Goal: Task Accomplishment & Management: Manage account settings

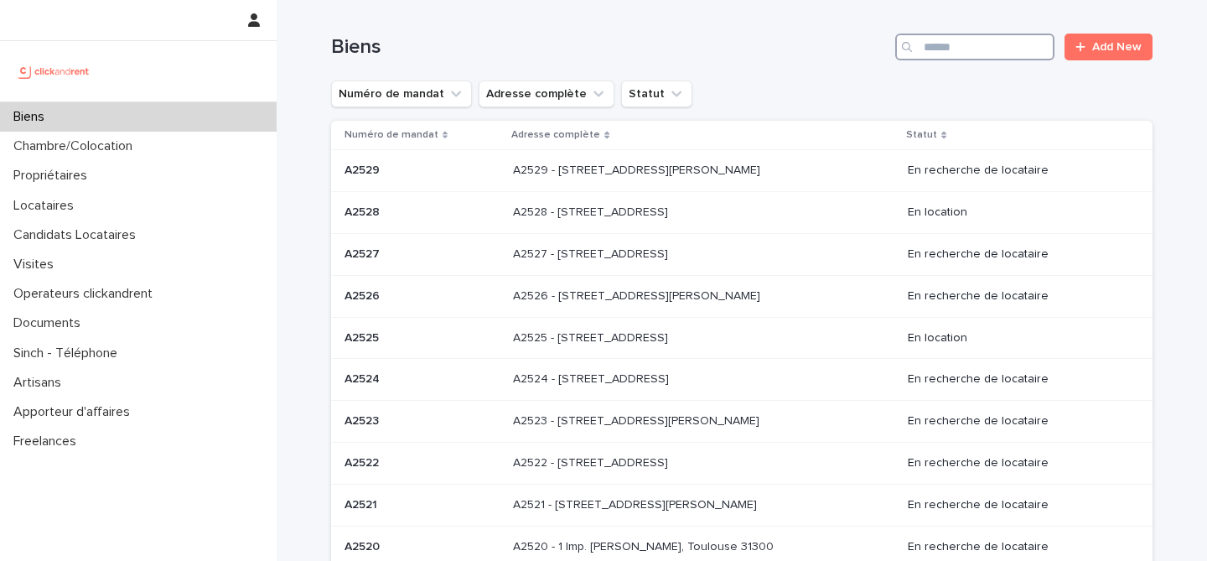
click at [969, 44] on input "Search" at bounding box center [974, 47] width 159 height 27
paste input "*****"
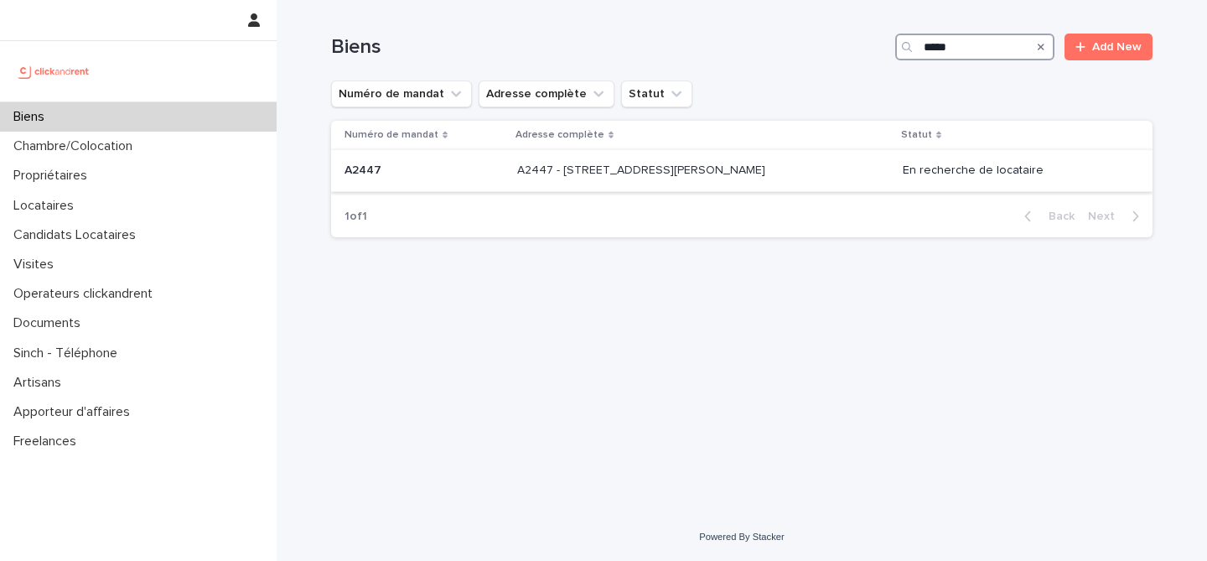
type input "*****"
click at [482, 182] on div "A2447 A2447" at bounding box center [423, 171] width 159 height 28
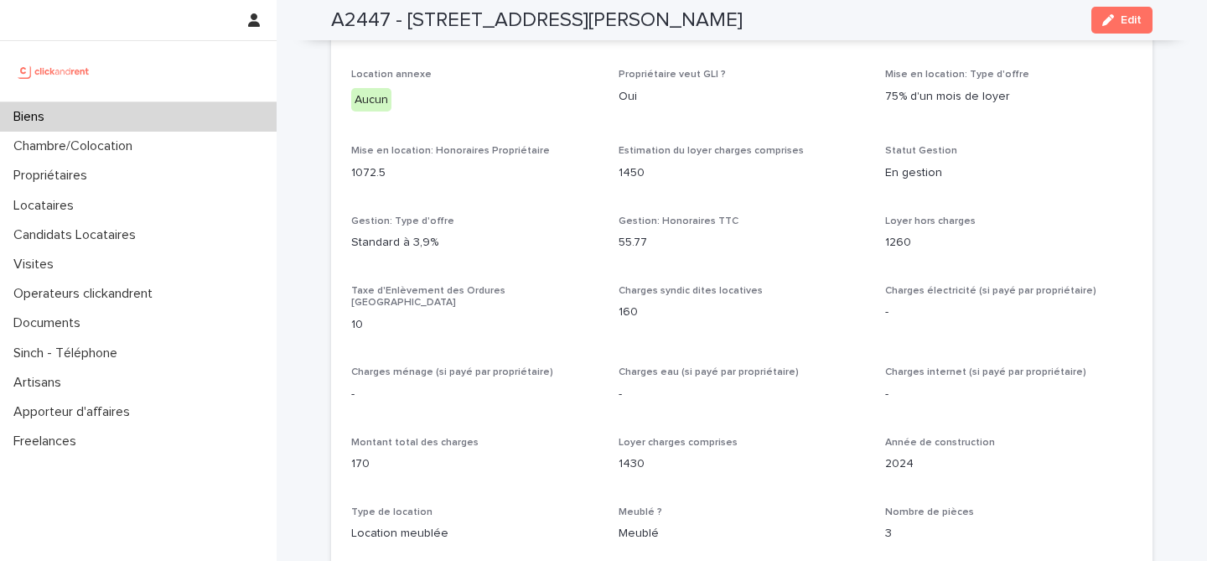
scroll to position [1596, 0]
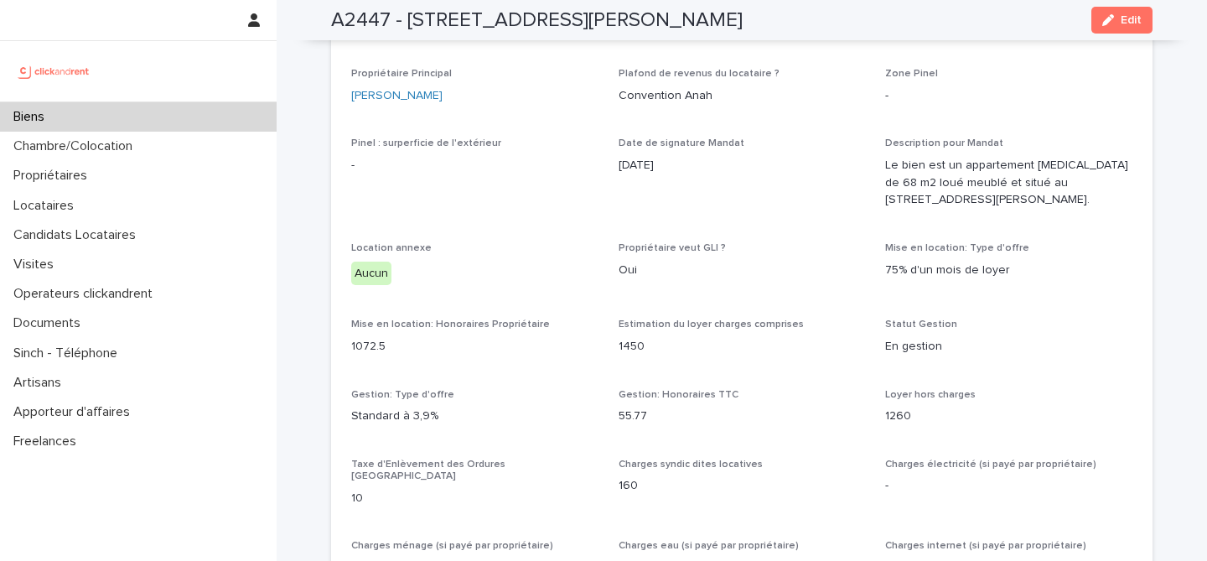
click at [366, 23] on h2 "A2447 - 14 rue Jean Jacques Rousseau, Romainville 93230" at bounding box center [536, 20] width 411 height 24
copy h2 "A2447"
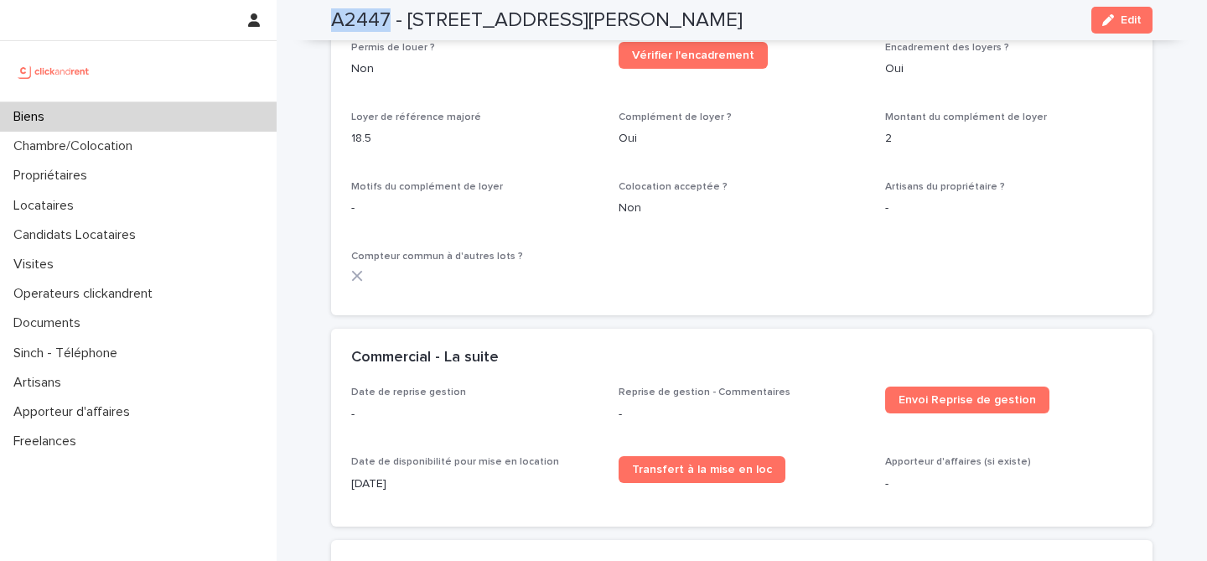
scroll to position [3596, 0]
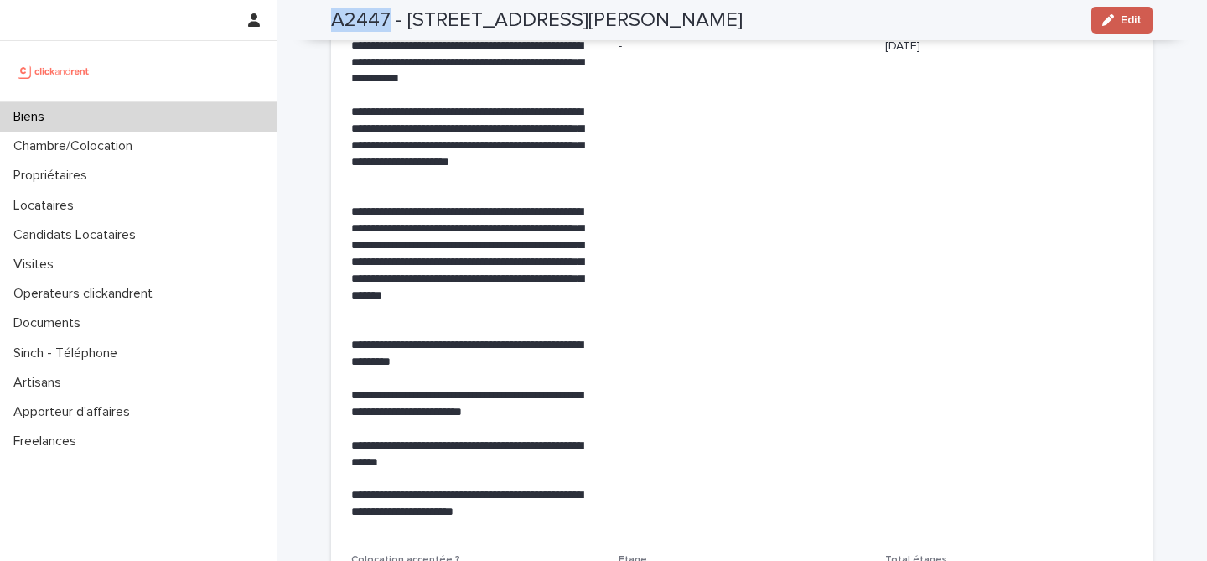
click at [1128, 29] on button "Edit" at bounding box center [1121, 20] width 61 height 27
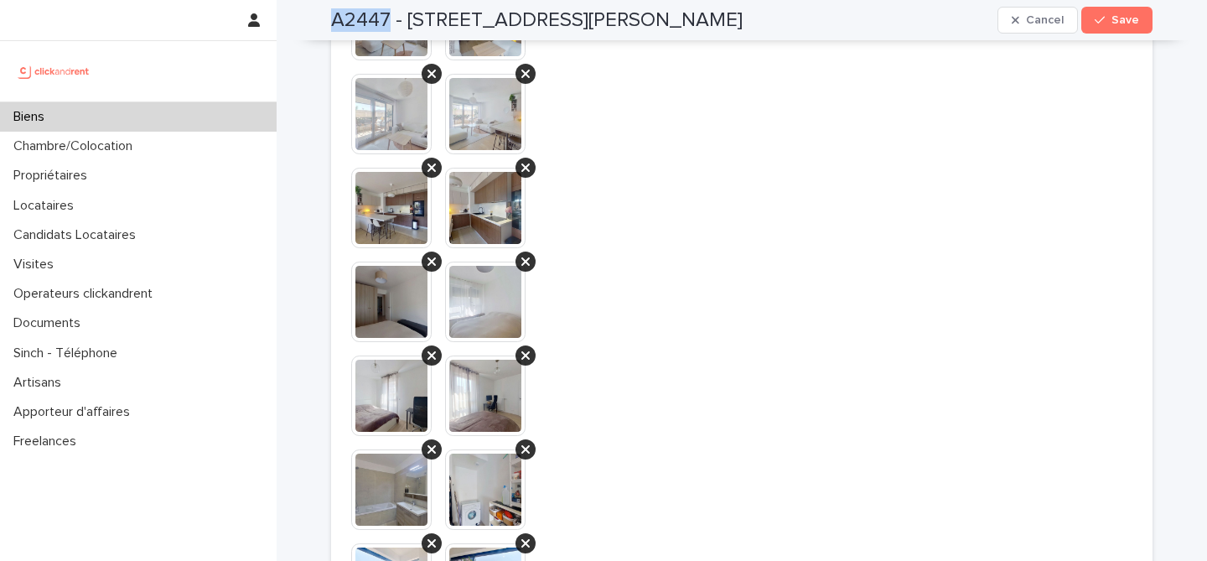
scroll to position [7510, 0]
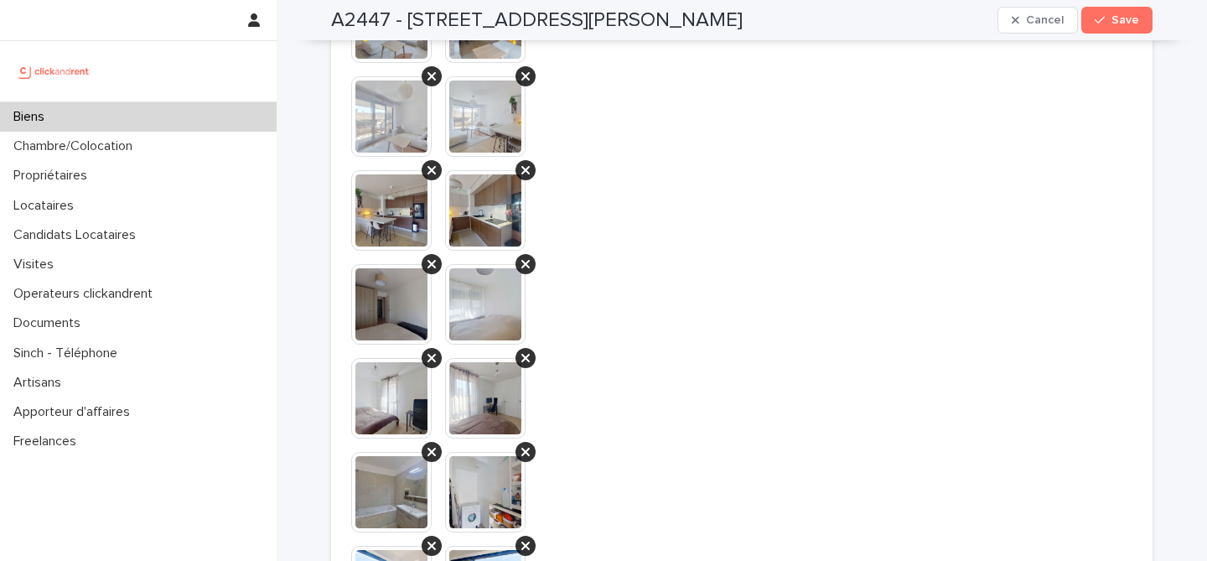
click at [818, 397] on span "**********" at bounding box center [741, 331] width 247 height 818
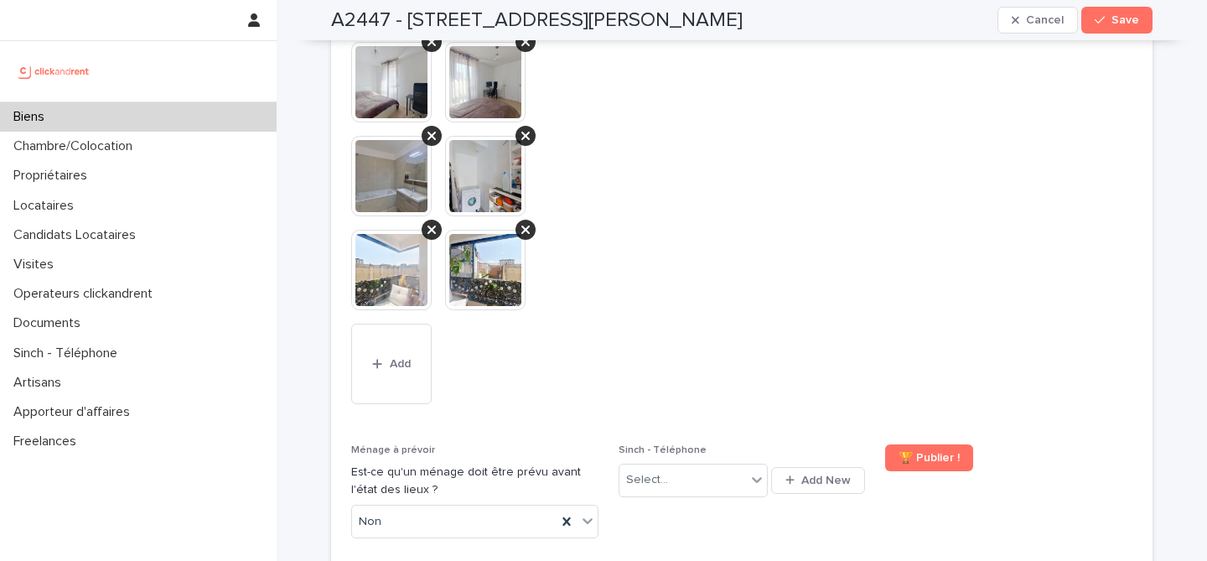
scroll to position [7824, 0]
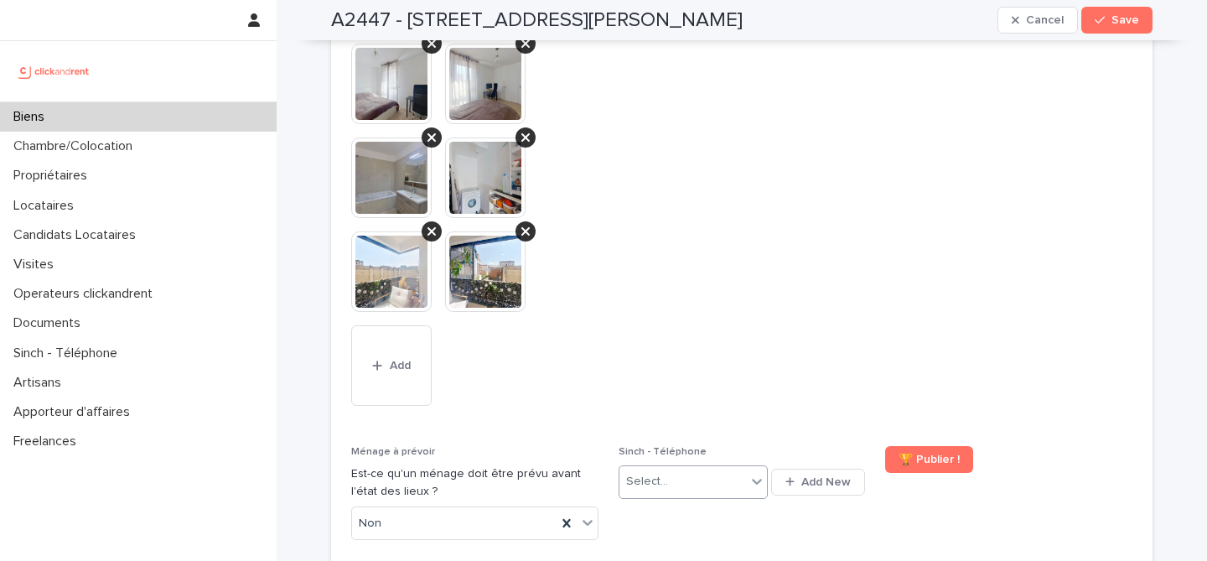
click at [742, 468] on div "Select..." at bounding box center [682, 482] width 127 height 28
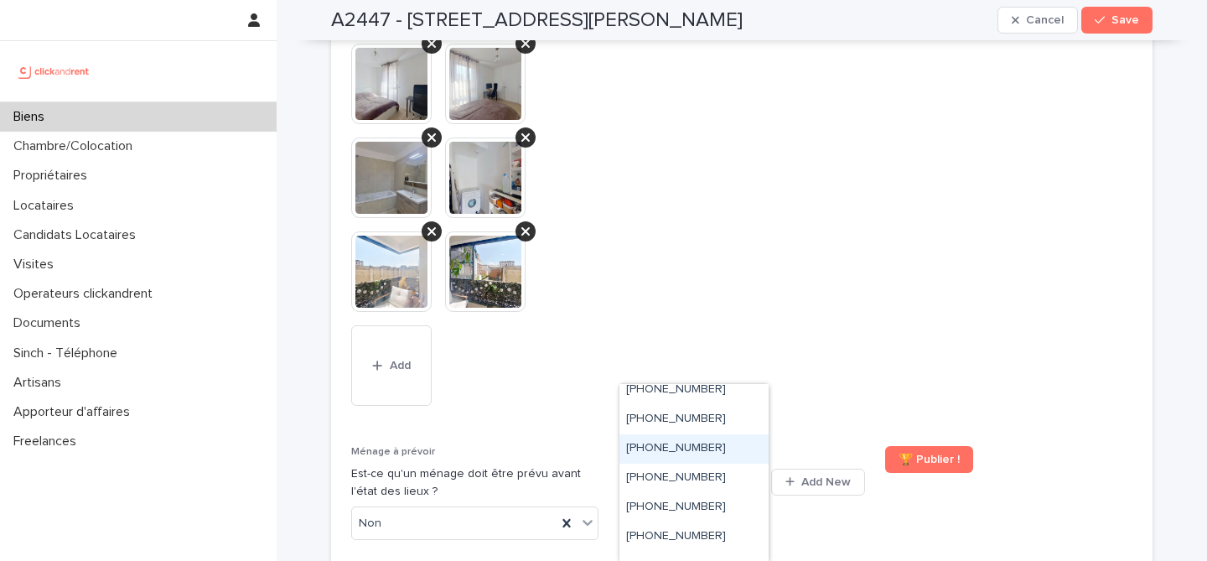
scroll to position [380, 0]
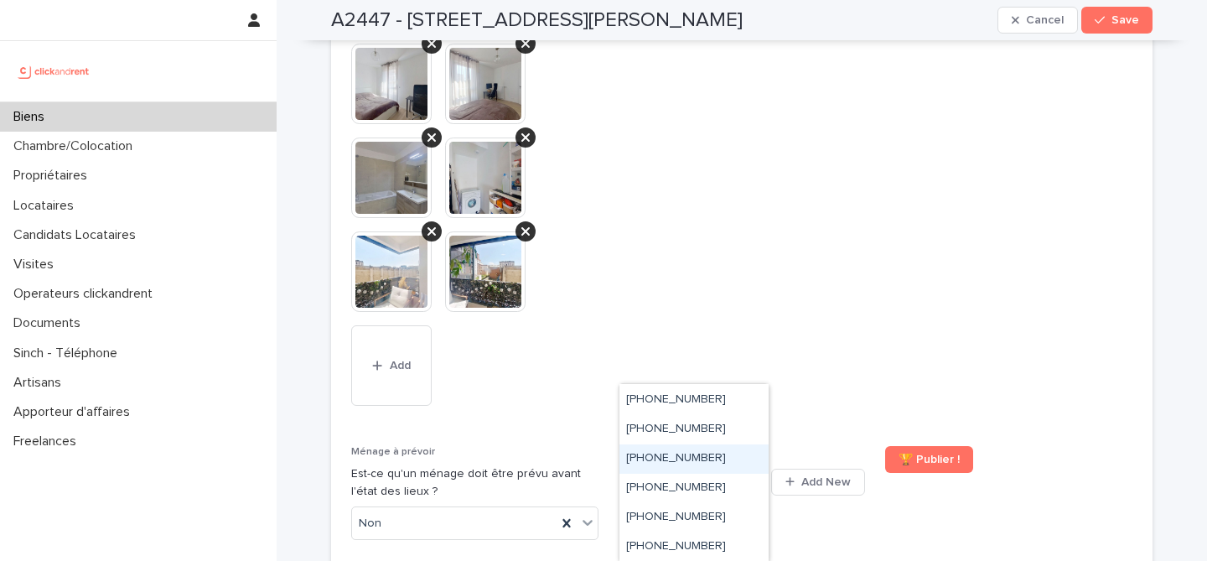
click at [727, 461] on div "+33755517190" at bounding box center [693, 458] width 149 height 29
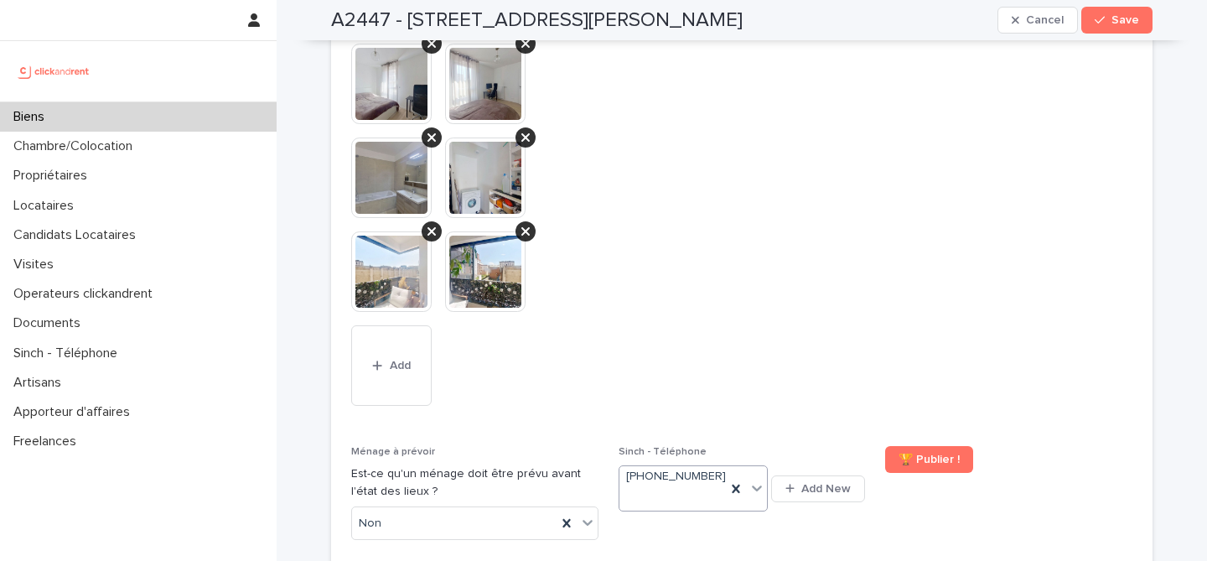
click at [828, 307] on span "**********" at bounding box center [741, 17] width 247 height 818
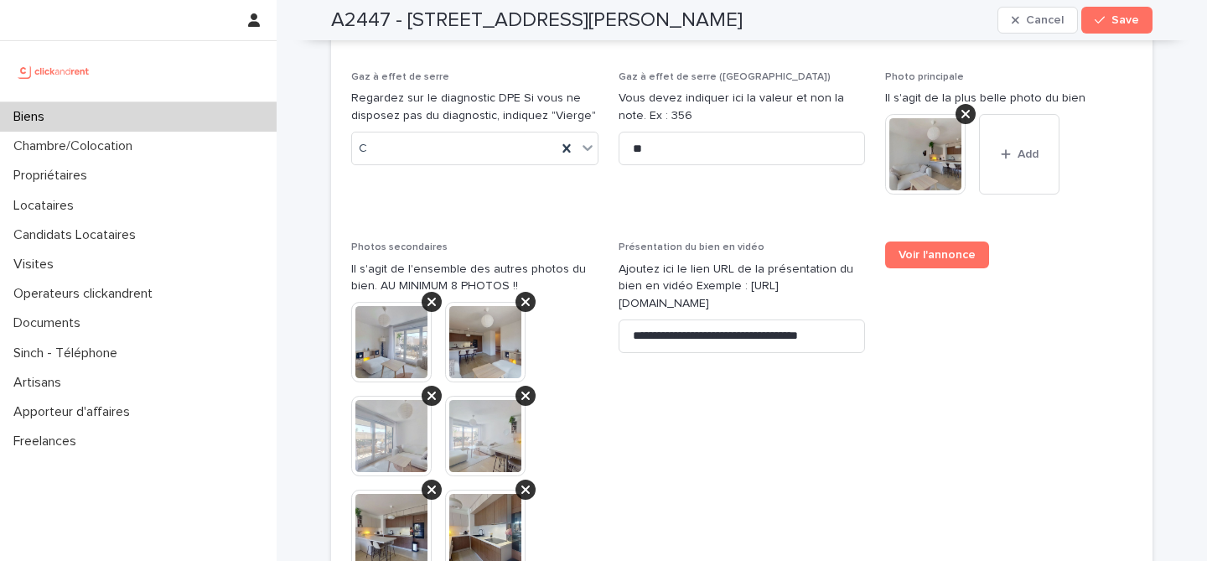
scroll to position [7172, 0]
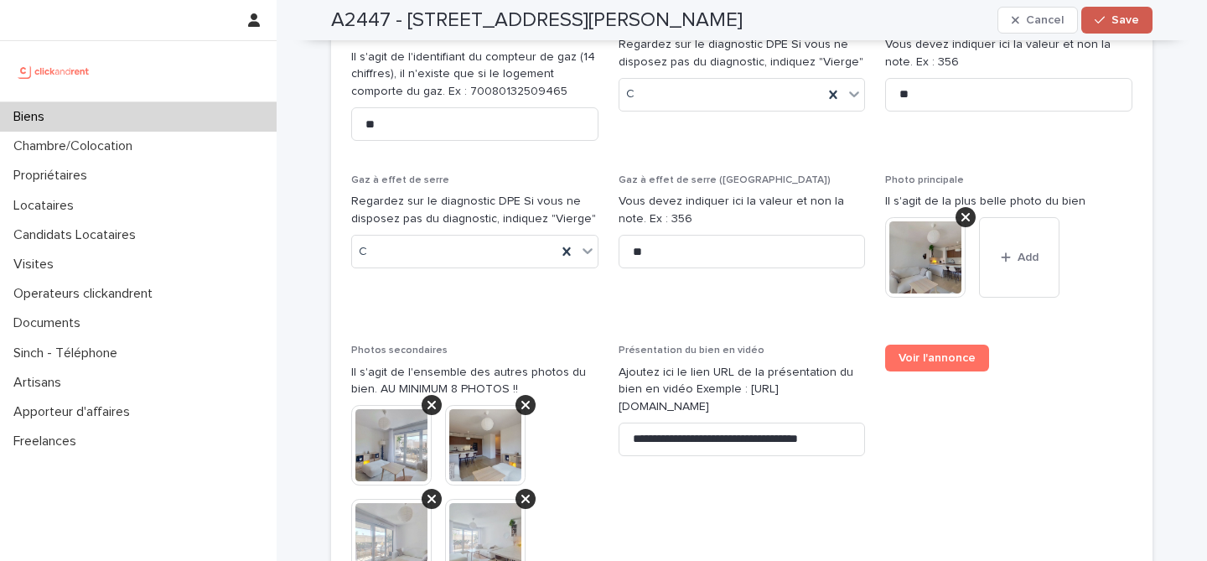
click at [1091, 22] on button "Save" at bounding box center [1116, 20] width 71 height 27
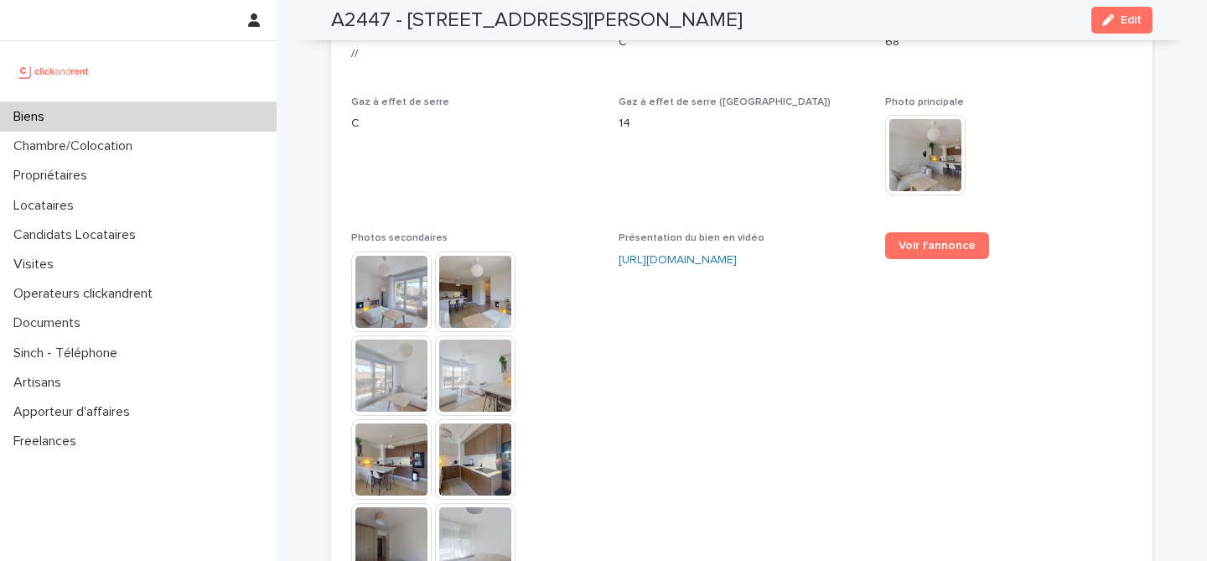
scroll to position [4569, 0]
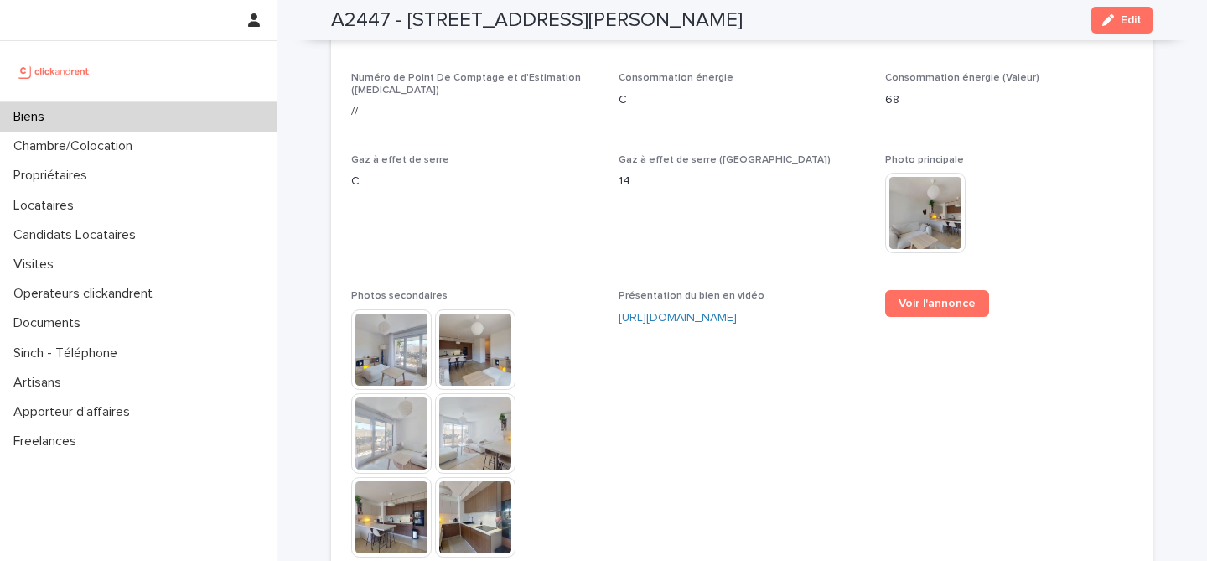
click at [1112, 17] on icon "button" at bounding box center [1108, 20] width 12 height 12
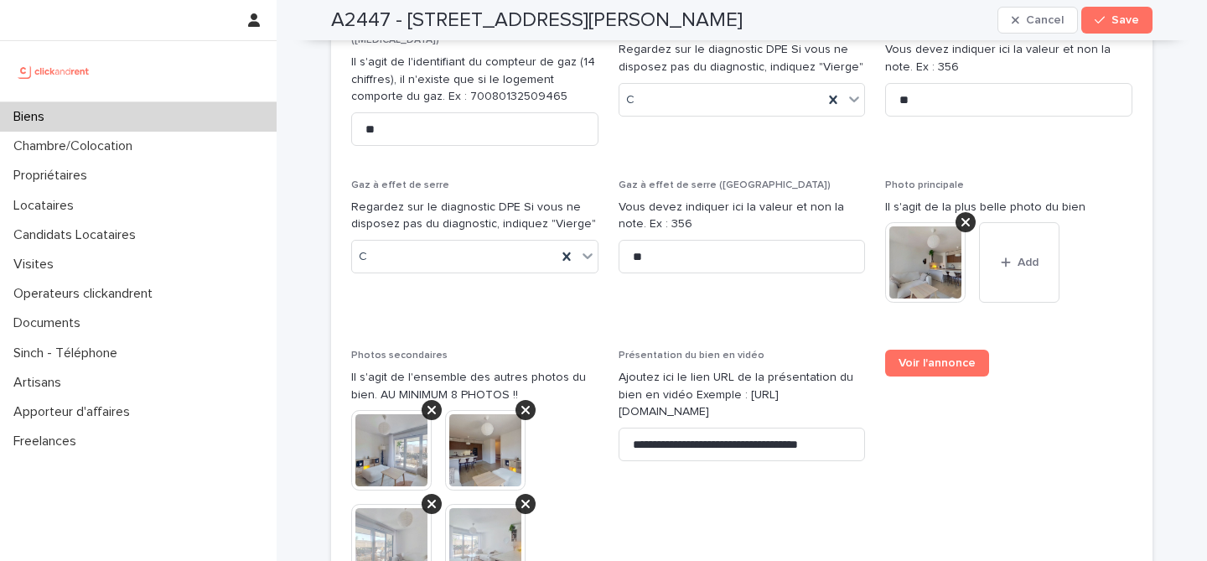
scroll to position [7124, 0]
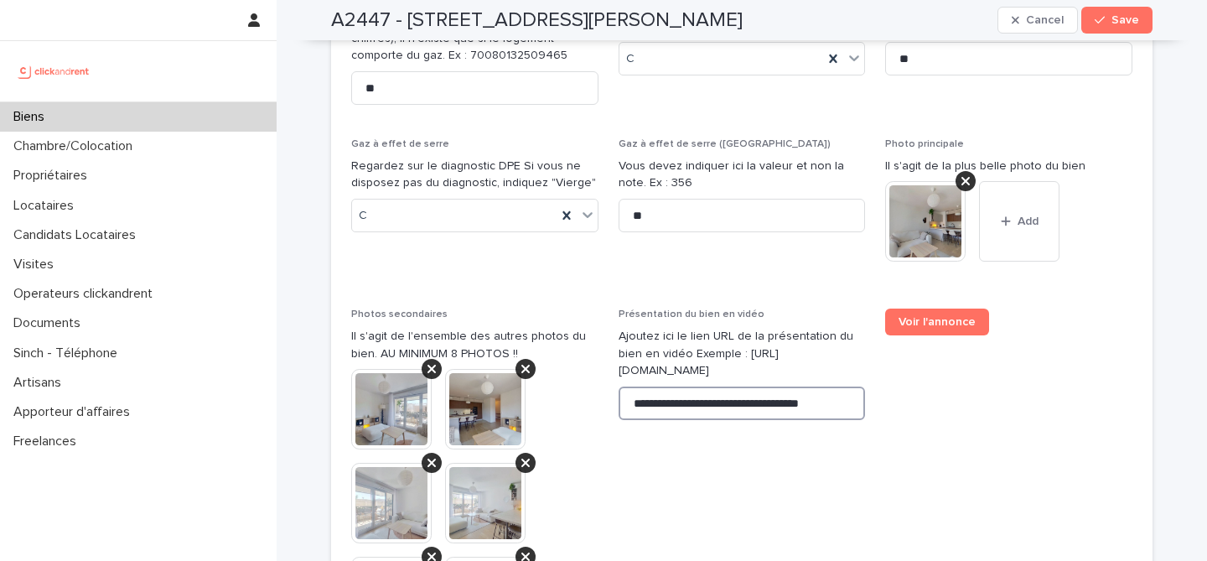
click at [726, 386] on input "**********" at bounding box center [741, 403] width 247 height 34
paste input "******"
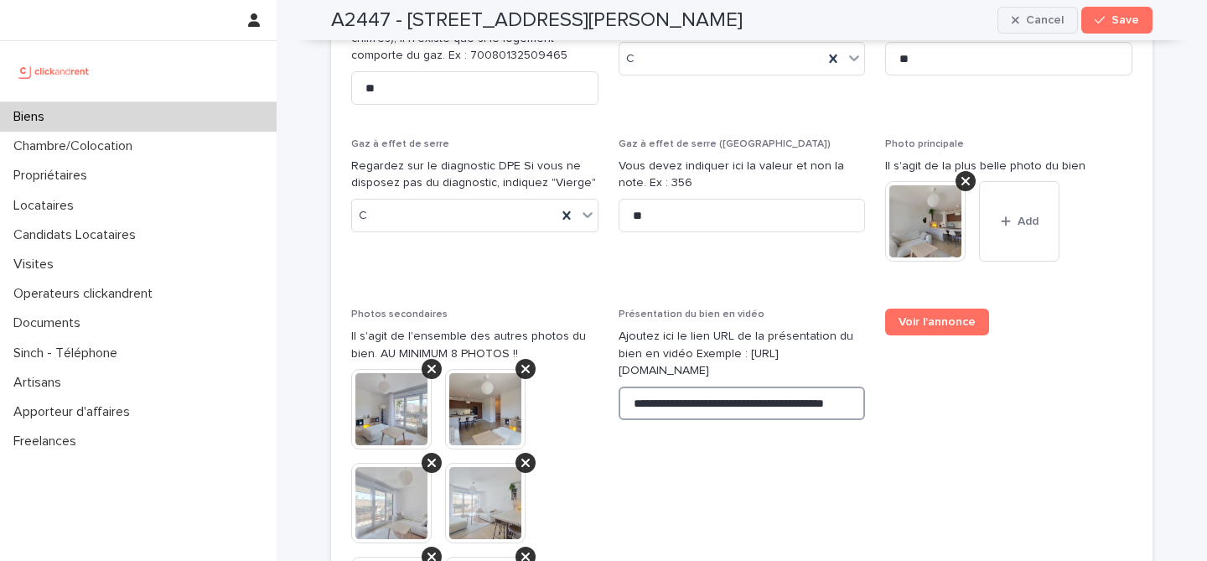
type input "**********"
click at [1052, 22] on span "Cancel" at bounding box center [1045, 20] width 38 height 12
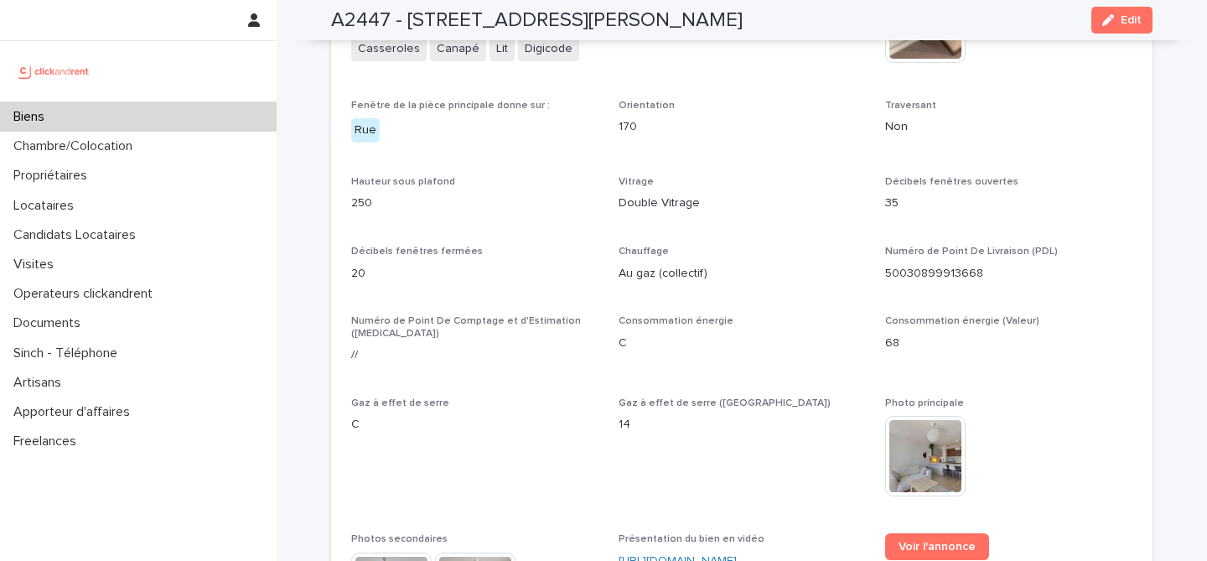
scroll to position [4296, 0]
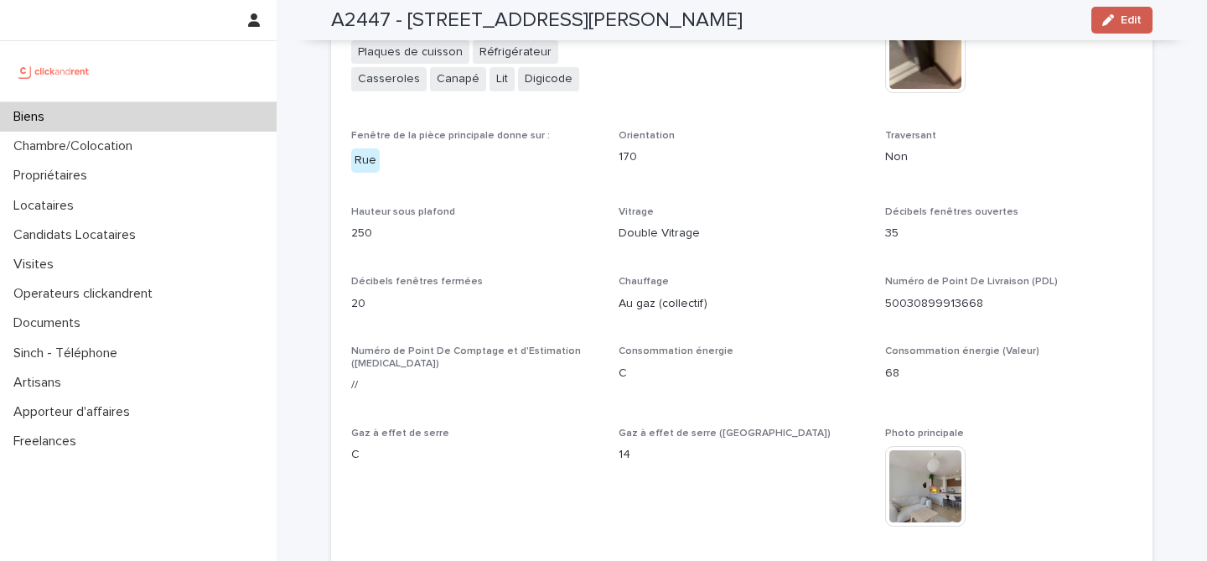
click at [1141, 18] on button "Edit" at bounding box center [1121, 20] width 61 height 27
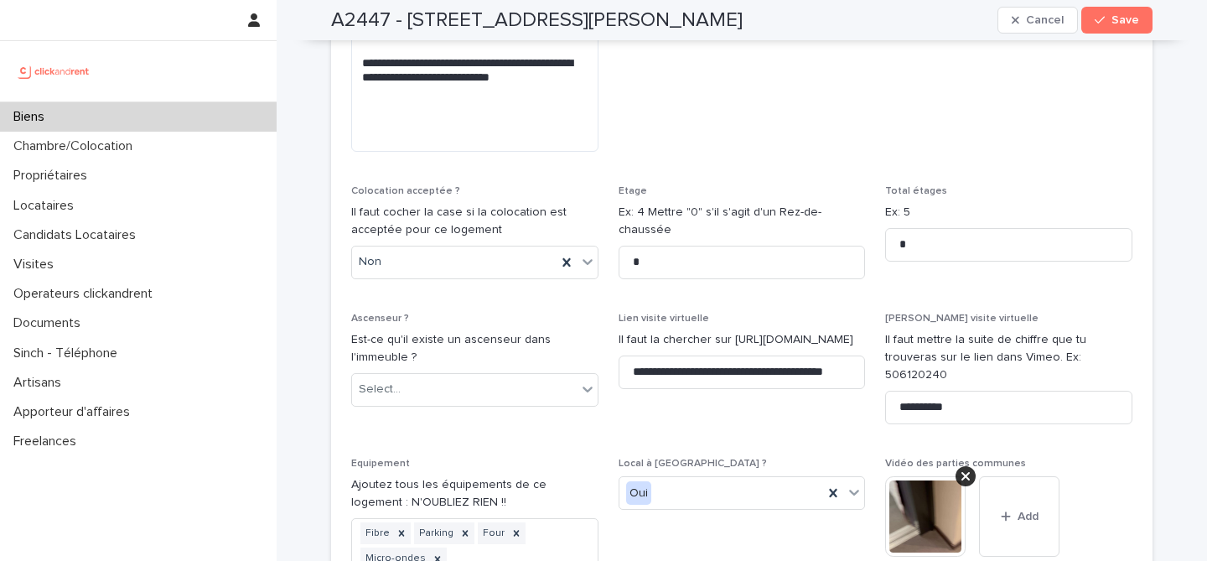
scroll to position [5920, 0]
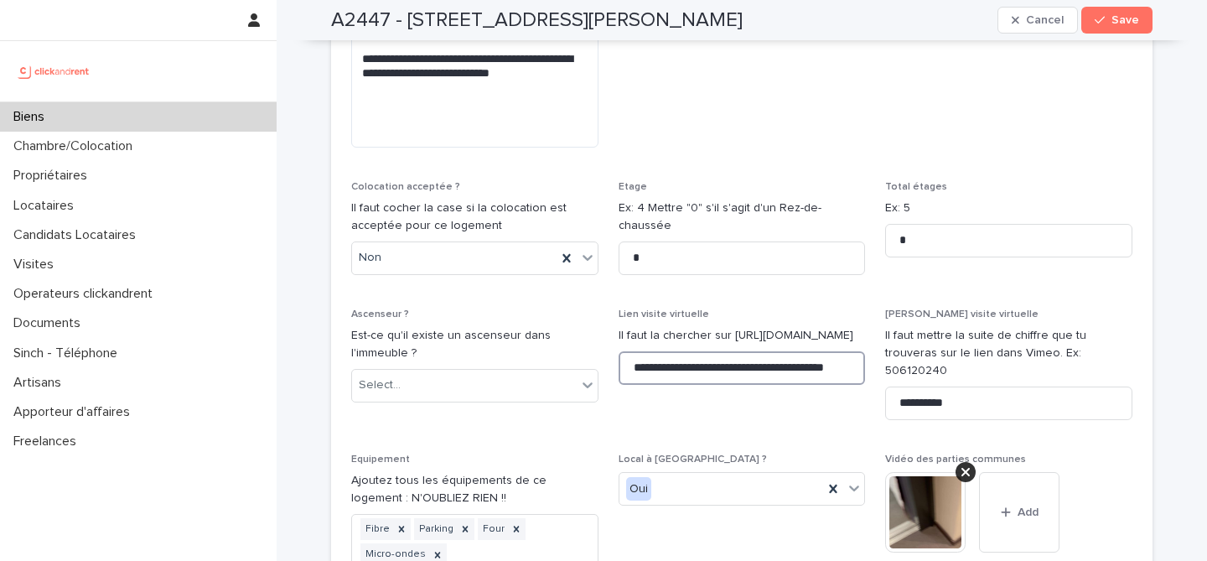
click at [723, 351] on input "**********" at bounding box center [741, 368] width 247 height 34
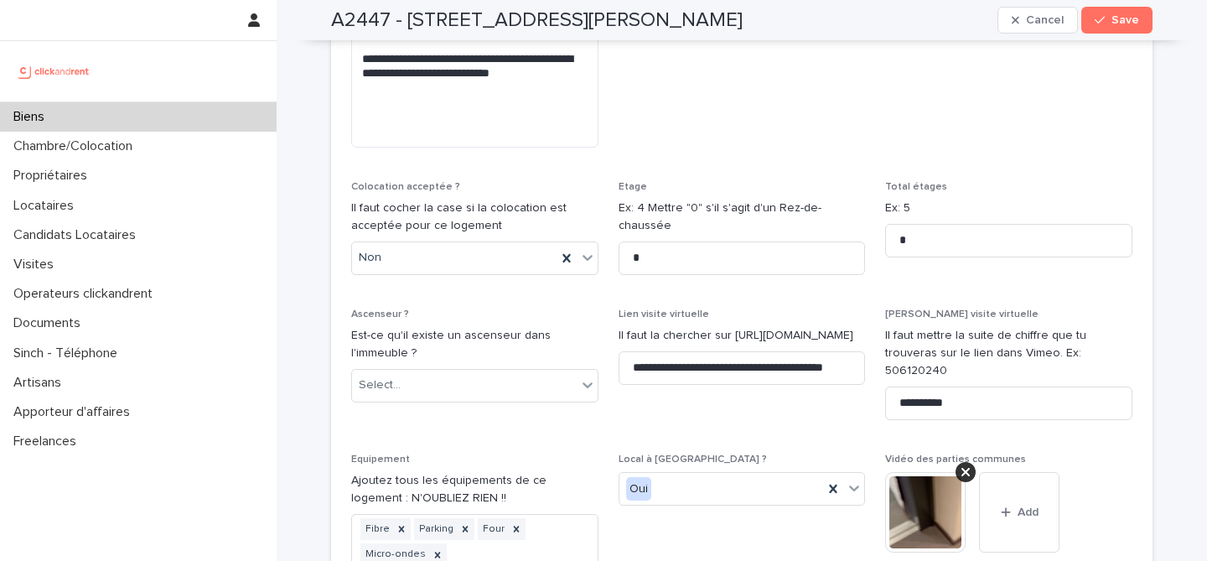
scroll to position [0, 0]
click at [1114, 14] on span "Save" at bounding box center [1125, 20] width 28 height 12
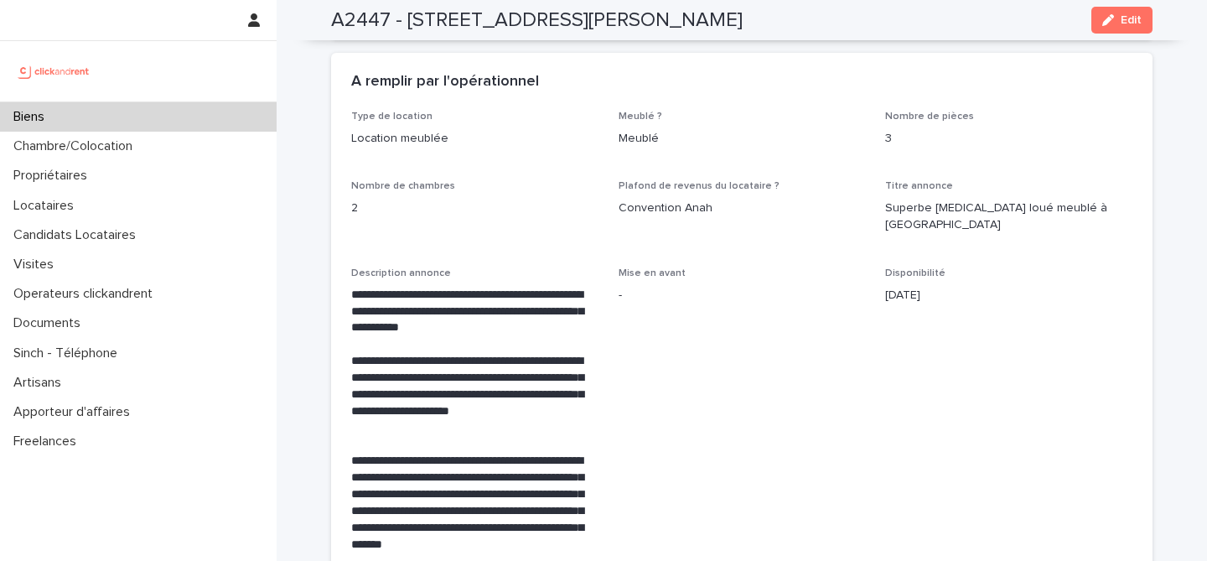
scroll to position [3341, 0]
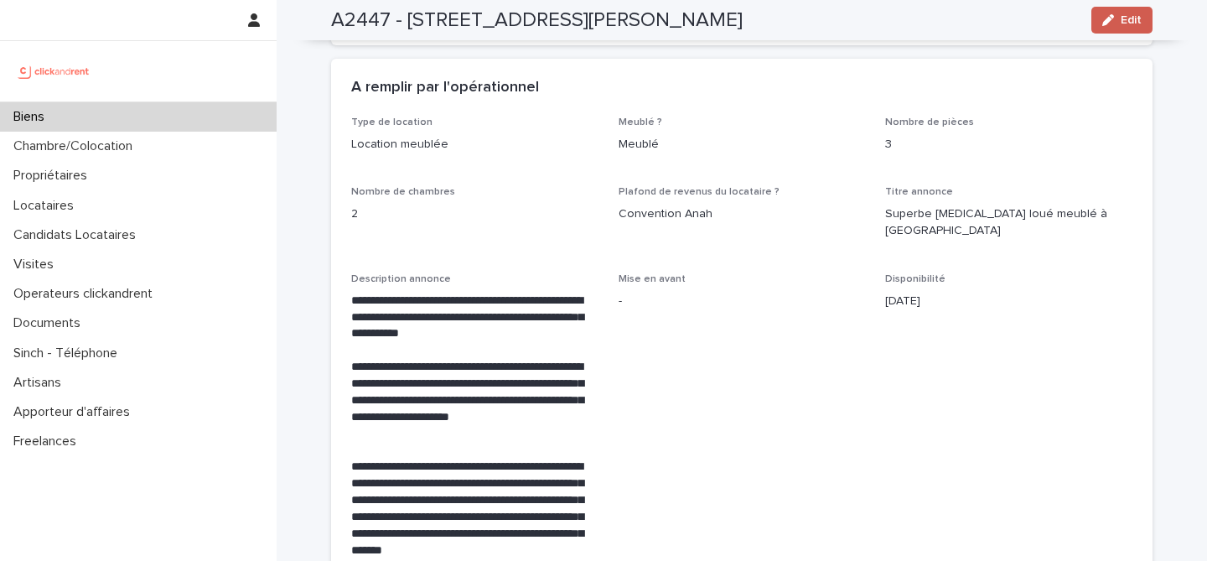
click at [1136, 20] on span "Edit" at bounding box center [1130, 20] width 21 height 12
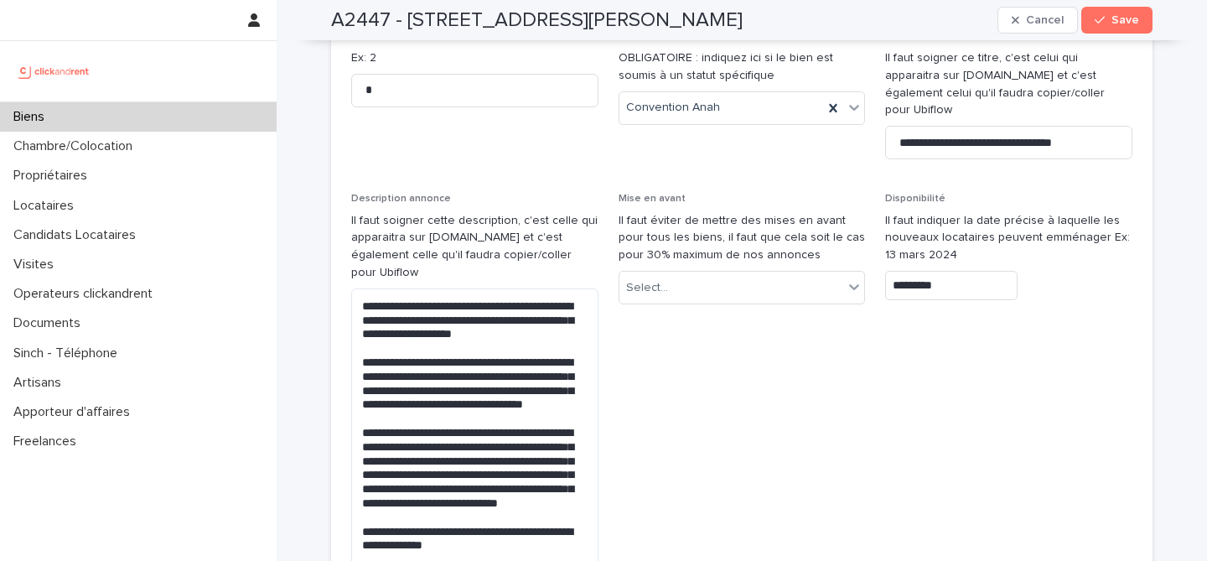
scroll to position [5336, 0]
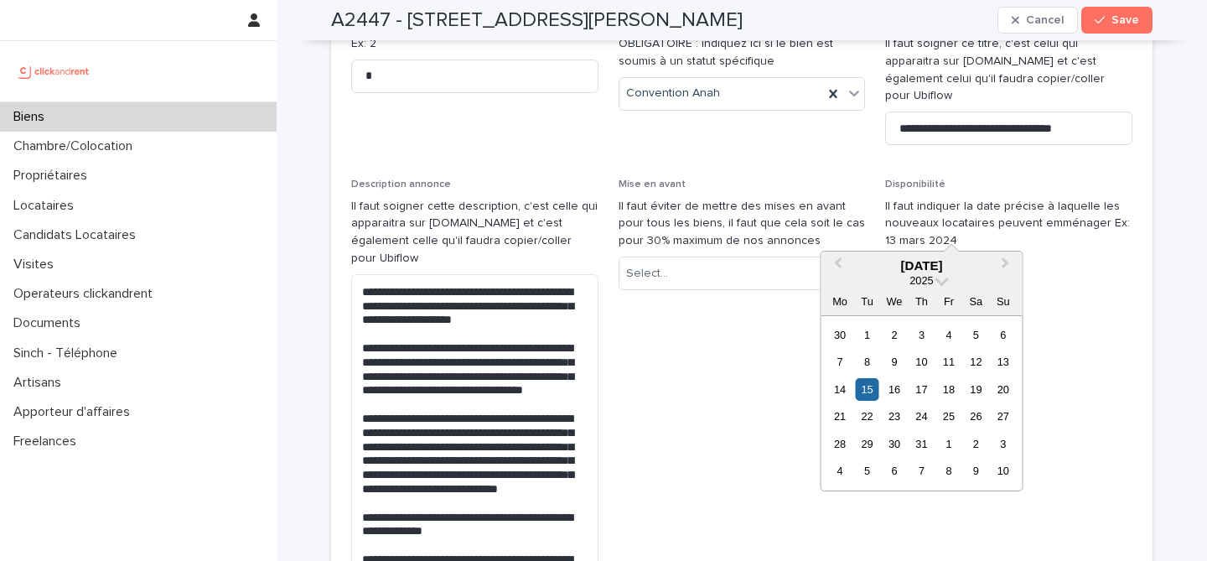
click at [953, 256] on input "*********" at bounding box center [951, 270] width 132 height 29
click at [1005, 265] on span "Next Month" at bounding box center [1005, 265] width 0 height 23
click at [928, 390] on div "14" at bounding box center [921, 389] width 23 height 23
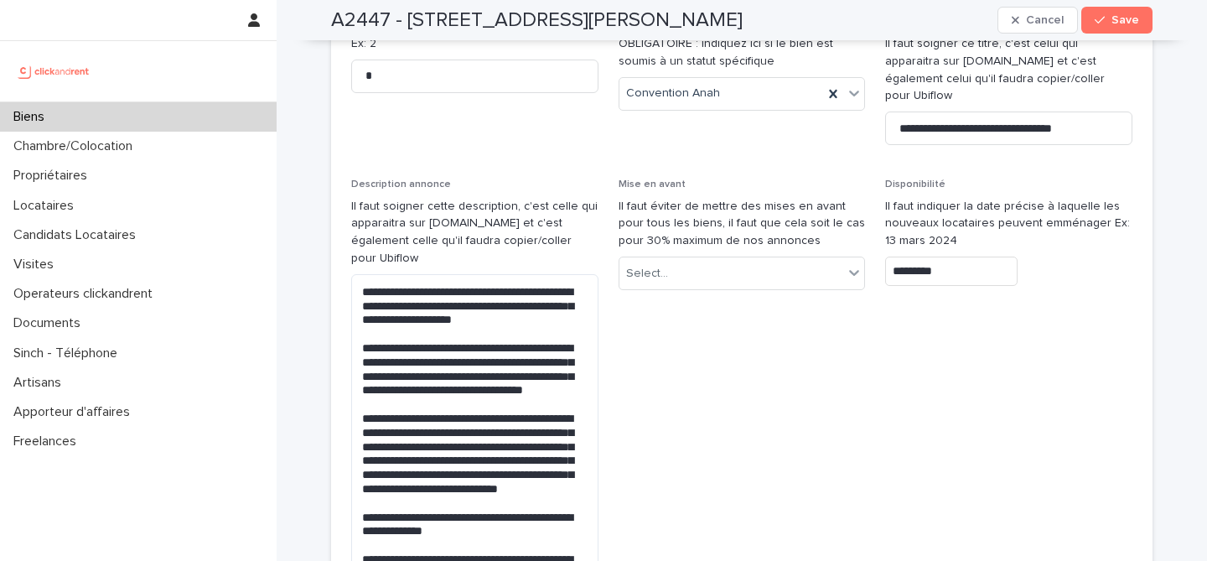
type input "*********"
click at [1123, 14] on span "Save" at bounding box center [1125, 20] width 28 height 12
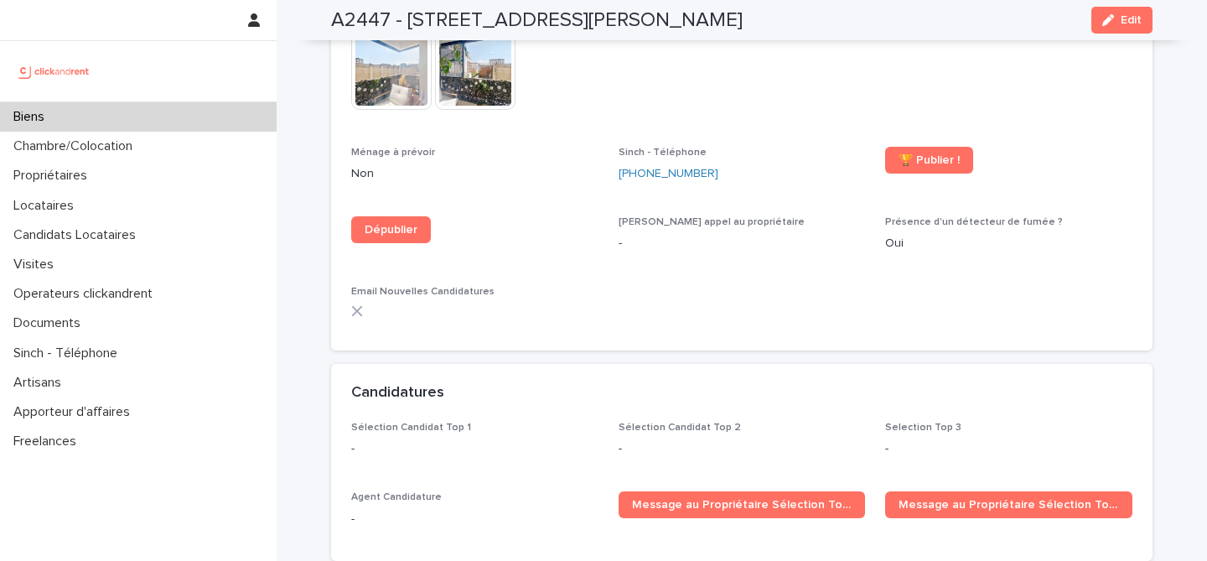
scroll to position [5276, 0]
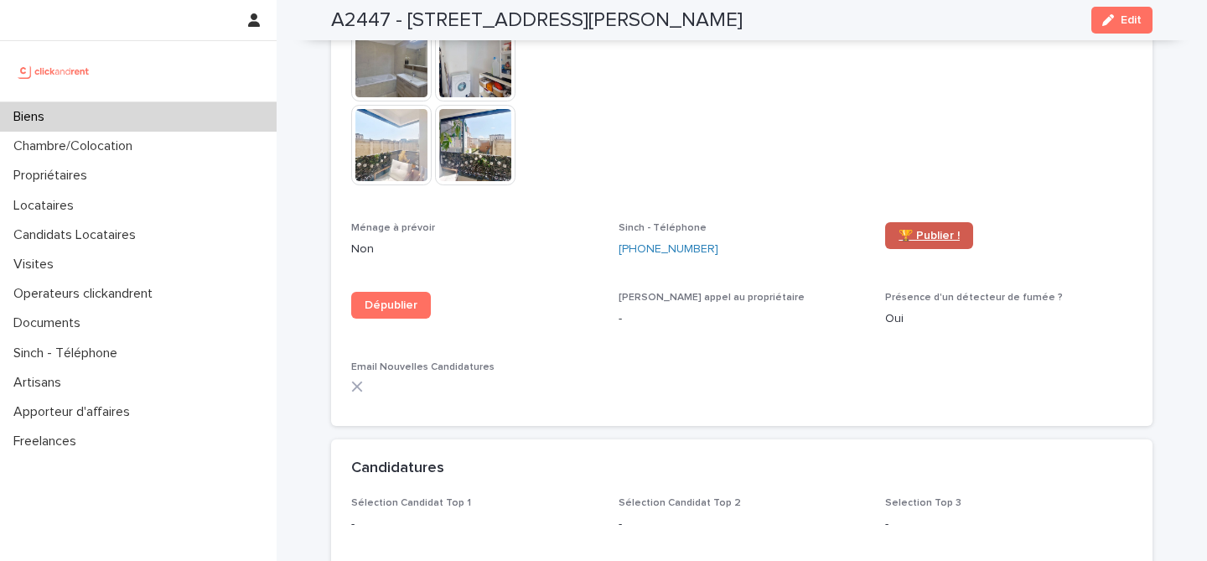
click at [914, 230] on span "🏆 Publier !" at bounding box center [928, 236] width 61 height 12
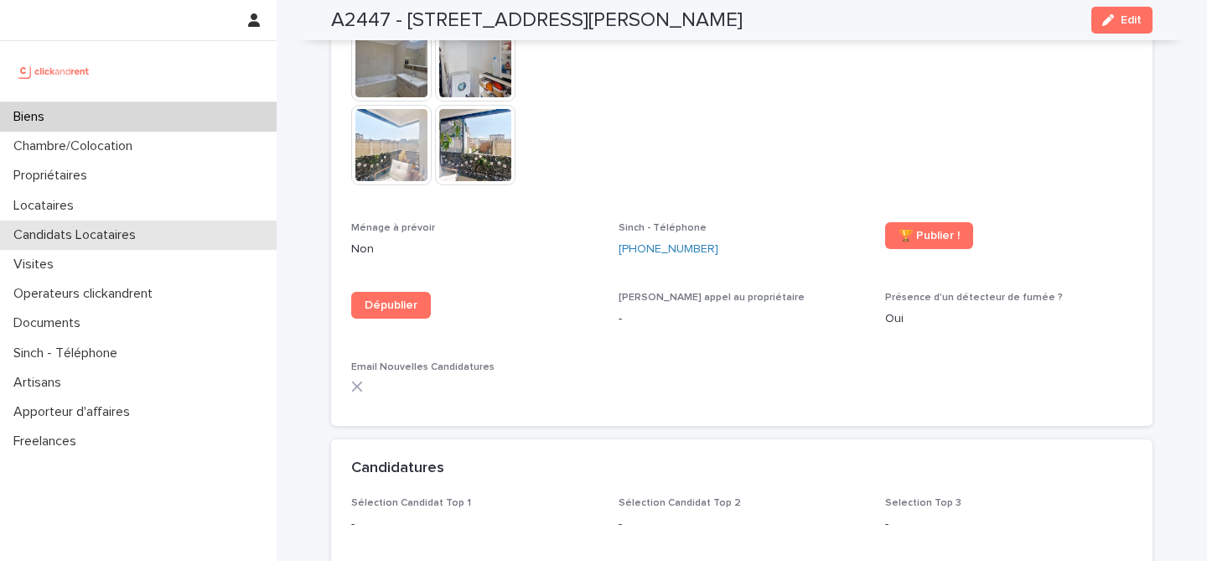
click at [113, 239] on p "Candidats Locataires" at bounding box center [78, 235] width 142 height 16
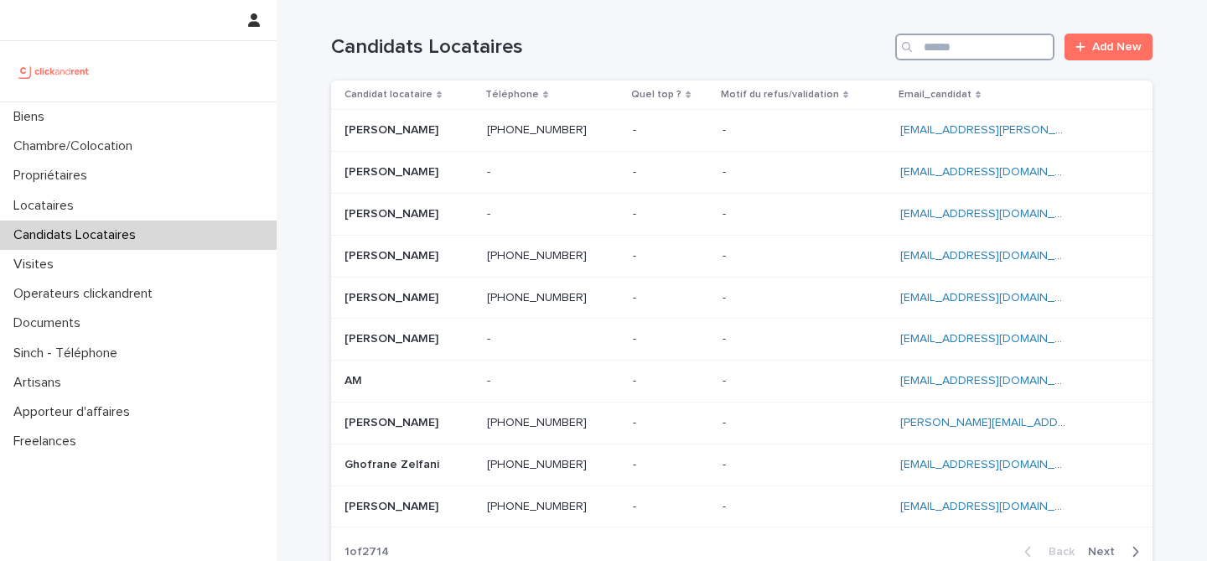
click at [994, 49] on input "Search" at bounding box center [974, 47] width 159 height 27
paste input "**********"
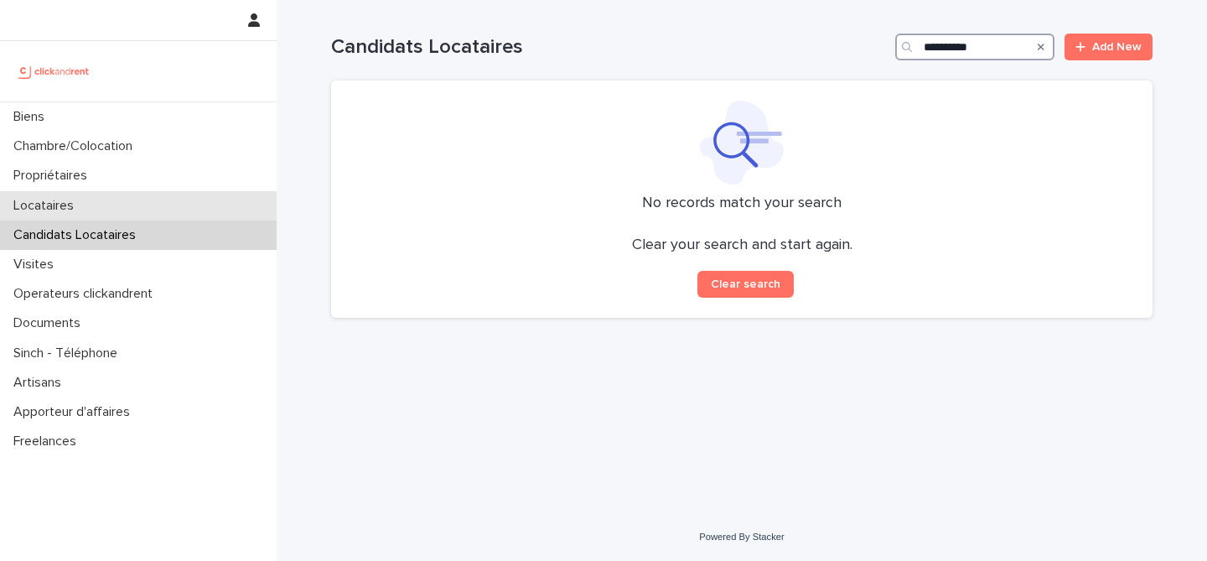
type input "**********"
click at [104, 199] on div "Locataires" at bounding box center [138, 205] width 276 height 29
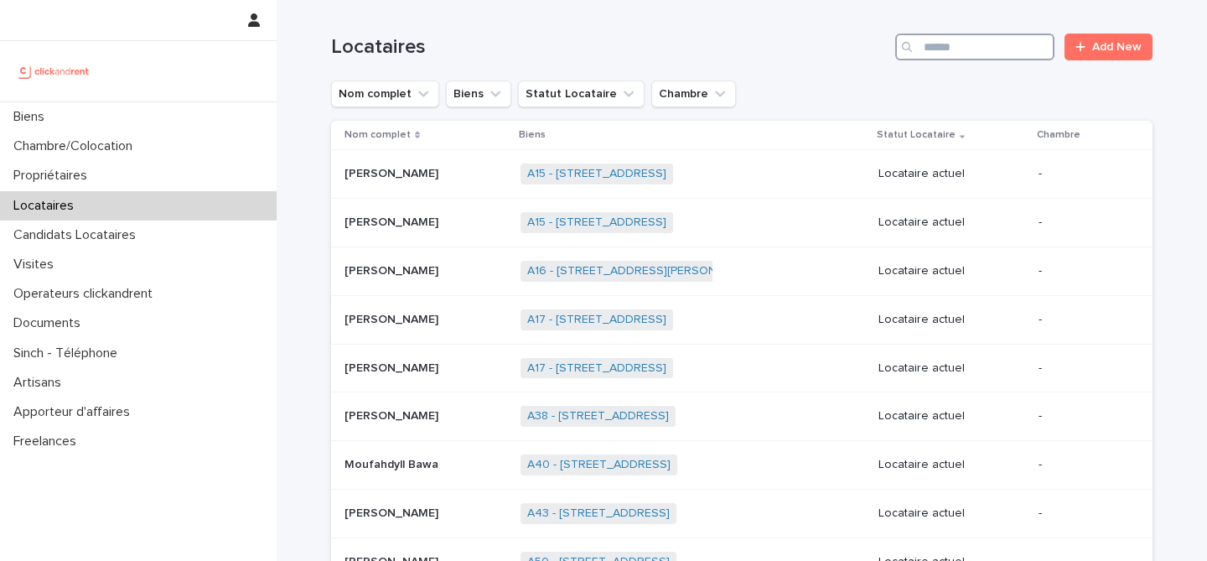
click at [960, 44] on input "Search" at bounding box center [974, 47] width 159 height 27
paste input "**********"
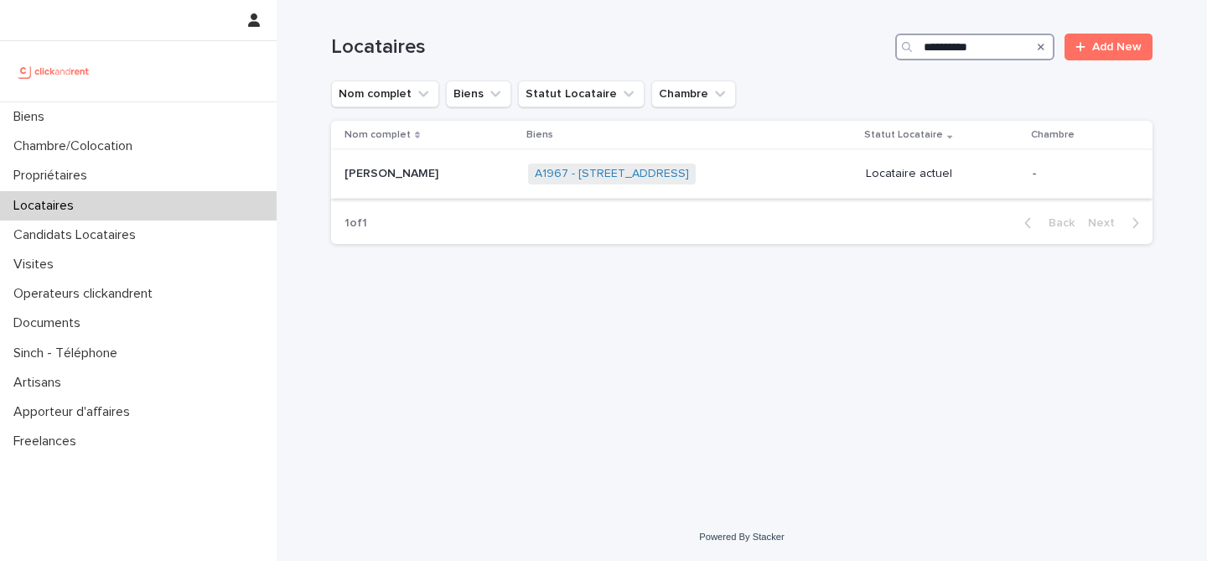
type input "**********"
click at [448, 189] on td "Chloé Mota Chloé Mota" at bounding box center [426, 174] width 190 height 49
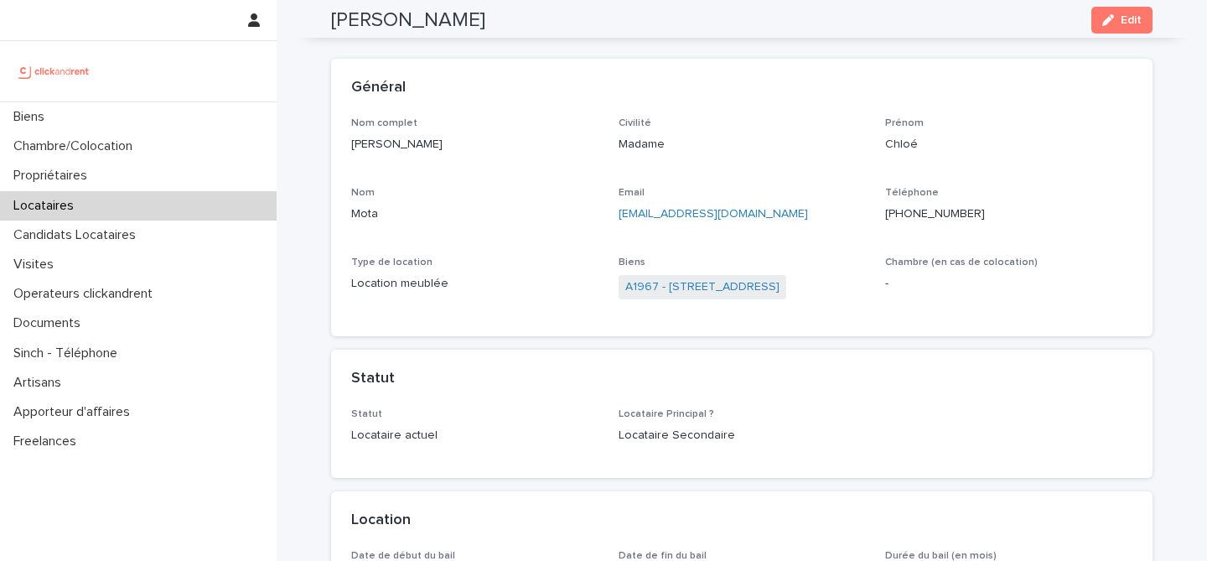
scroll to position [18, 0]
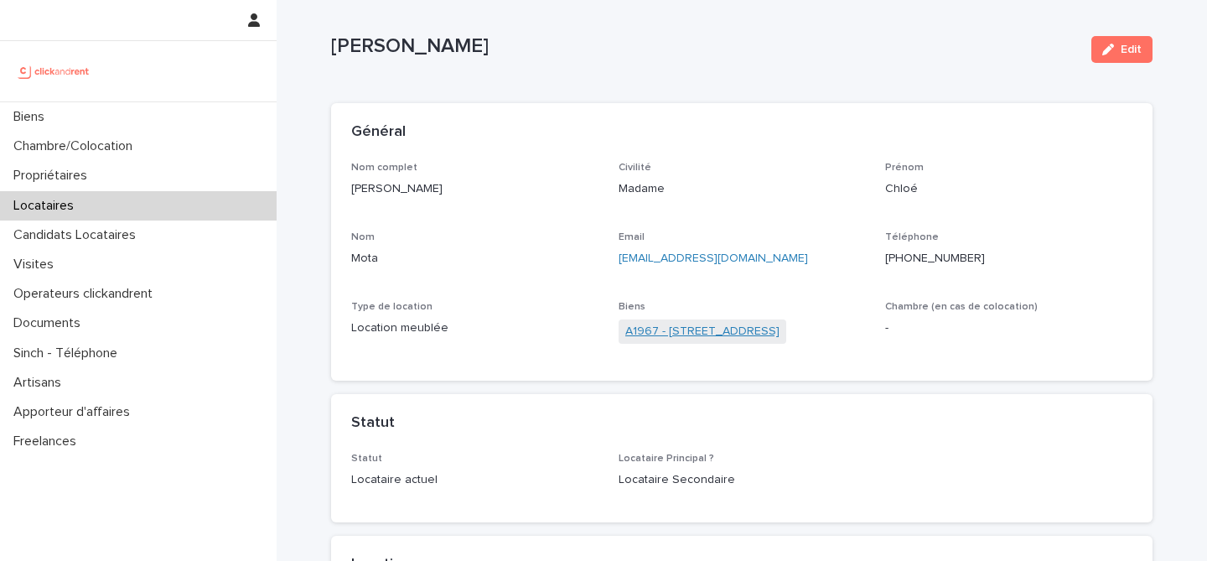
click at [699, 332] on link "A1967 - 209 Rue du Ménil, Asnières-sur-Seine 92600" at bounding box center [702, 332] width 154 height 18
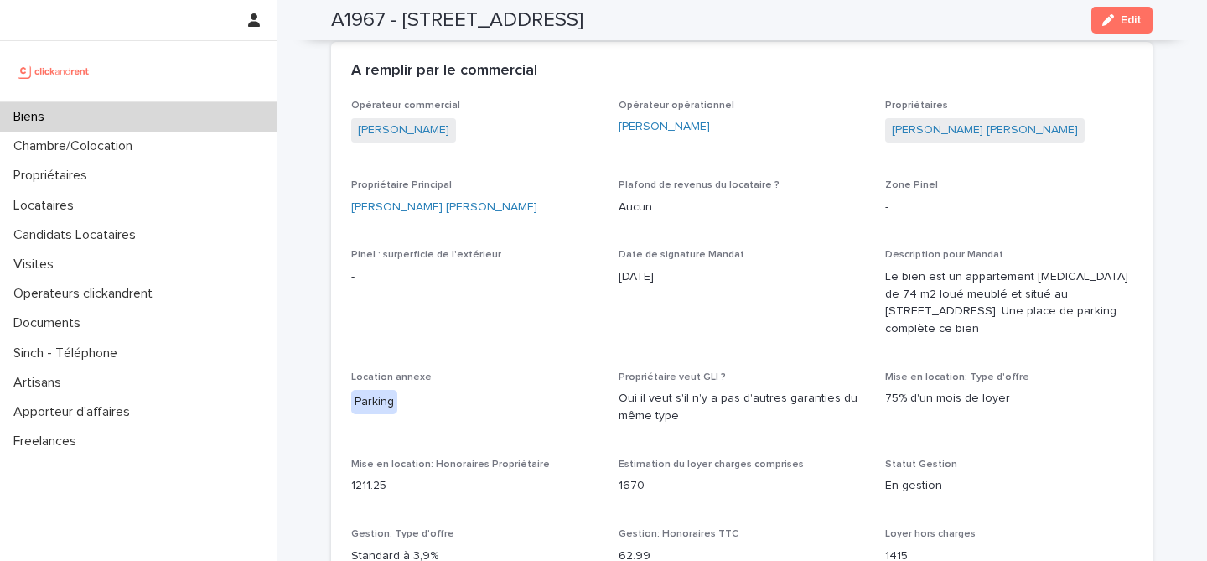
scroll to position [978, 0]
drag, startPoint x: 876, startPoint y: 110, endPoint x: 1095, endPoint y: 135, distance: 220.1
copy link "Ana Isabel Galiano Rodriguez"
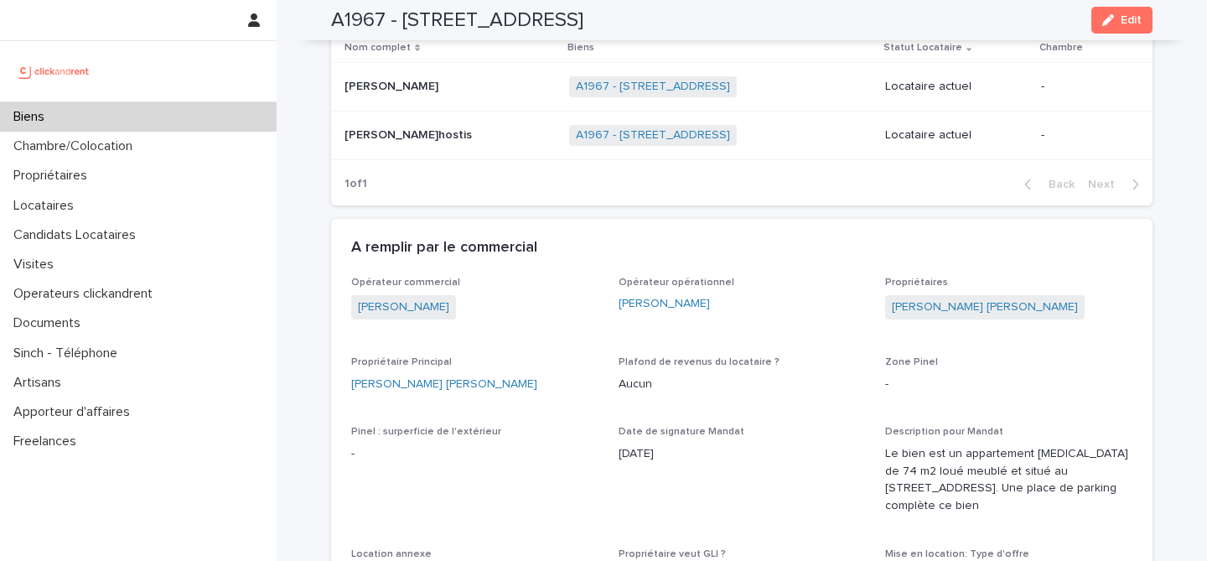
scroll to position [731, 0]
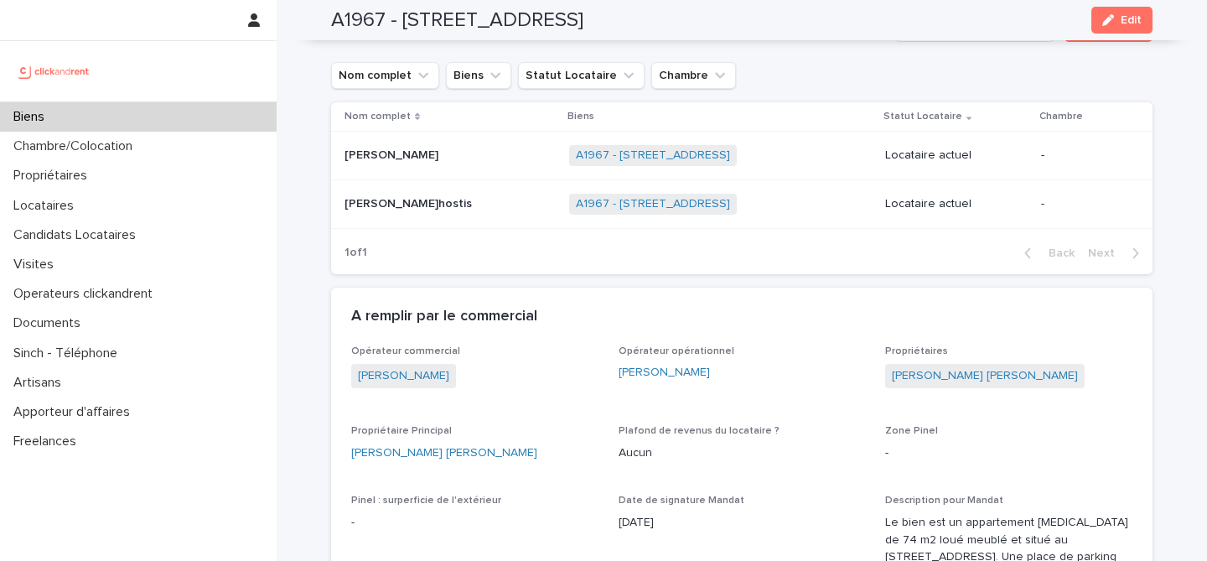
click at [576, 148] on link "A1967 - 209 Rue du Ménil, Asnières-sur-Seine 92600" at bounding box center [653, 155] width 154 height 14
copy div "Chloé Mota Chloé Mota"
drag, startPoint x: 411, startPoint y: 139, endPoint x: 309, endPoint y: 149, distance: 102.7
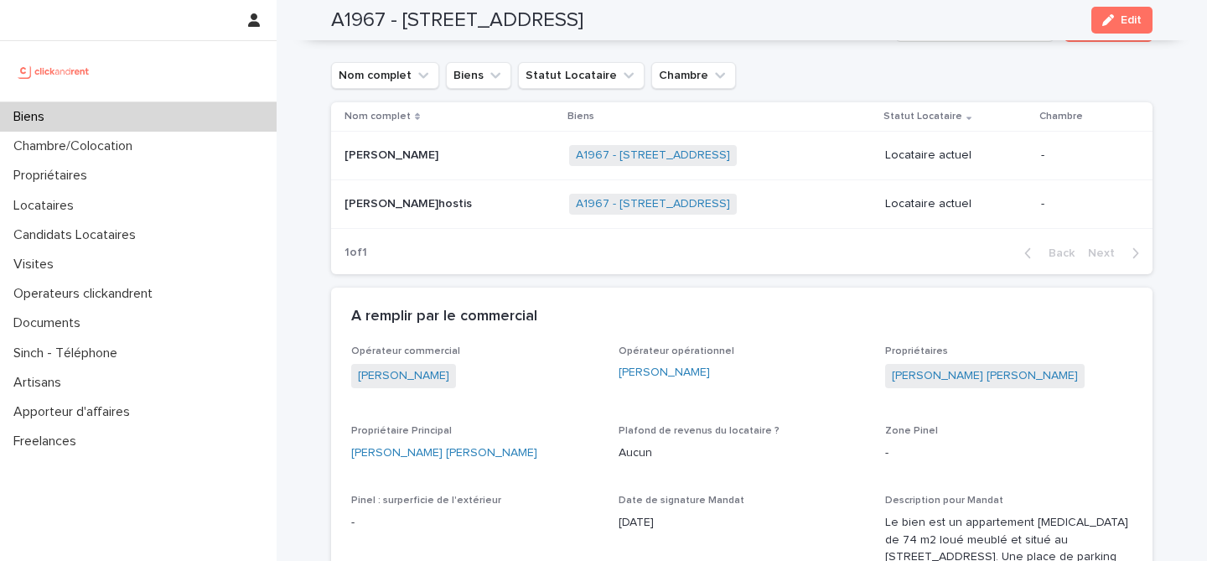
drag, startPoint x: 434, startPoint y: 188, endPoint x: 314, endPoint y: 178, distance: 120.2
copy div "Aurélien L'hostis Aurélien L'hostis"
drag, startPoint x: 436, startPoint y: 183, endPoint x: 347, endPoint y: 186, distance: 88.9
click at [347, 197] on div "Aurélien L'hostis Aurélien L'hostis" at bounding box center [448, 204] width 209 height 14
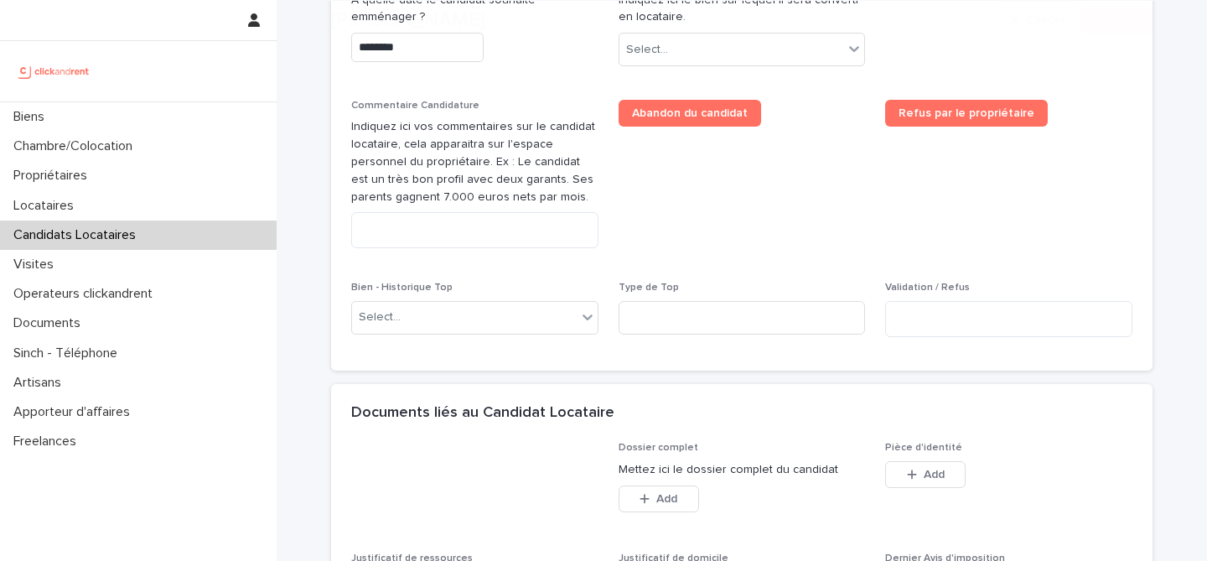
scroll to position [1301, 0]
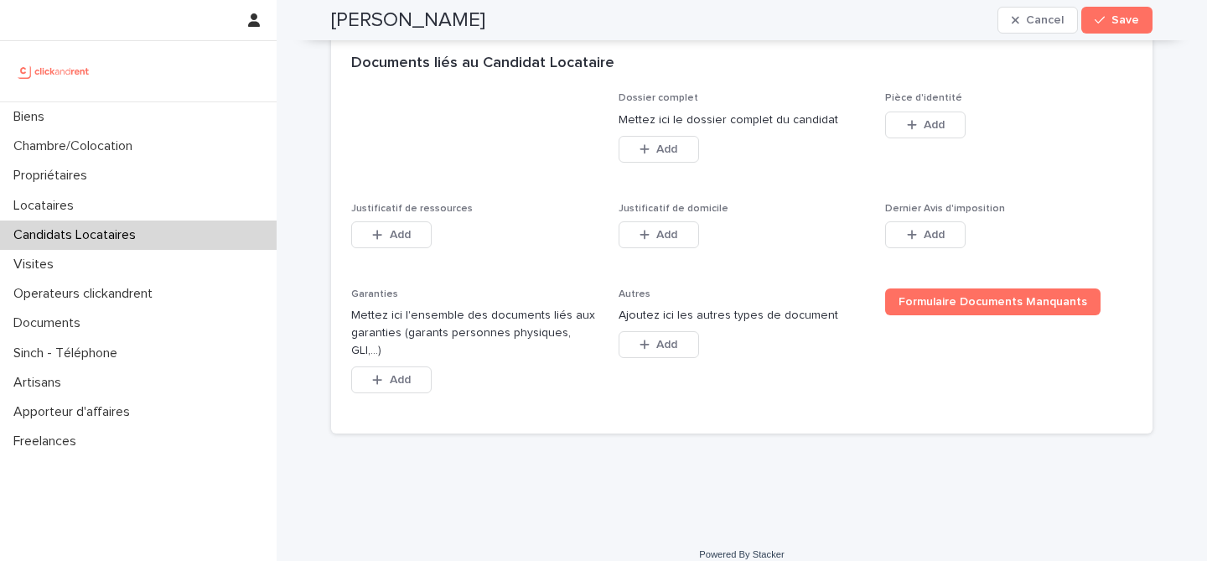
click at [129, 240] on p "Candidats Locataires" at bounding box center [78, 235] width 142 height 16
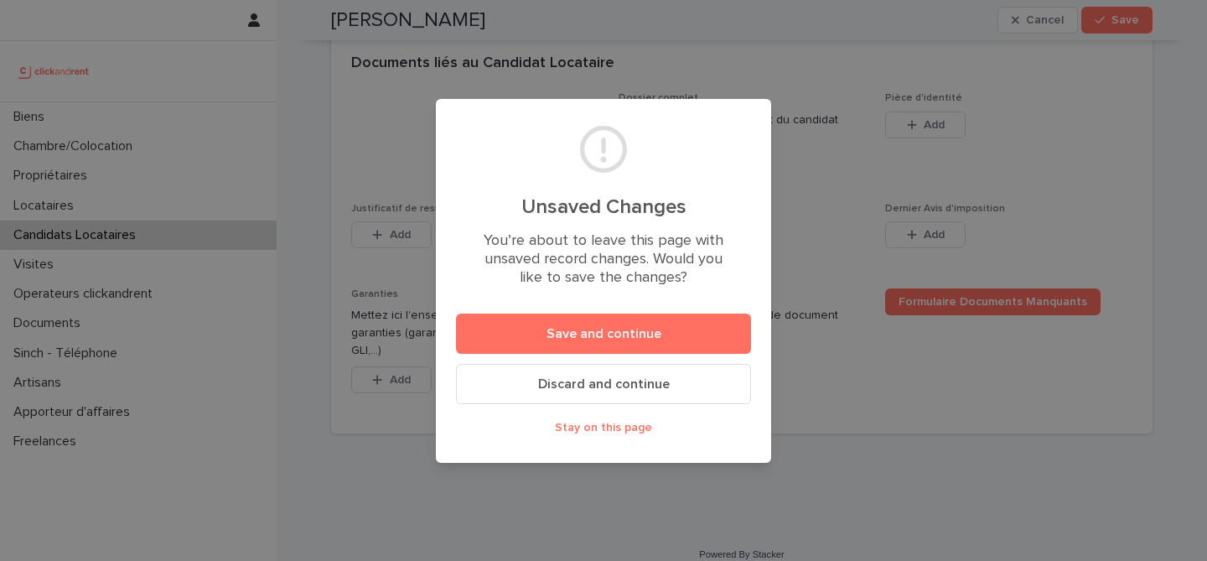
click at [599, 431] on span "Stay on this page" at bounding box center [603, 427] width 97 height 12
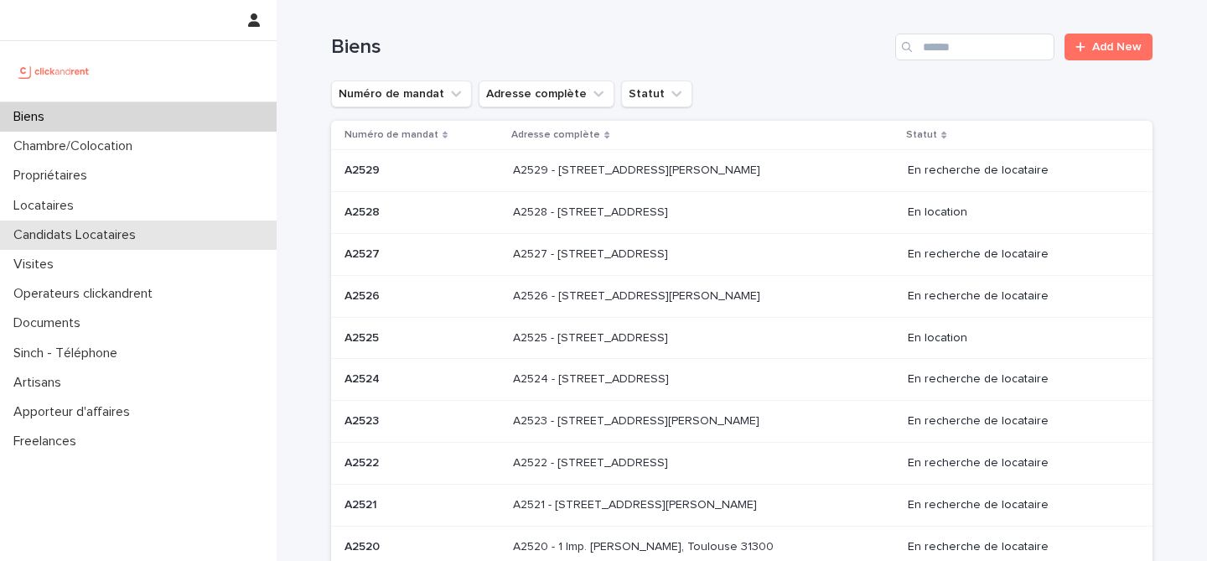
click at [194, 225] on div "Candidats Locataires" at bounding box center [138, 234] width 276 height 29
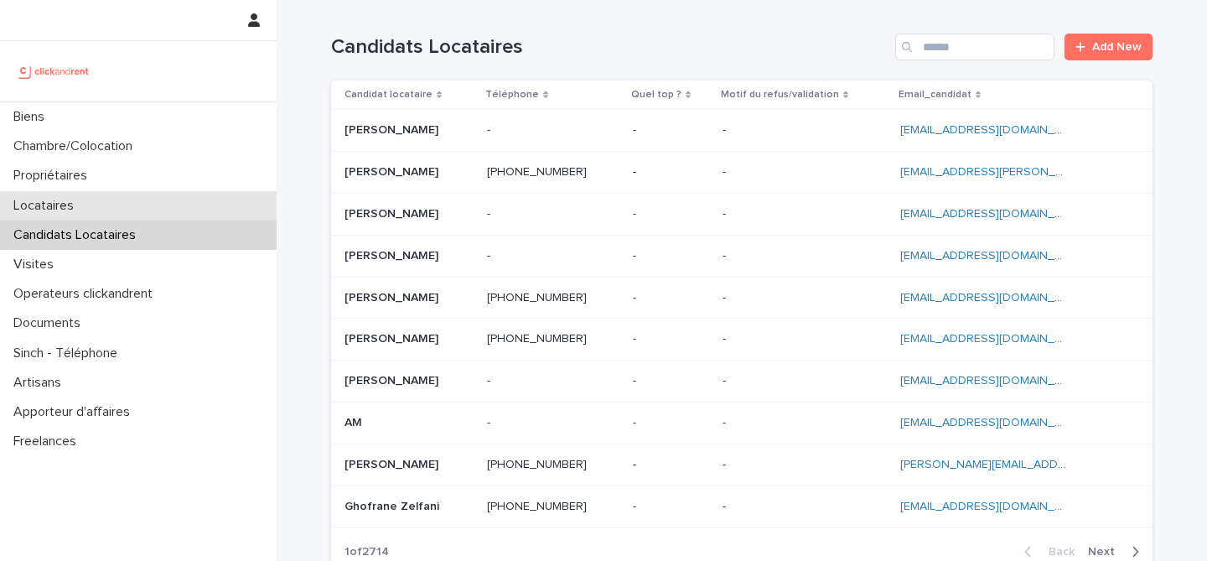
click at [160, 193] on div "Locataires" at bounding box center [138, 205] width 276 height 29
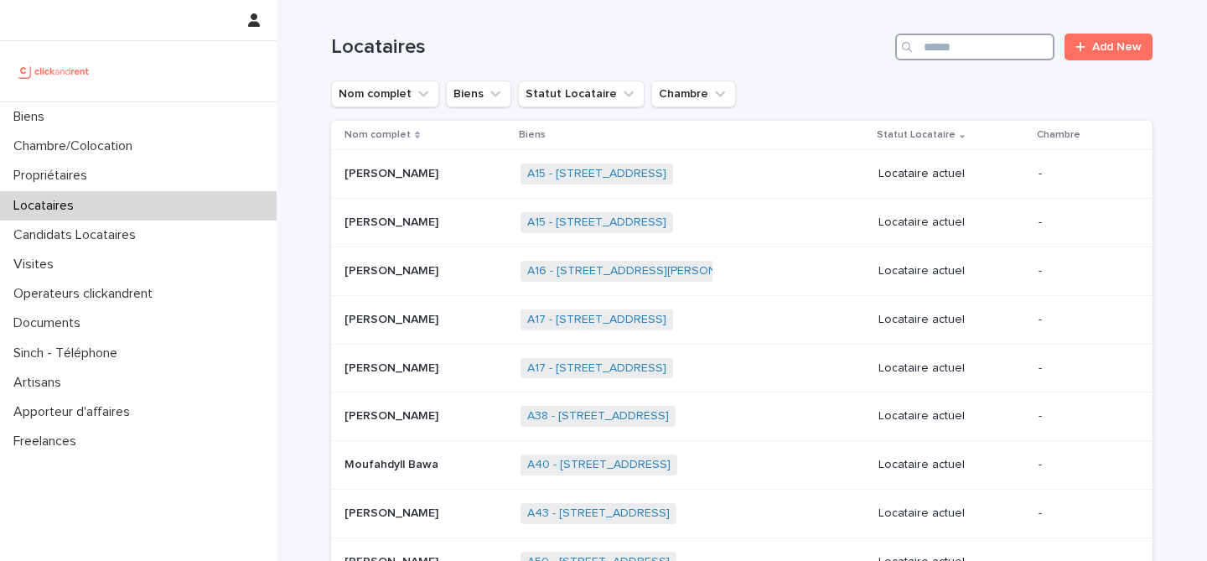
click at [929, 54] on input "Search" at bounding box center [974, 47] width 159 height 27
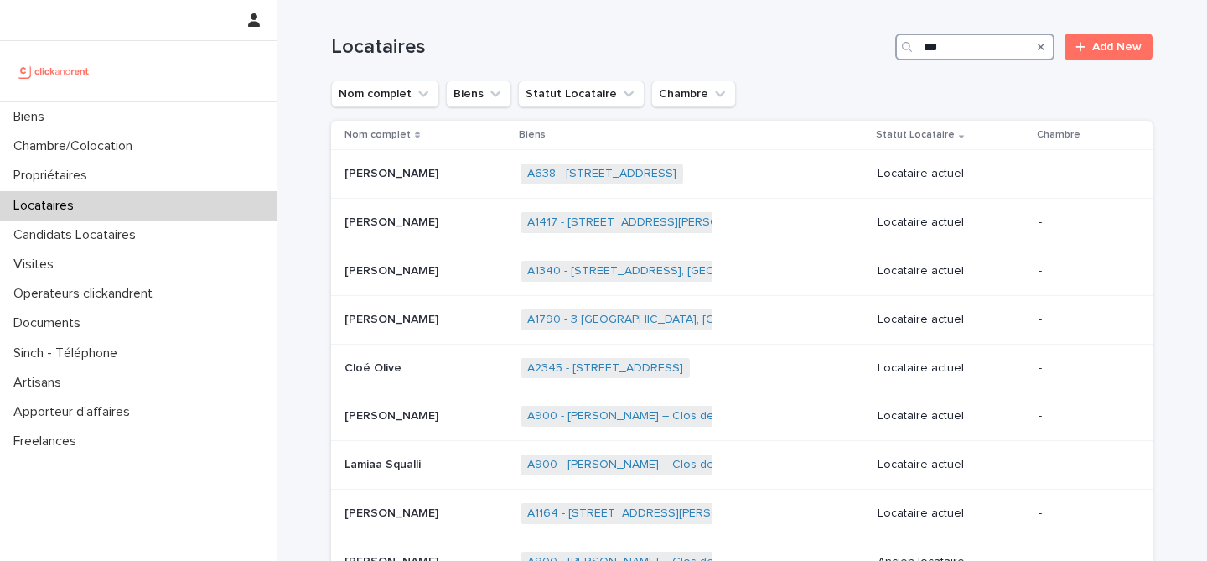
click at [930, 45] on input "***" at bounding box center [974, 47] width 159 height 27
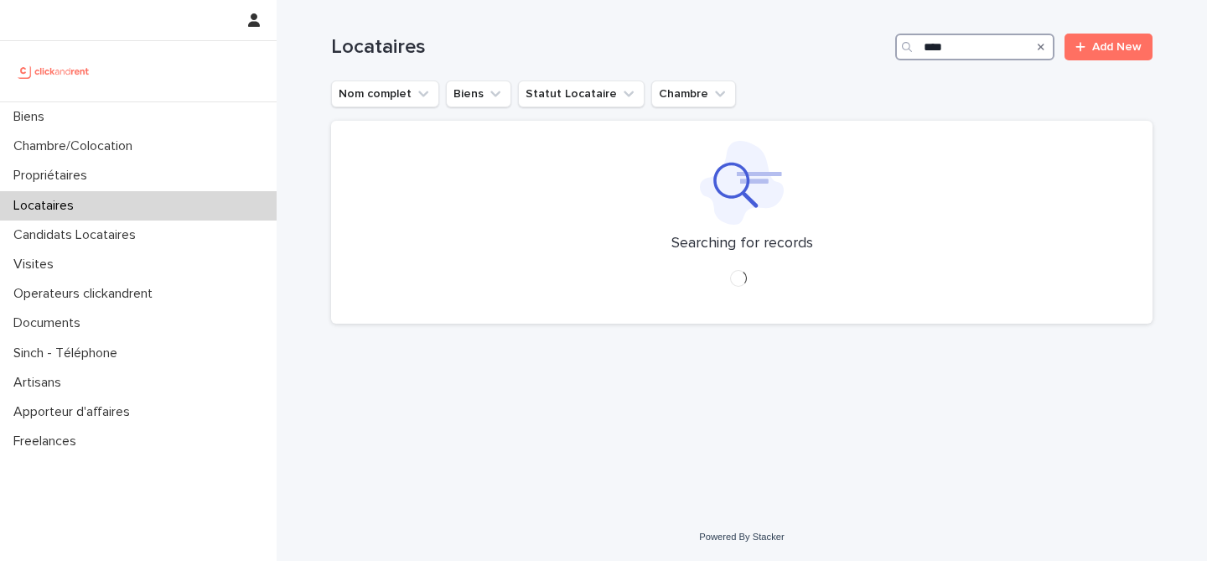
click at [1000, 54] on input "****" at bounding box center [974, 47] width 159 height 27
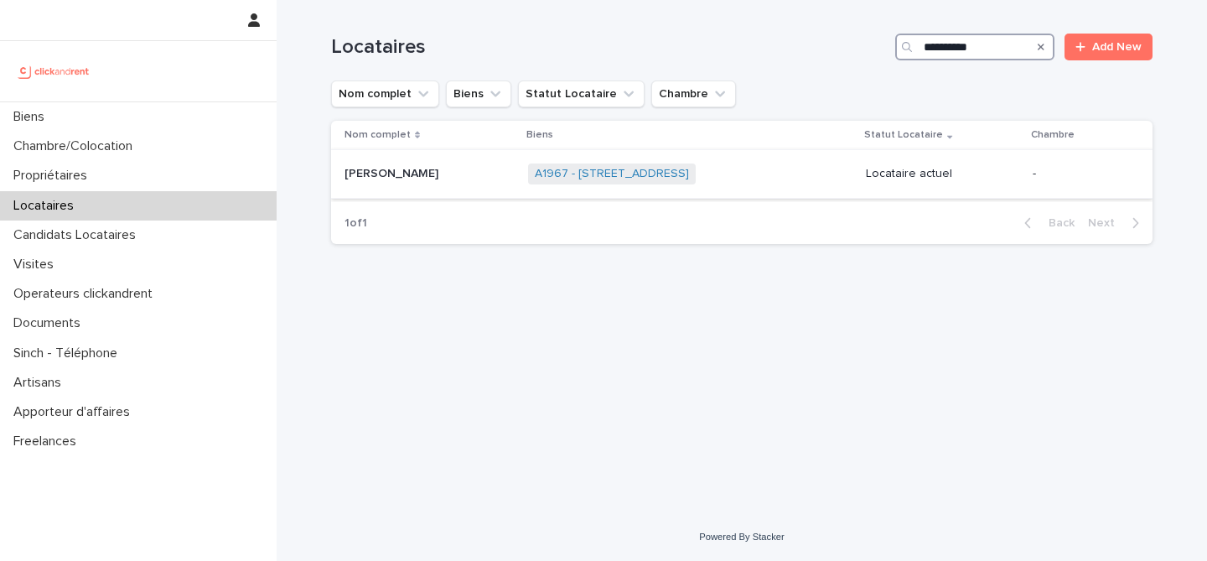
type input "**********"
click at [430, 171] on p at bounding box center [429, 174] width 170 height 14
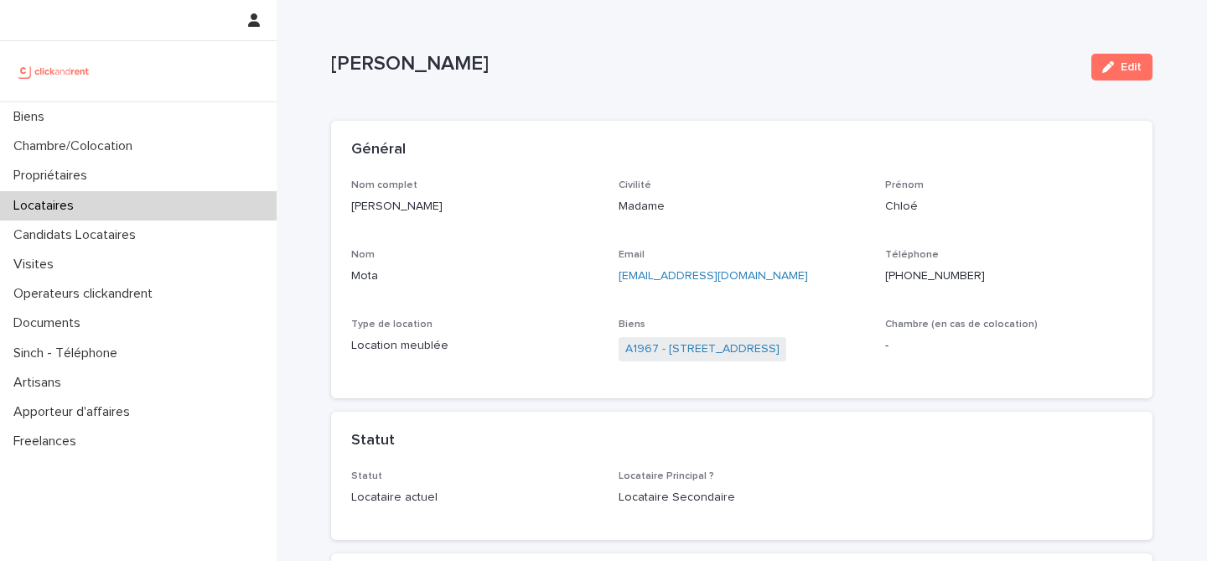
scroll to position [52, 0]
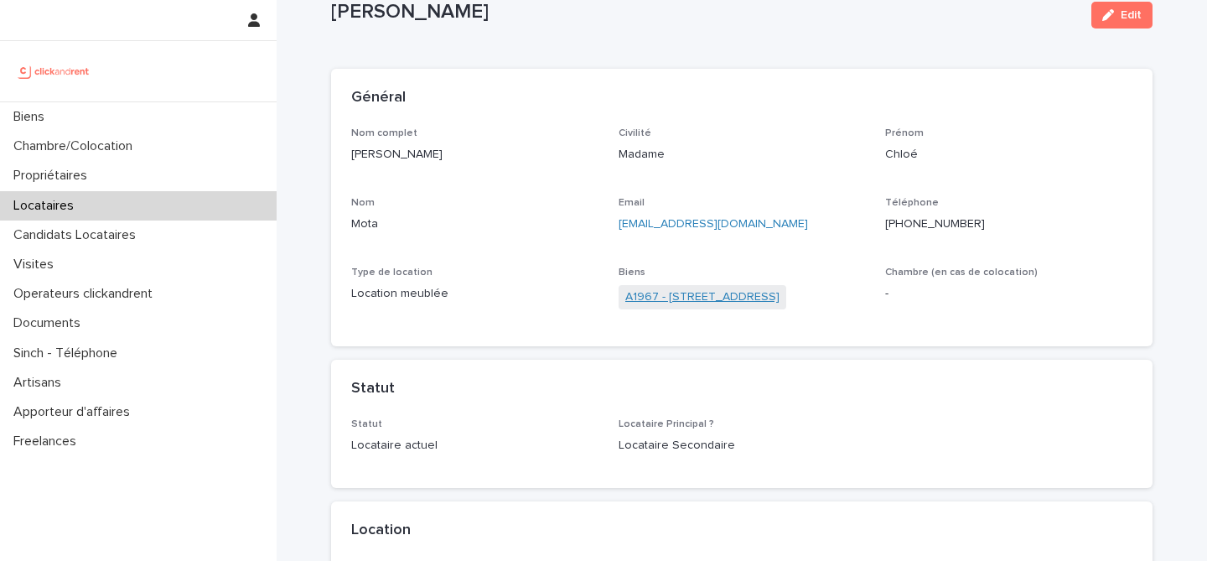
click at [721, 297] on link "A1967 - 209 Rue du Ménil, Asnières-sur-Seine 92600" at bounding box center [702, 297] width 154 height 18
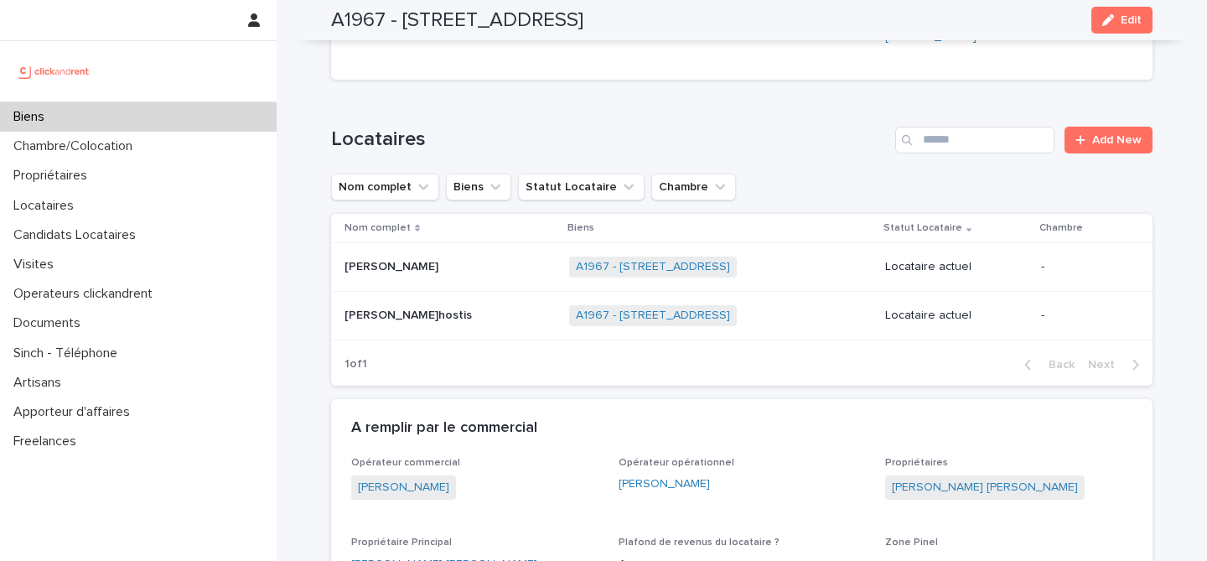
scroll to position [578, 0]
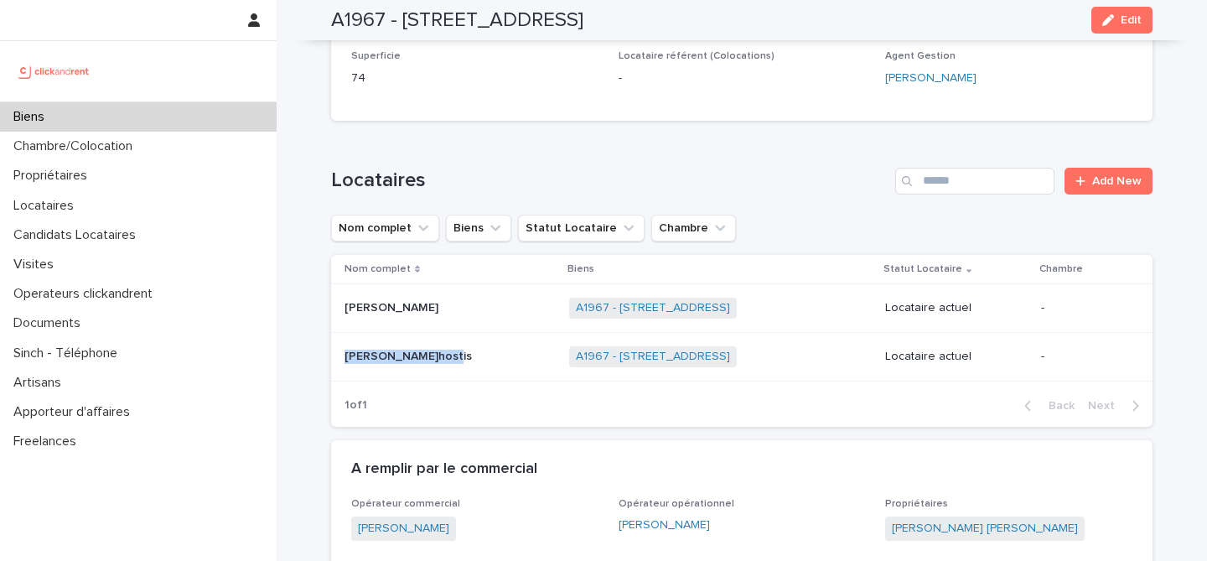
copy p "Aurélien L'hostis"
drag, startPoint x: 347, startPoint y: 339, endPoint x: 428, endPoint y: 342, distance: 81.3
click at [428, 346] on p "Aurélien L'hostis" at bounding box center [409, 355] width 131 height 18
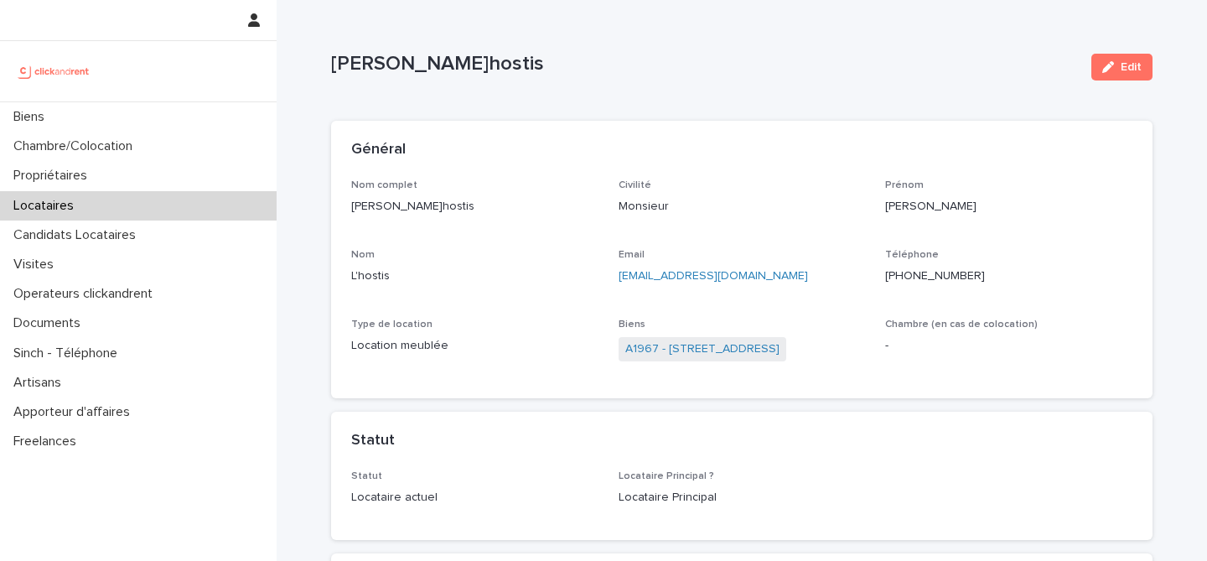
click at [107, 206] on div "Locataires" at bounding box center [138, 205] width 276 height 29
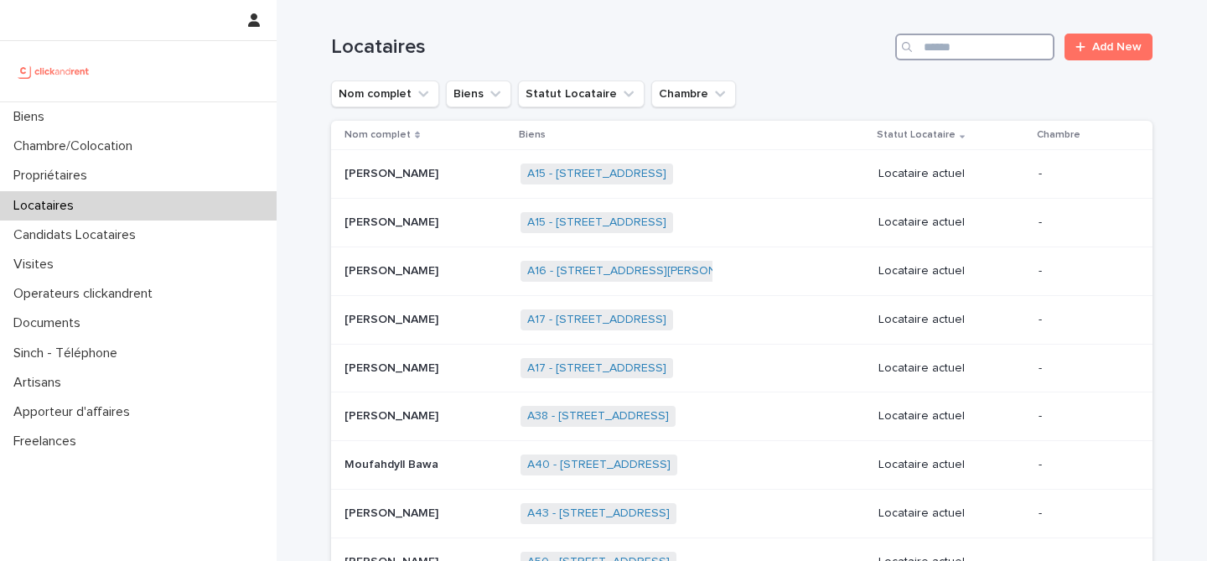
click at [993, 55] on input "Search" at bounding box center [974, 47] width 159 height 27
paste input "**********"
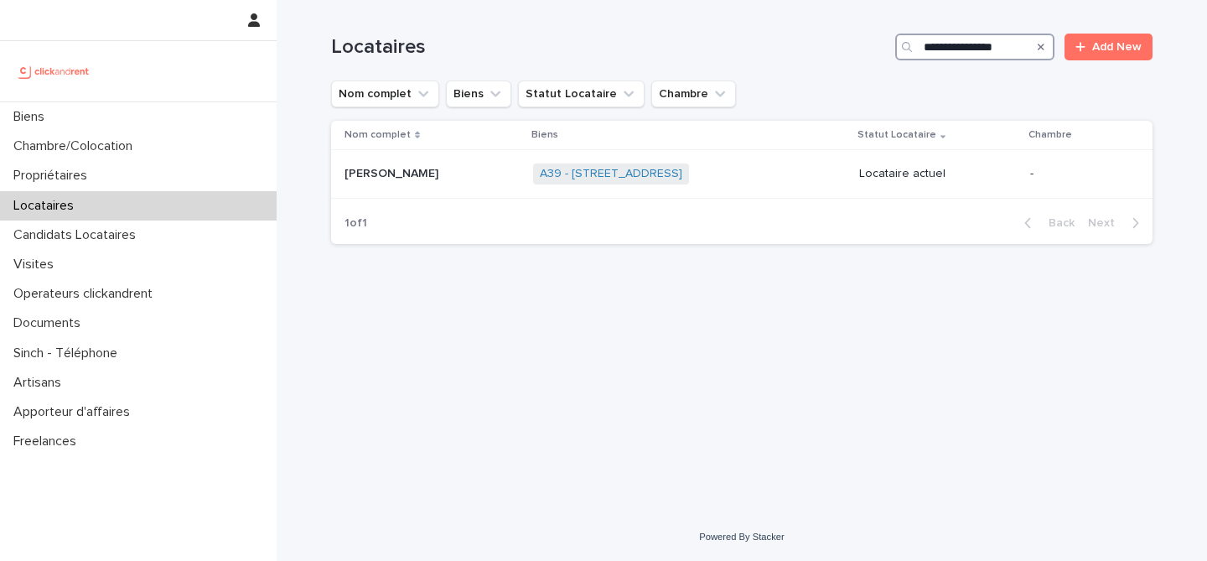
type input "**********"
click at [468, 173] on p at bounding box center [431, 174] width 175 height 14
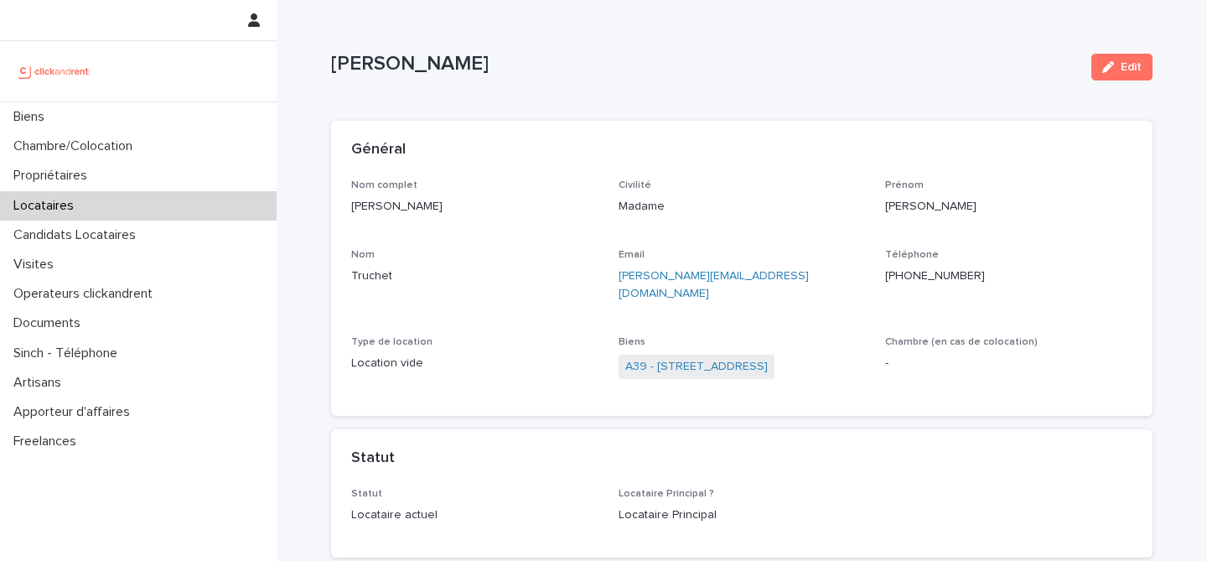
scroll to position [14, 0]
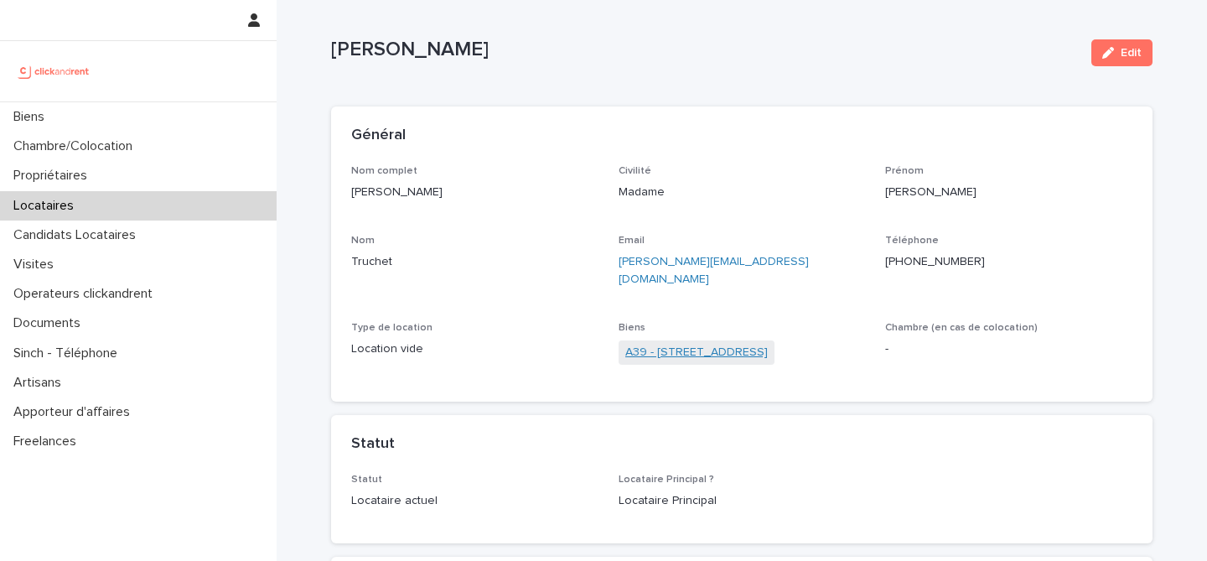
click at [657, 344] on link "A39 - 34 rue du Luxembourg, Thiais 94320" at bounding box center [696, 353] width 142 height 18
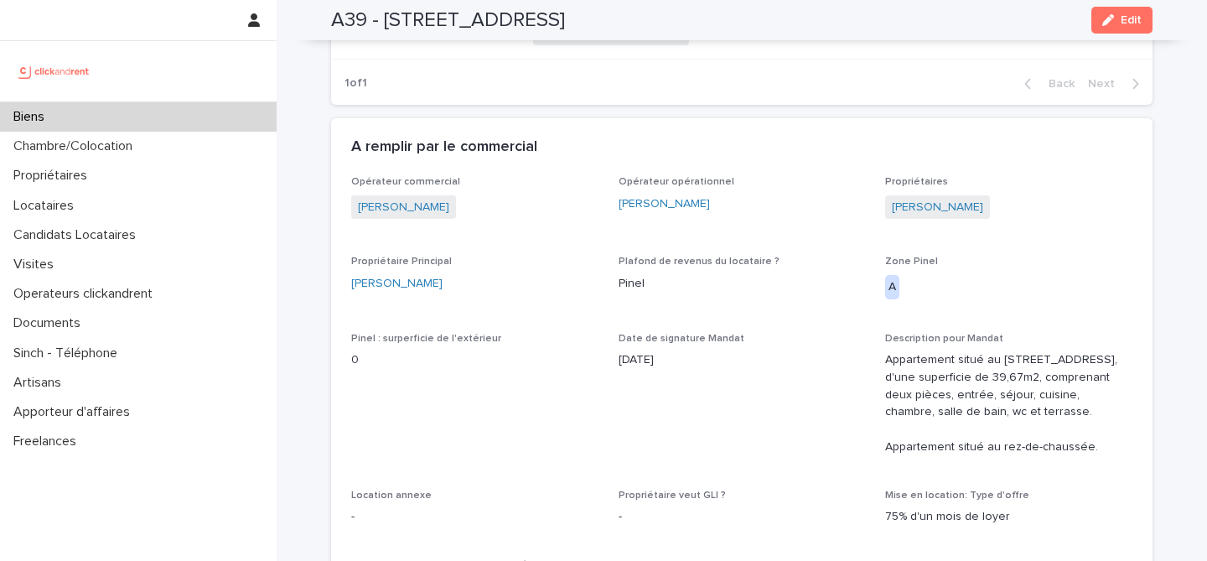
scroll to position [982, 0]
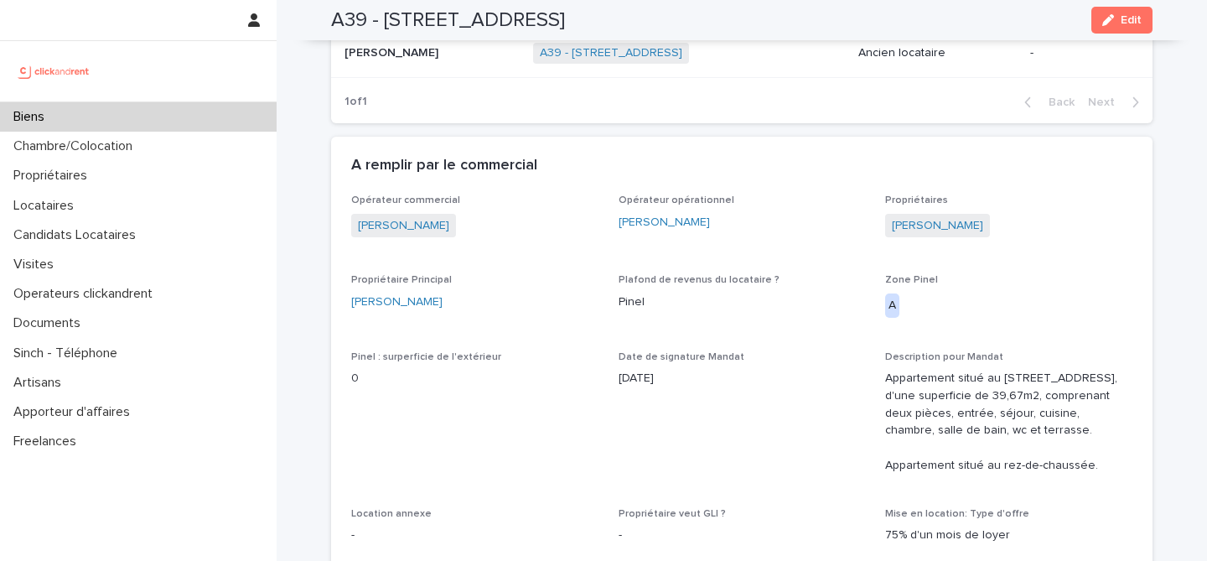
copy link "Michelangelo Boccuni"
drag, startPoint x: 348, startPoint y: 303, endPoint x: 491, endPoint y: 318, distance: 144.1
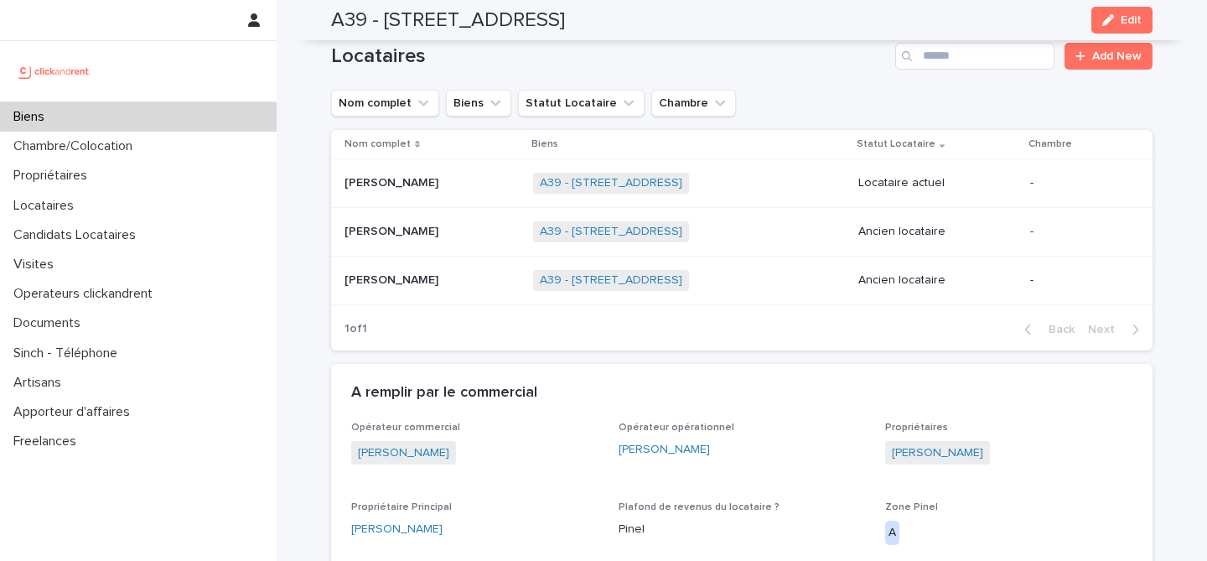
scroll to position [754, 0]
copy p "ennifer Truchet"
drag, startPoint x: 430, startPoint y: 183, endPoint x: 348, endPoint y: 189, distance: 82.4
click at [348, 189] on p "Jennifer Truchet" at bounding box center [392, 182] width 97 height 18
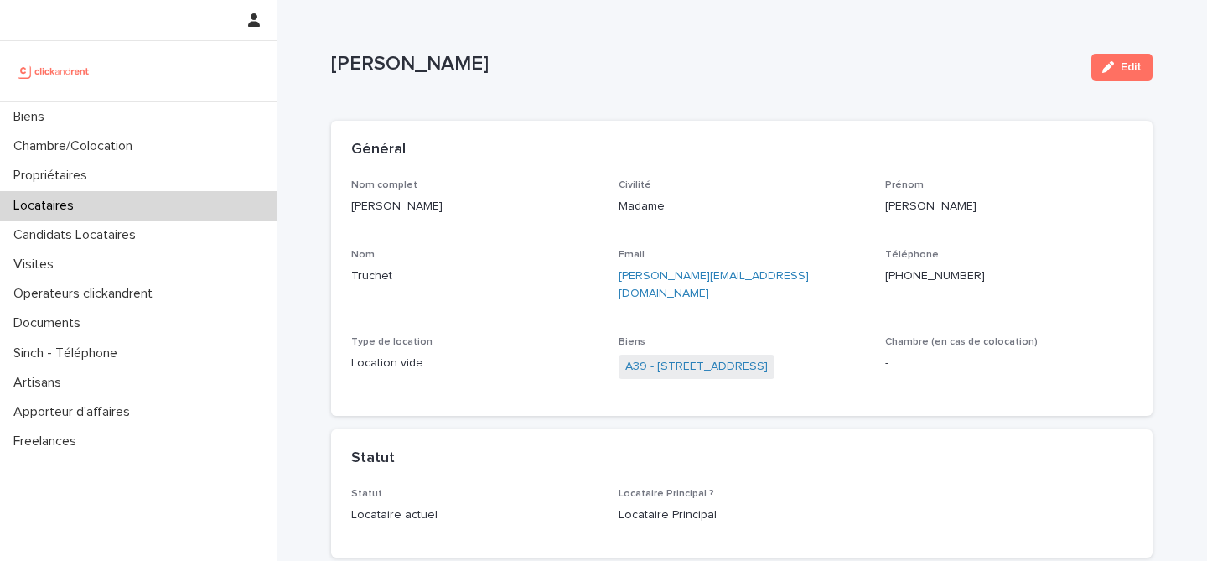
click at [467, 66] on p "Jennifer Truchet" at bounding box center [704, 64] width 747 height 24
copy div "Jennifer Truchet Edit Sorry, there was an error saving your record. Please try …"
click at [637, 80] on div "Jennifer Truchet" at bounding box center [704, 67] width 747 height 31
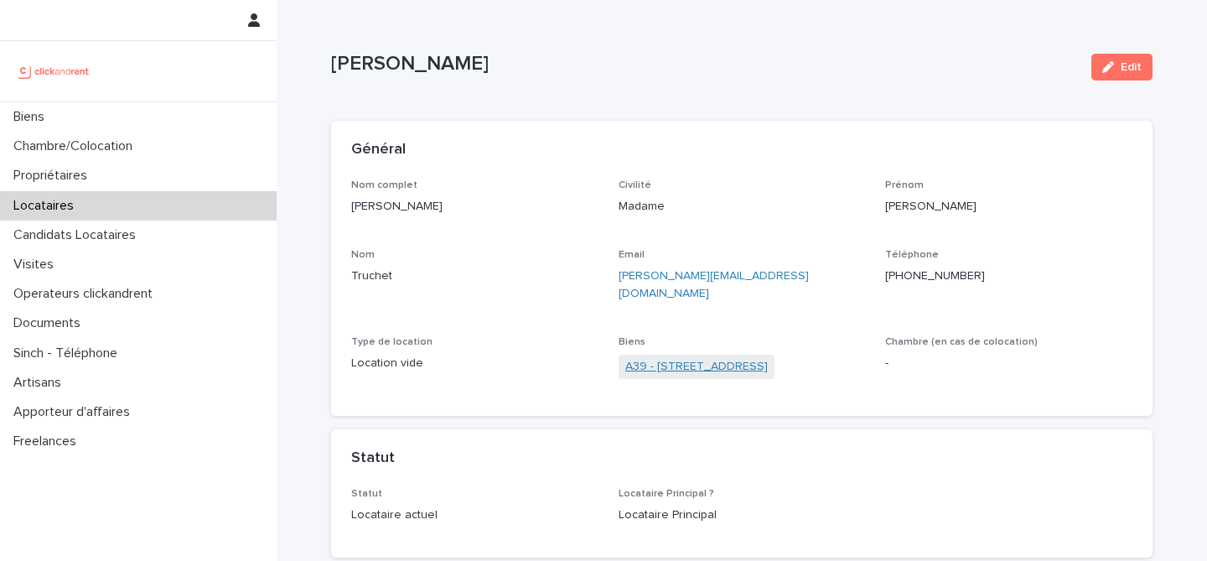
click at [715, 358] on link "A39 - 34 rue du Luxembourg, Thiais 94320" at bounding box center [696, 367] width 142 height 18
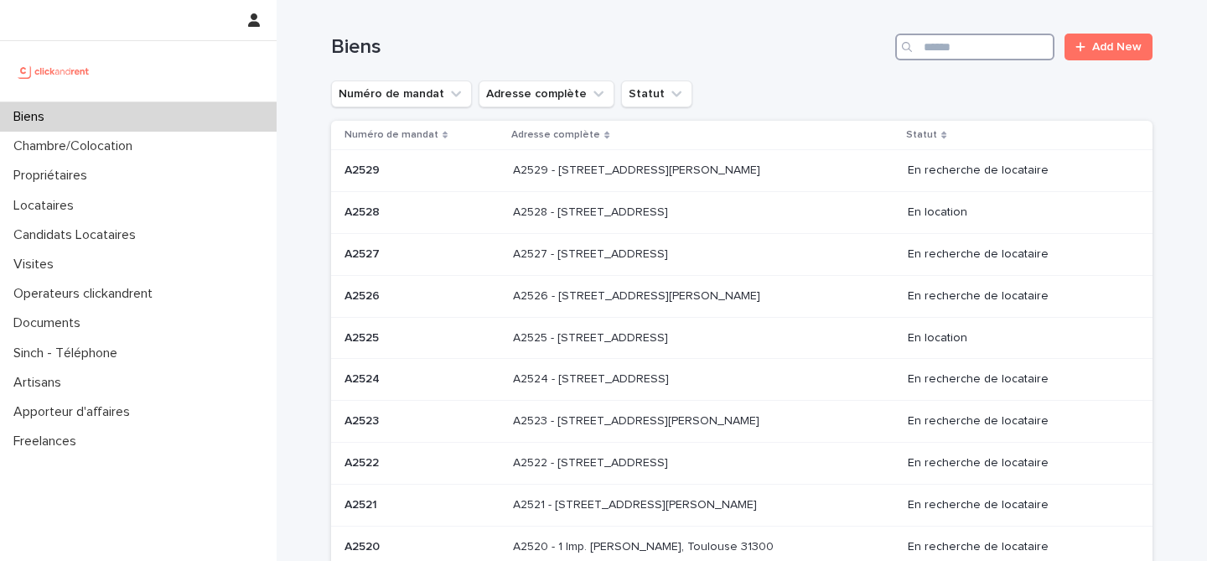
click at [992, 48] on input "Search" at bounding box center [974, 47] width 159 height 27
paste input "*****"
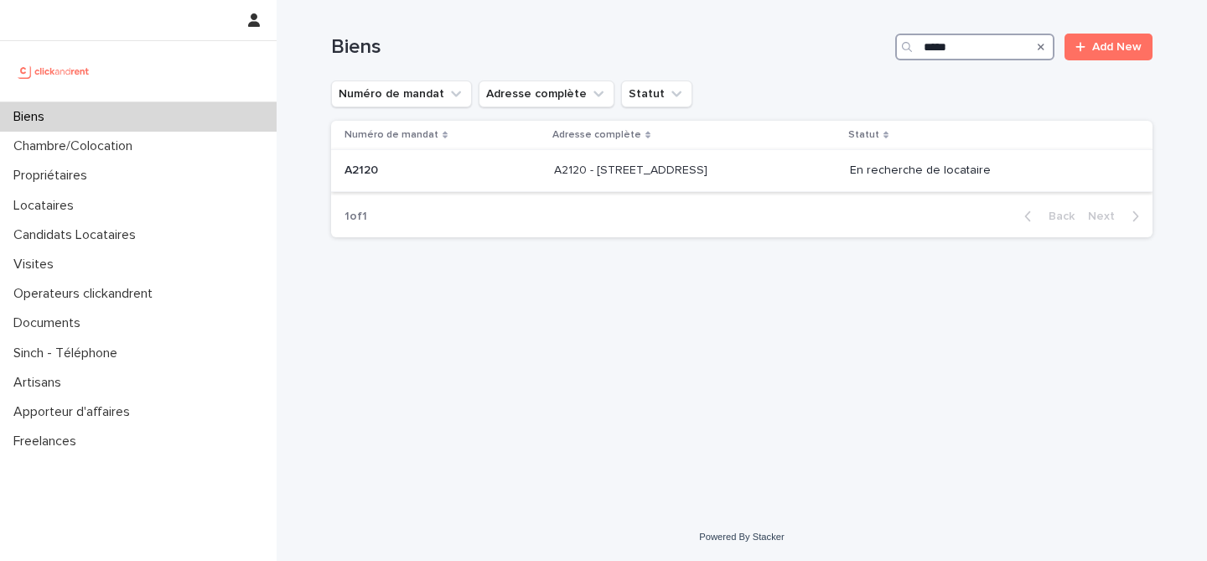
type input "*****"
click at [587, 190] on td "A2120 - 31 Rue De Porto, Montpellier 34000 A2120 - 31 Rue De Porto, Montpellier…" at bounding box center [695, 171] width 296 height 42
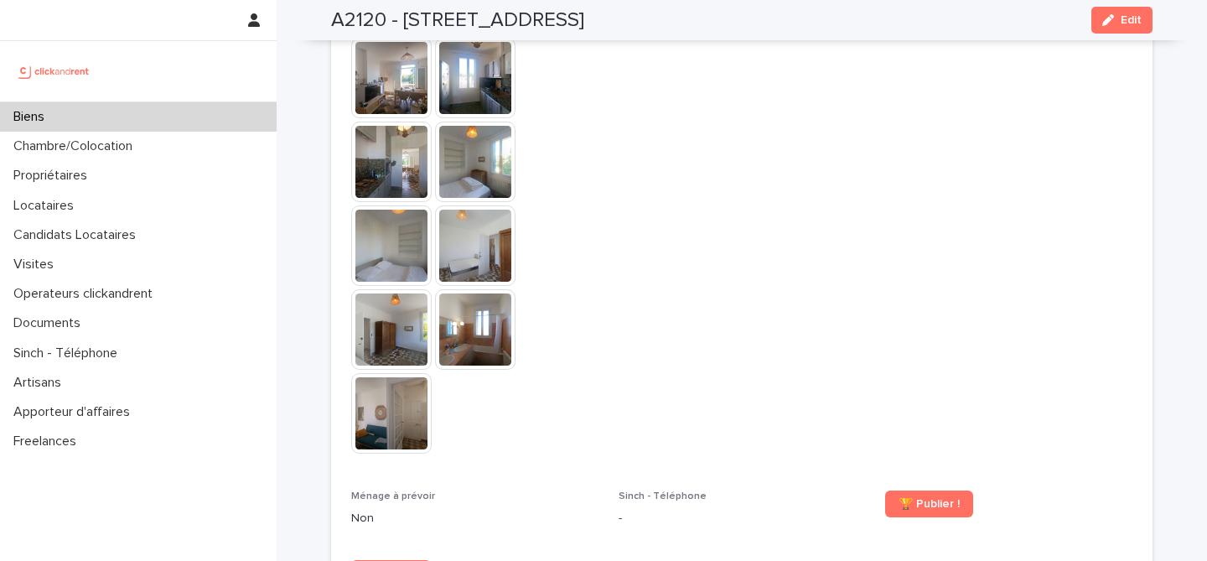
scroll to position [4395, 0]
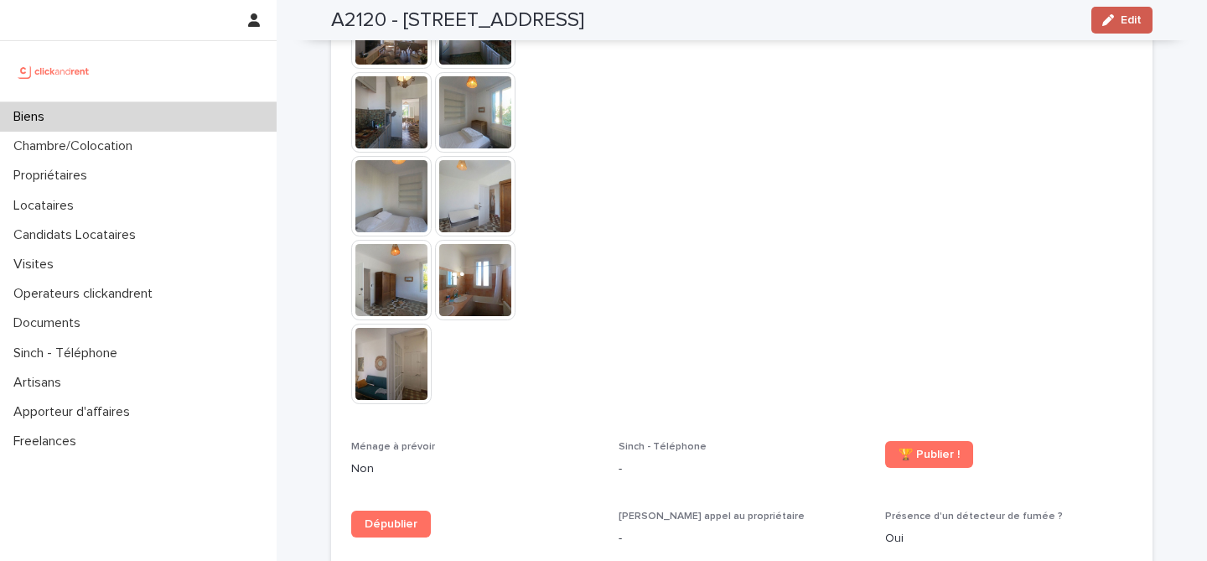
click at [1139, 19] on span "Edit" at bounding box center [1130, 20] width 21 height 12
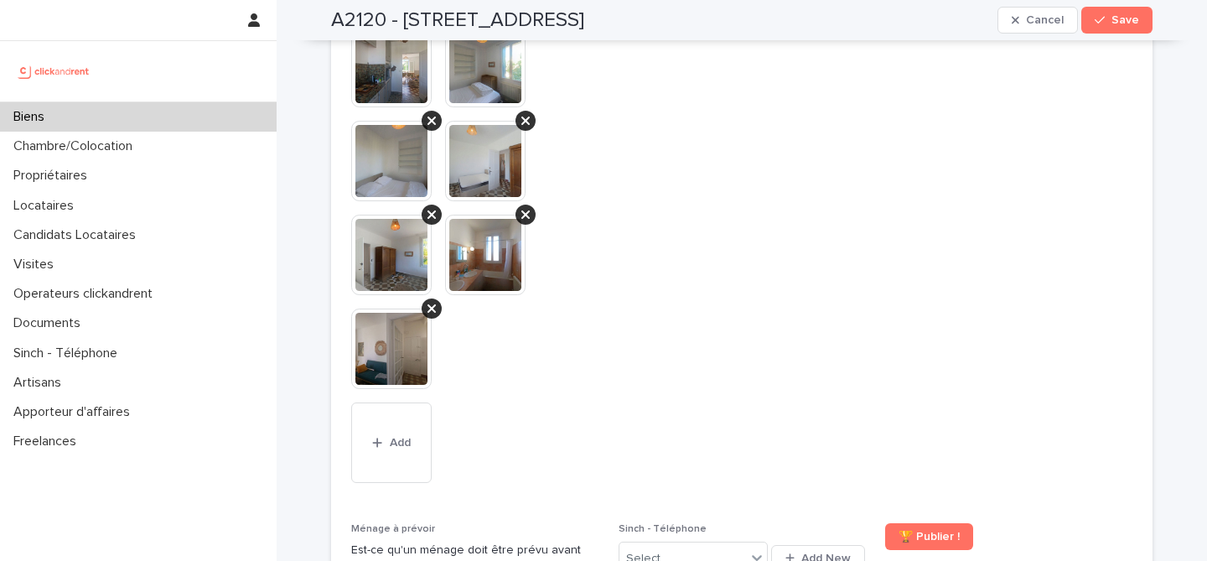
scroll to position [7232, 0]
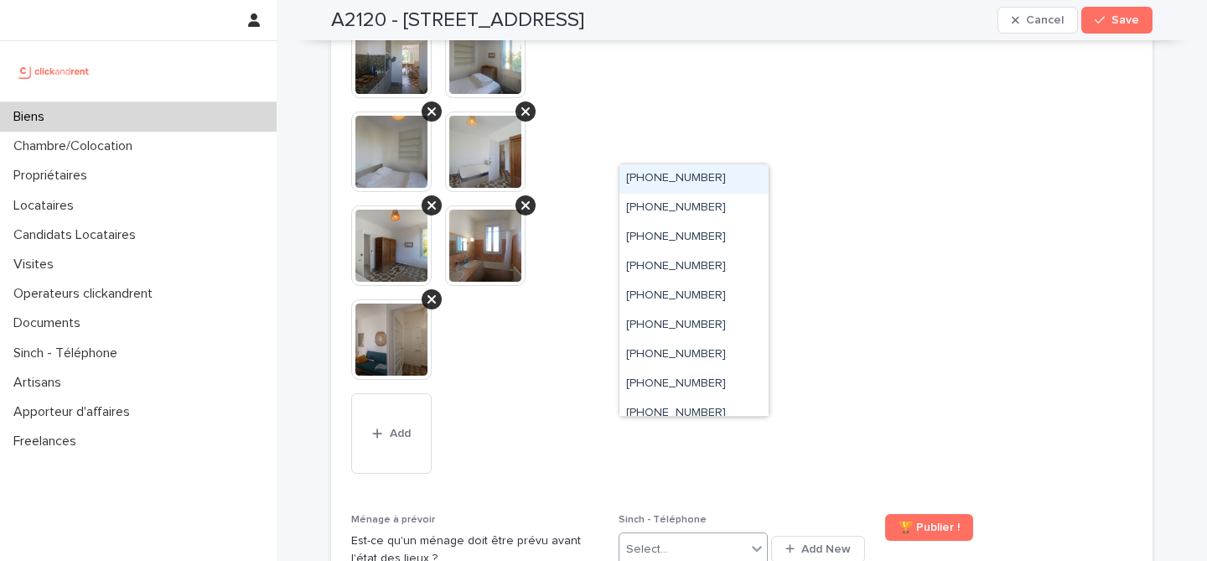
click at [686, 535] on div "Select..." at bounding box center [682, 549] width 127 height 28
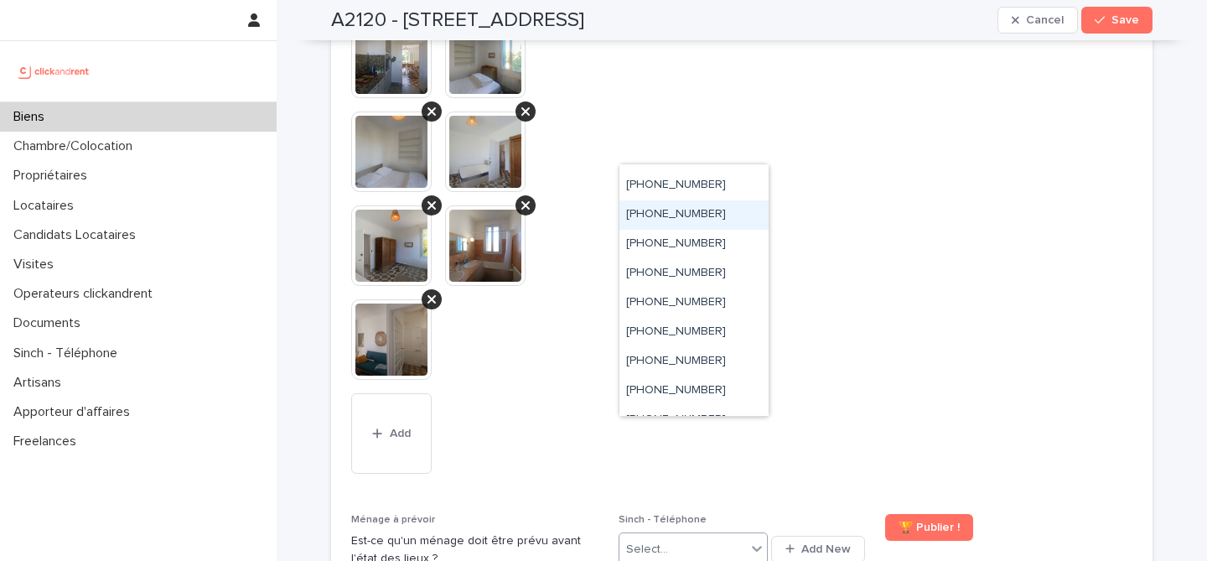
scroll to position [151, 0]
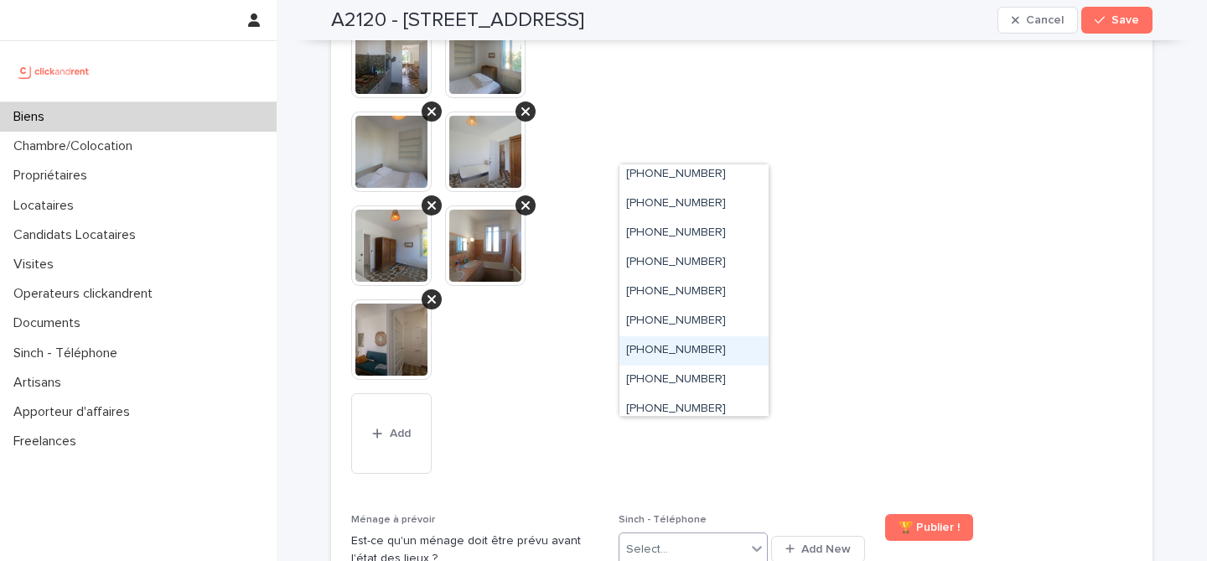
click at [706, 346] on ringoverc2c-number-84e06f14122c "+33755517167" at bounding box center [676, 350] width 100 height 12
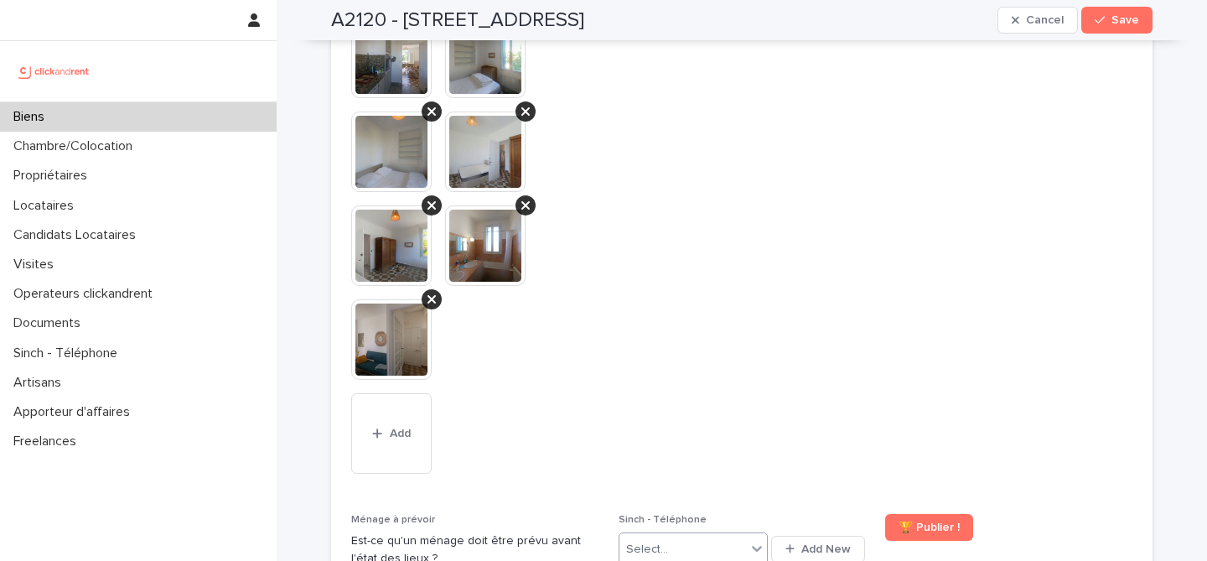
click at [737, 535] on div "Select..." at bounding box center [682, 549] width 127 height 28
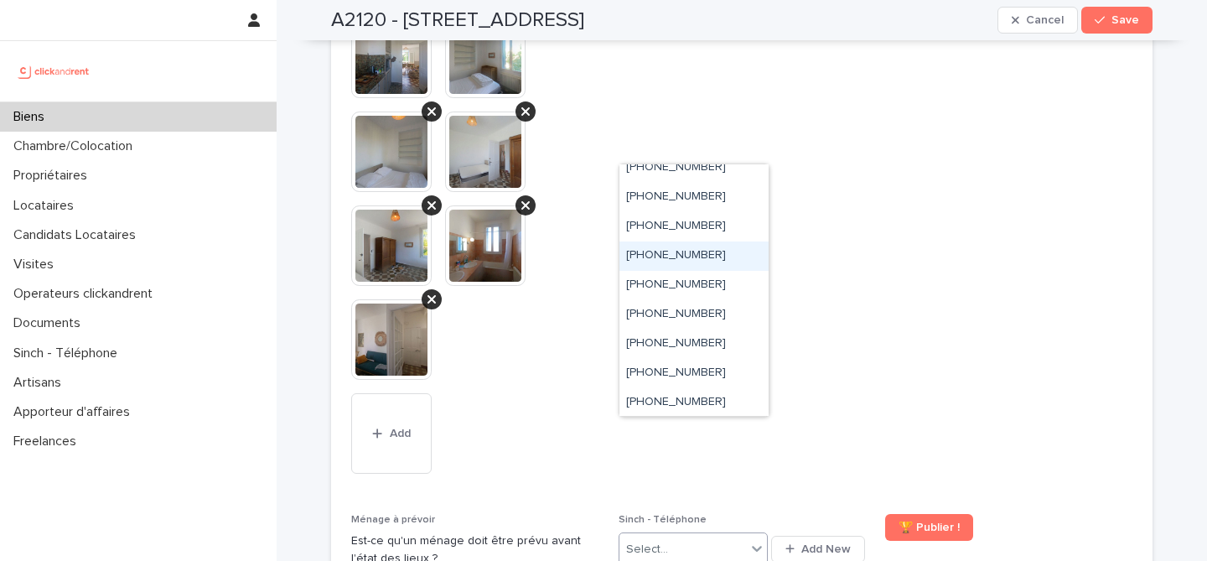
scroll to position [199, 0]
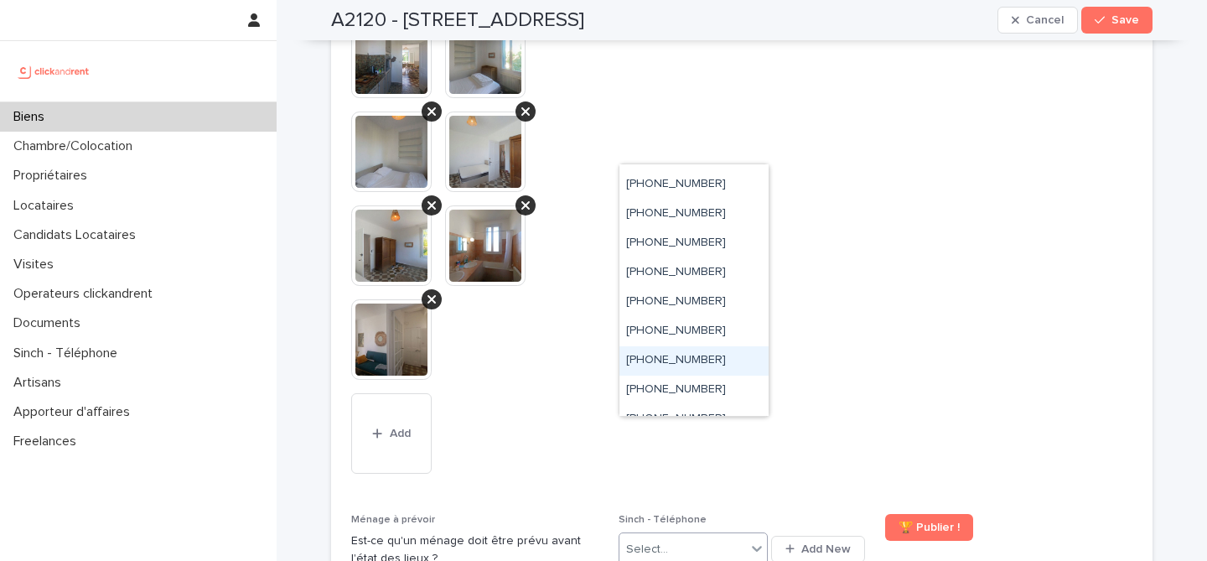
click at [709, 358] on ringoverc2c-number-84e06f14122c "+33755517186" at bounding box center [676, 360] width 100 height 12
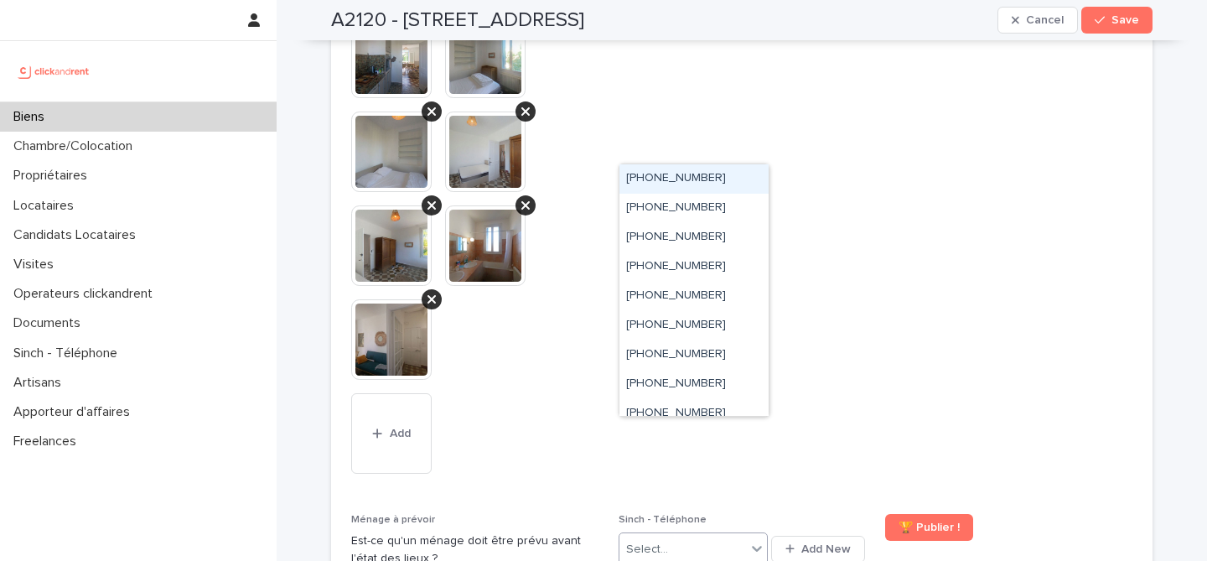
click at [757, 540] on icon at bounding box center [756, 548] width 17 height 17
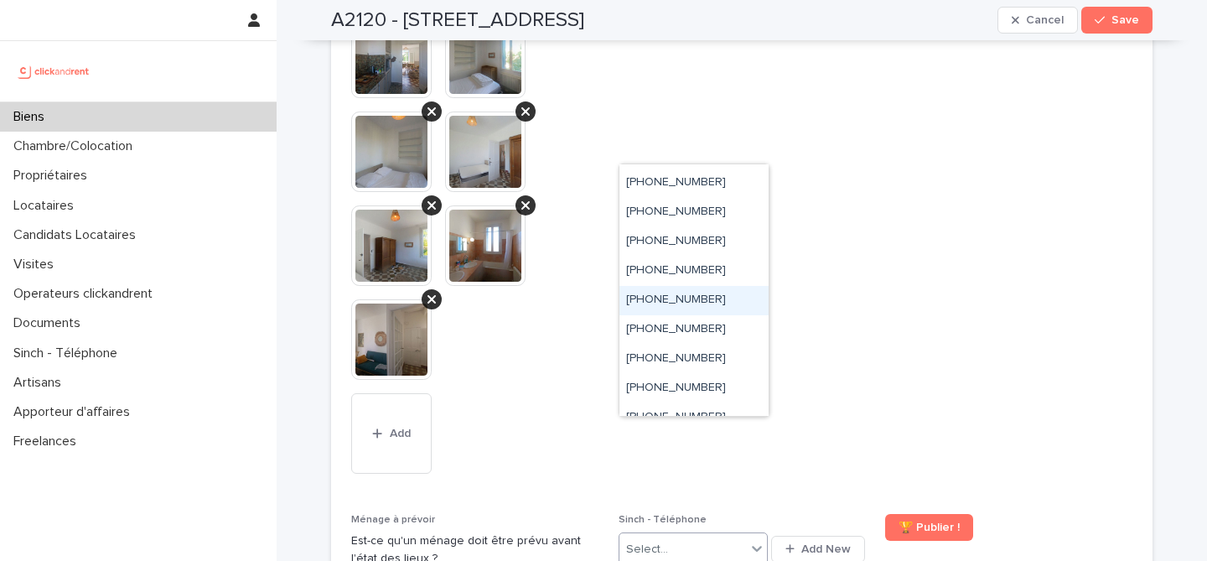
scroll to position [214, 0]
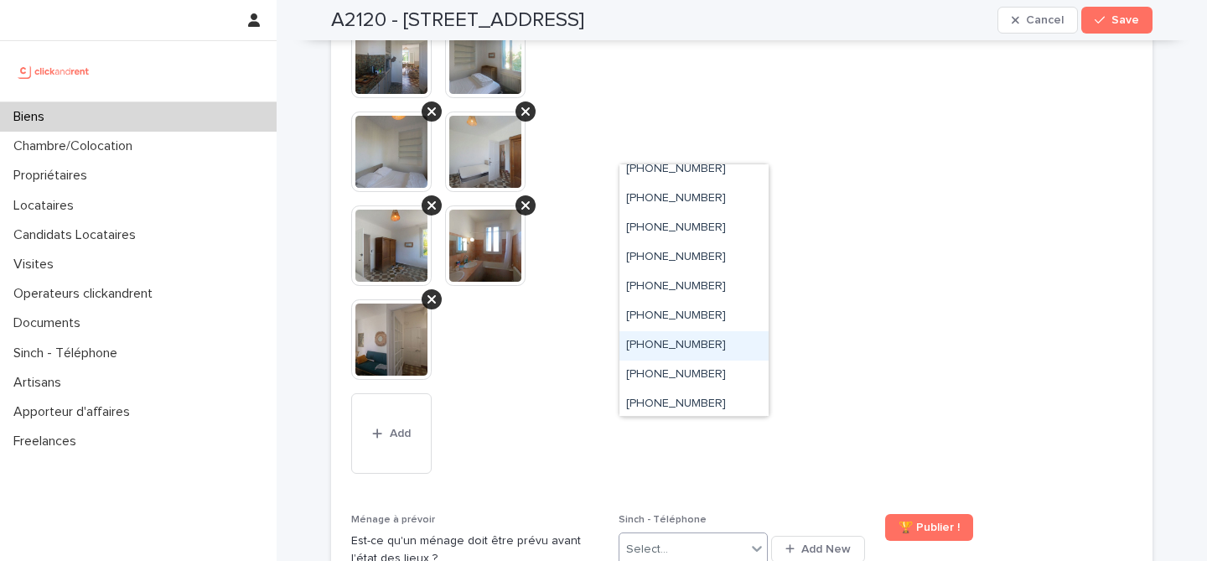
click at [751, 349] on div "+33755517186" at bounding box center [693, 345] width 149 height 29
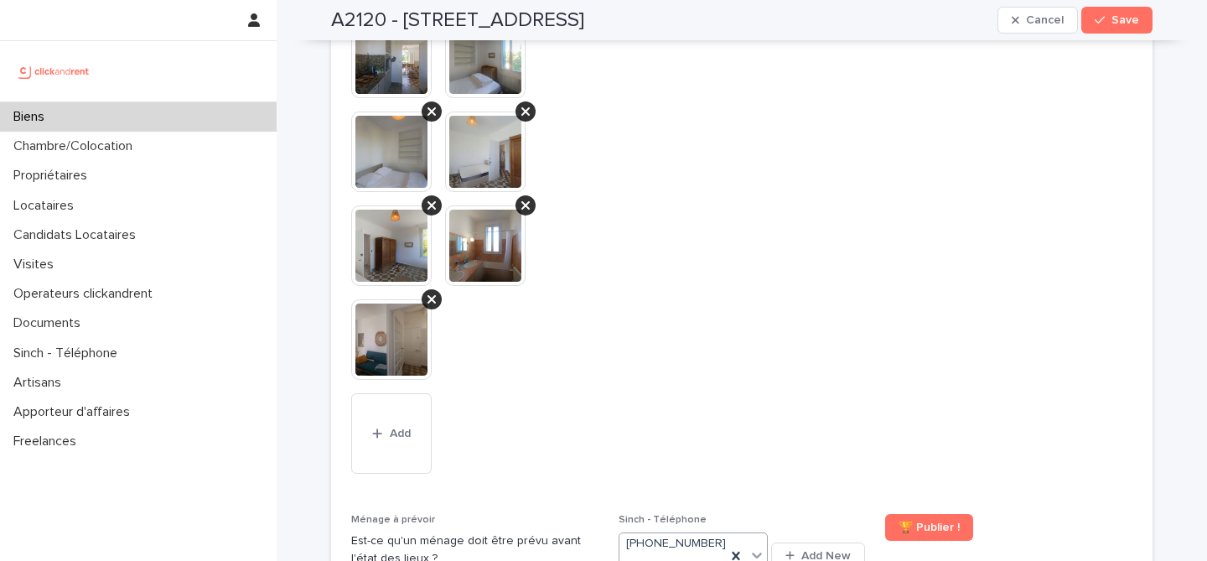
click at [835, 340] on span "**********" at bounding box center [741, 85] width 247 height 818
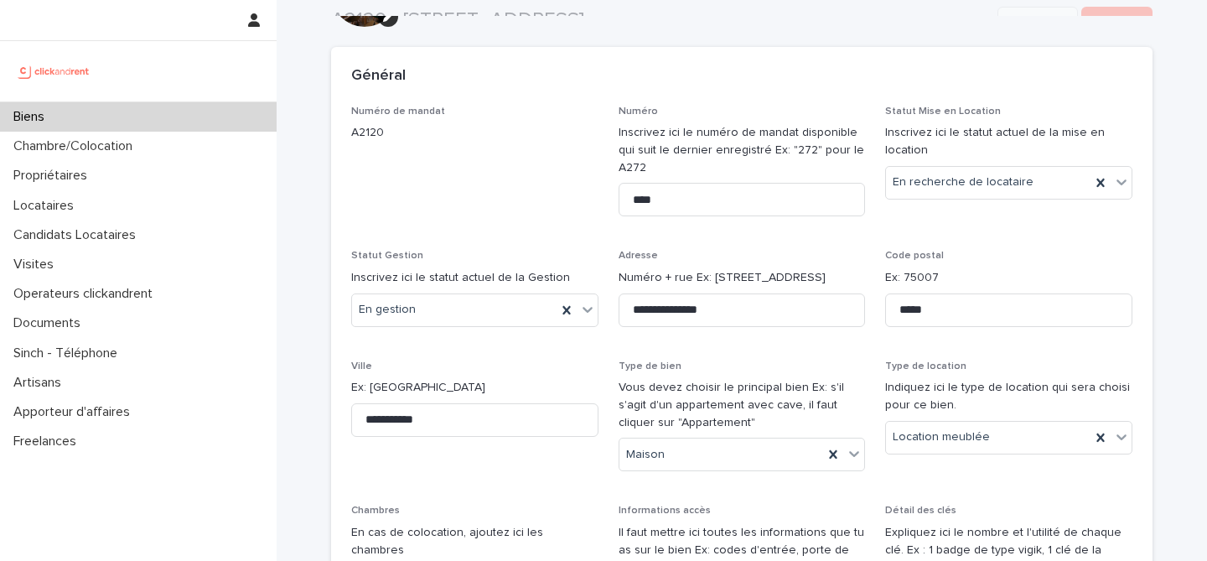
scroll to position [0, 0]
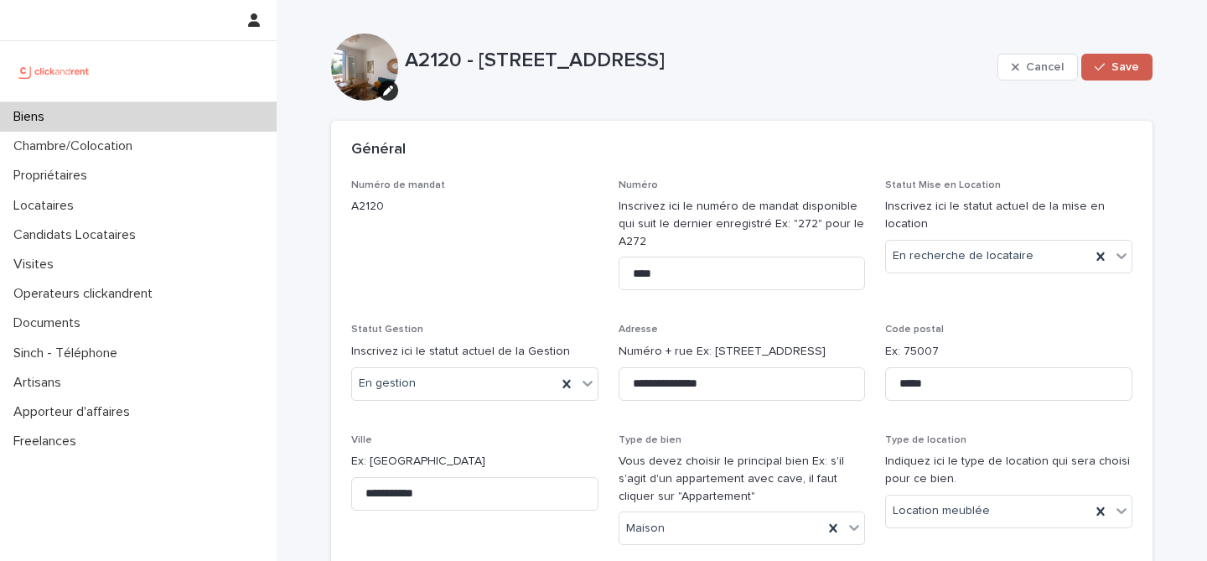
click at [1123, 77] on button "Save" at bounding box center [1116, 67] width 71 height 27
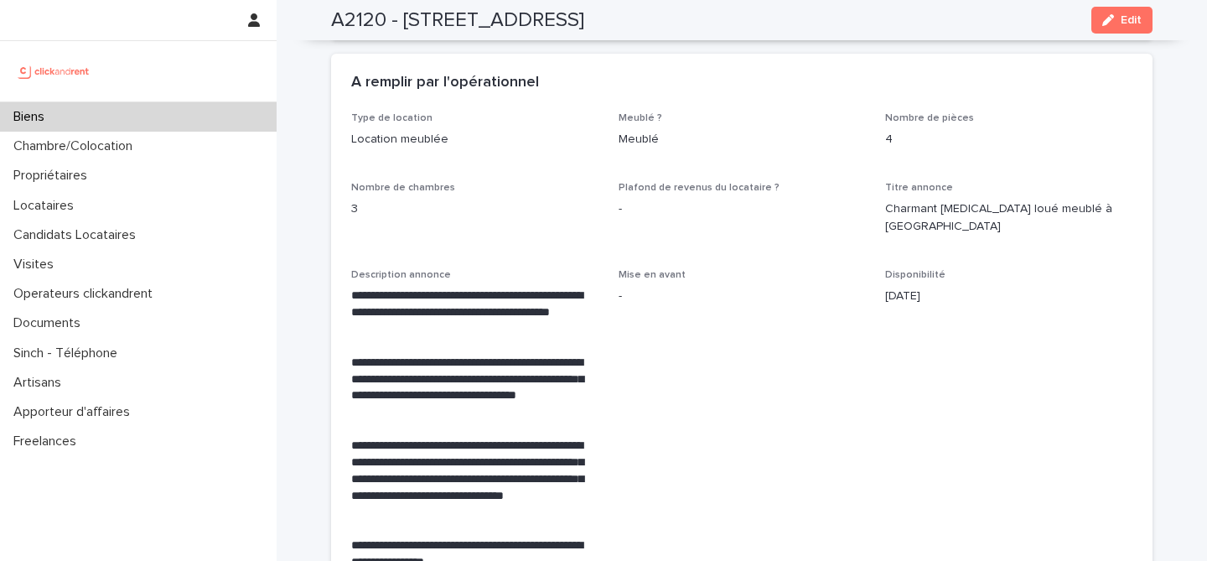
scroll to position [2761, 0]
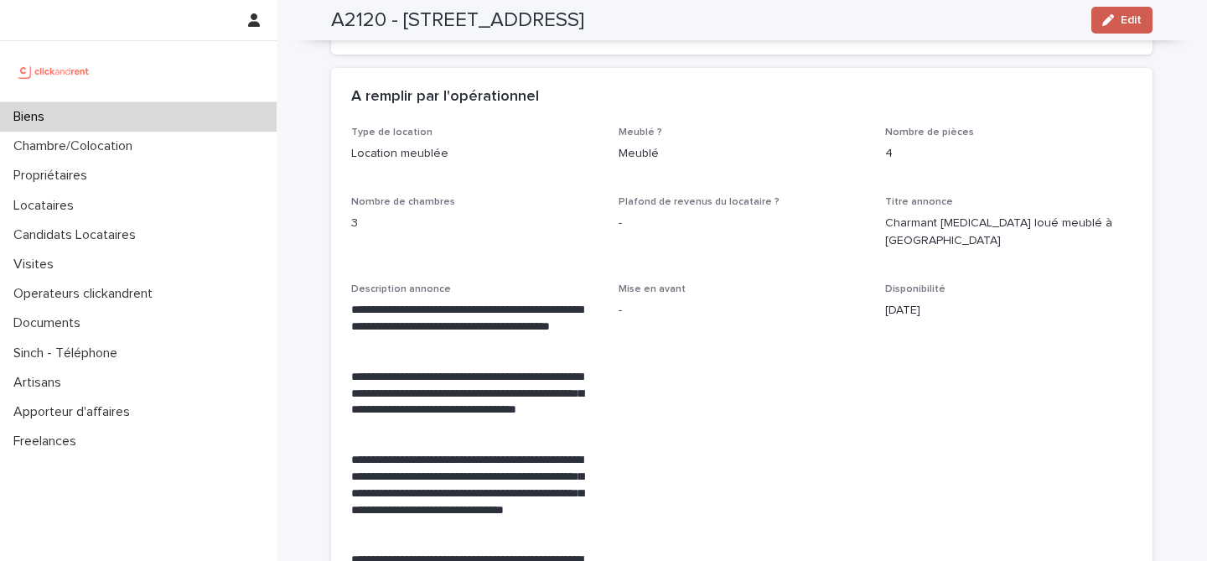
click at [1141, 19] on button "Edit" at bounding box center [1121, 20] width 61 height 27
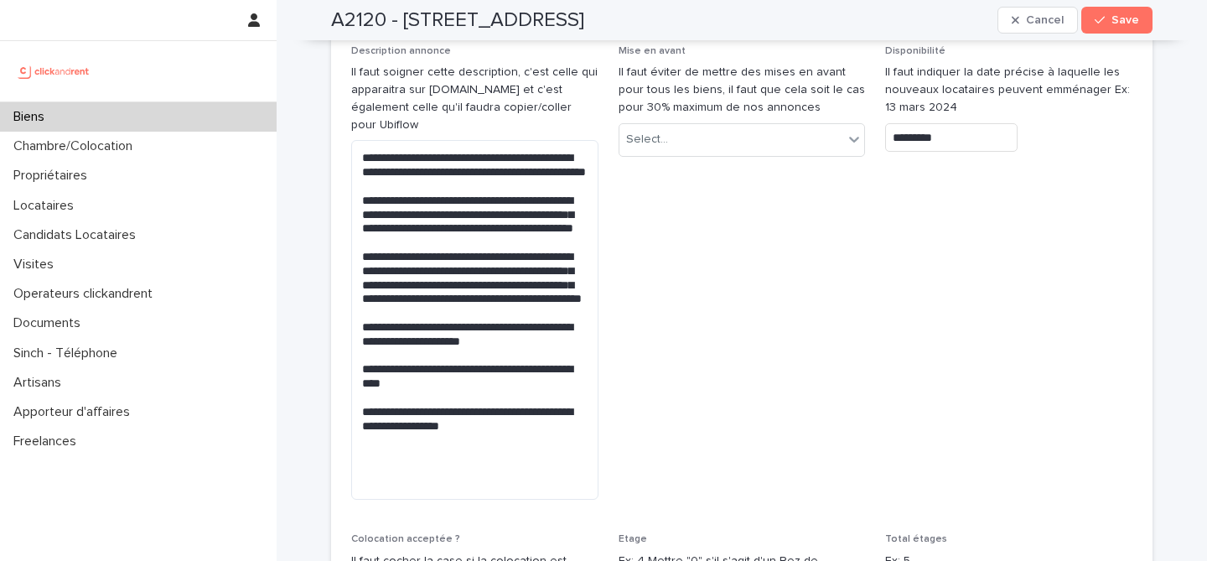
scroll to position [4984, 0]
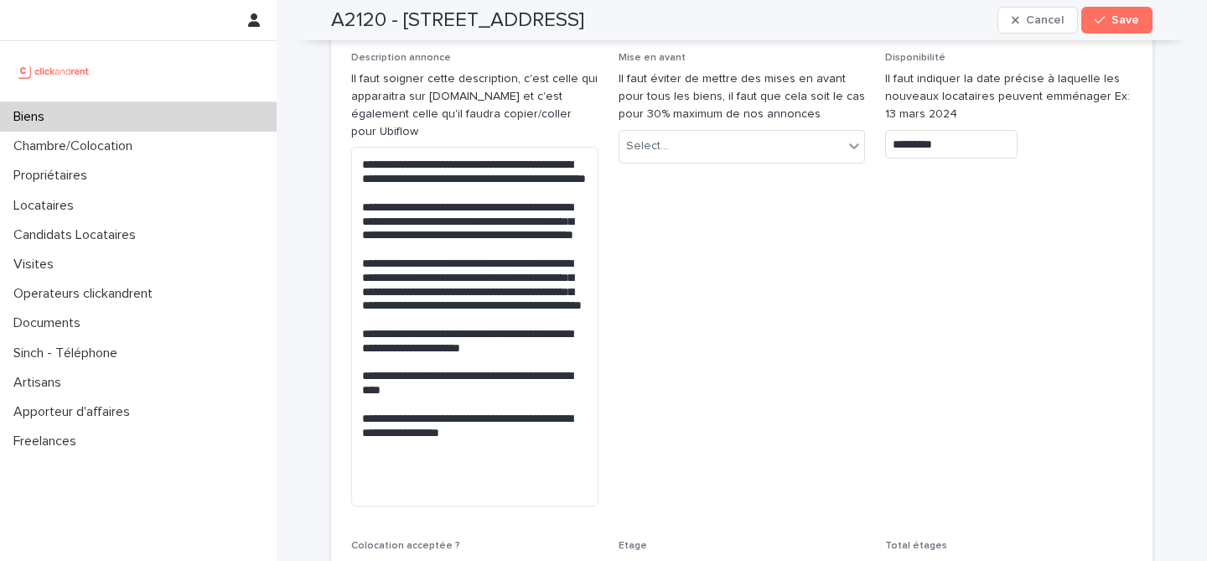
click at [986, 130] on input "*********" at bounding box center [951, 144] width 132 height 29
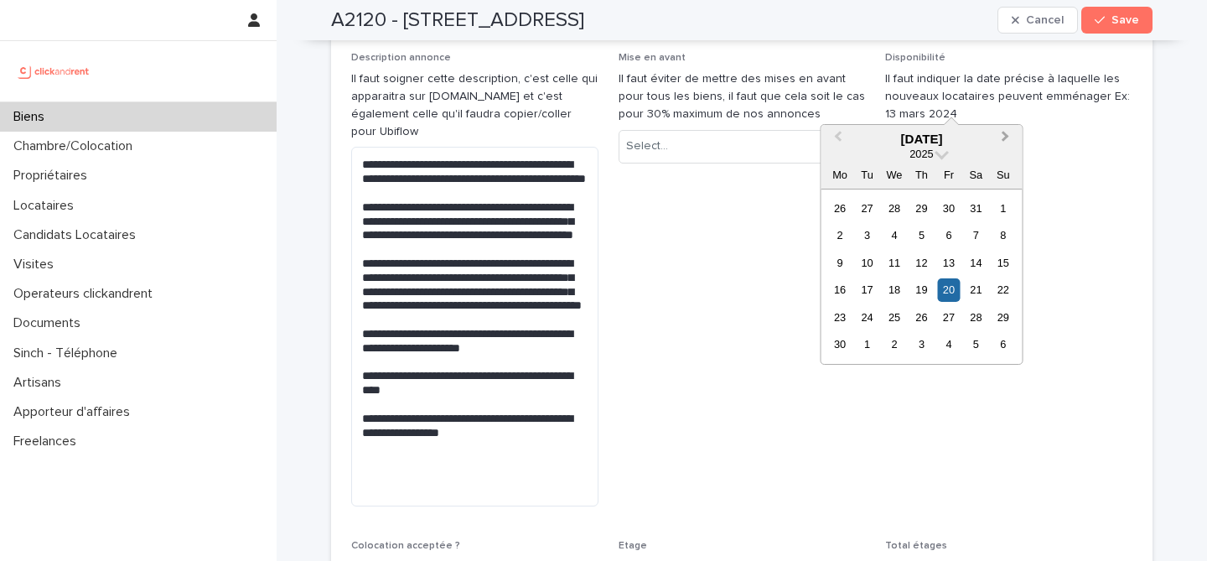
click at [1012, 137] on button "Next Month" at bounding box center [1007, 140] width 27 height 27
click at [922, 266] on div "14" at bounding box center [921, 262] width 23 height 23
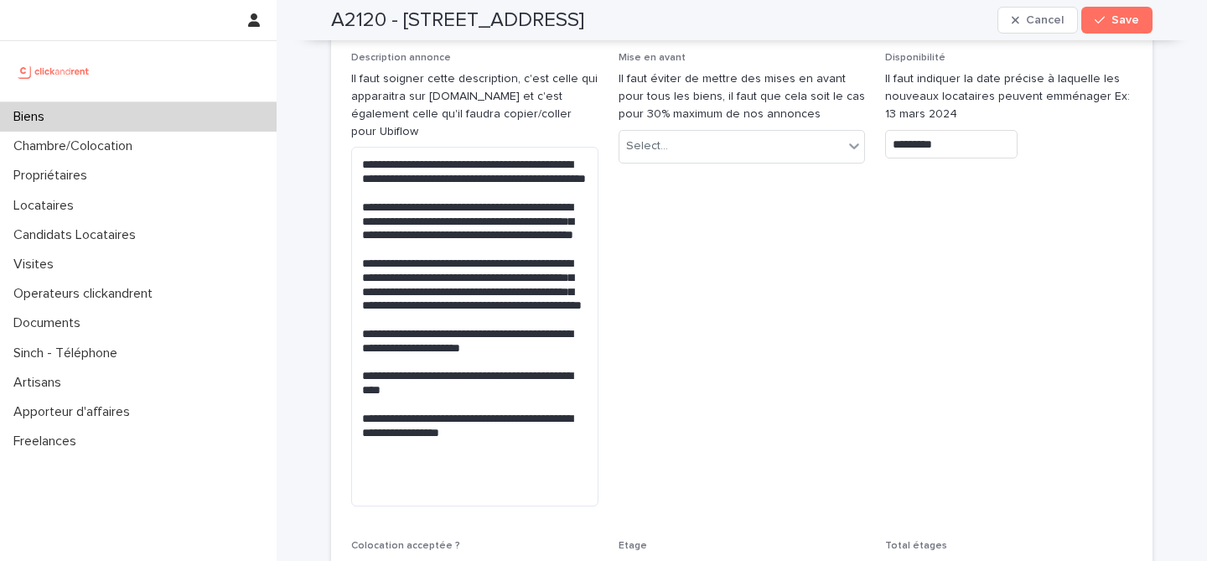
type input "*********"
click at [1142, 22] on button "Save" at bounding box center [1116, 20] width 71 height 27
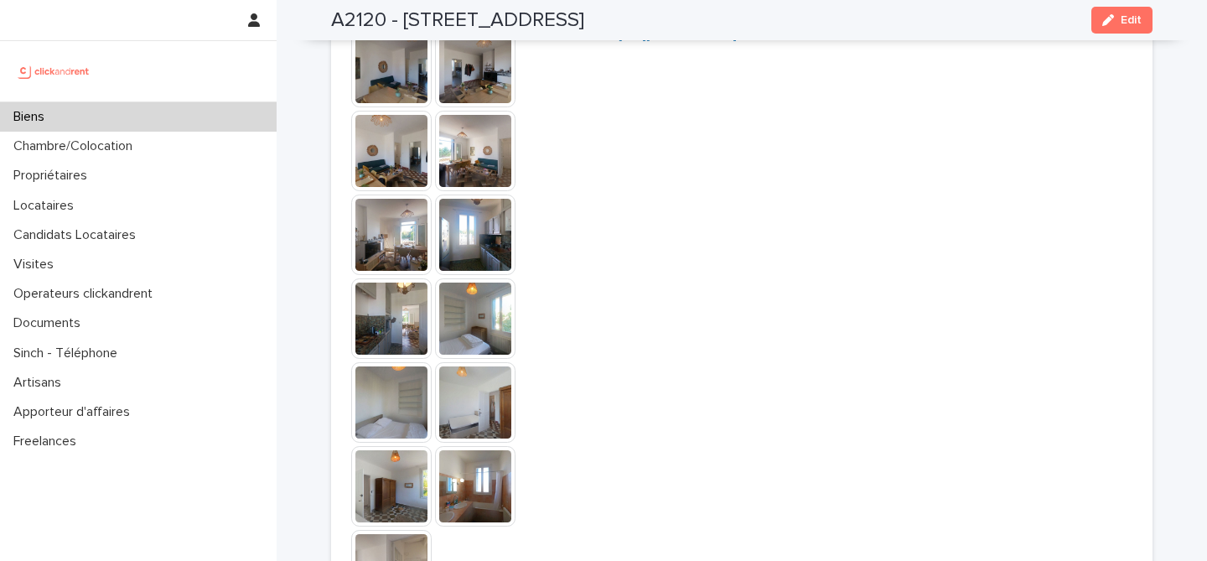
scroll to position [4280, 0]
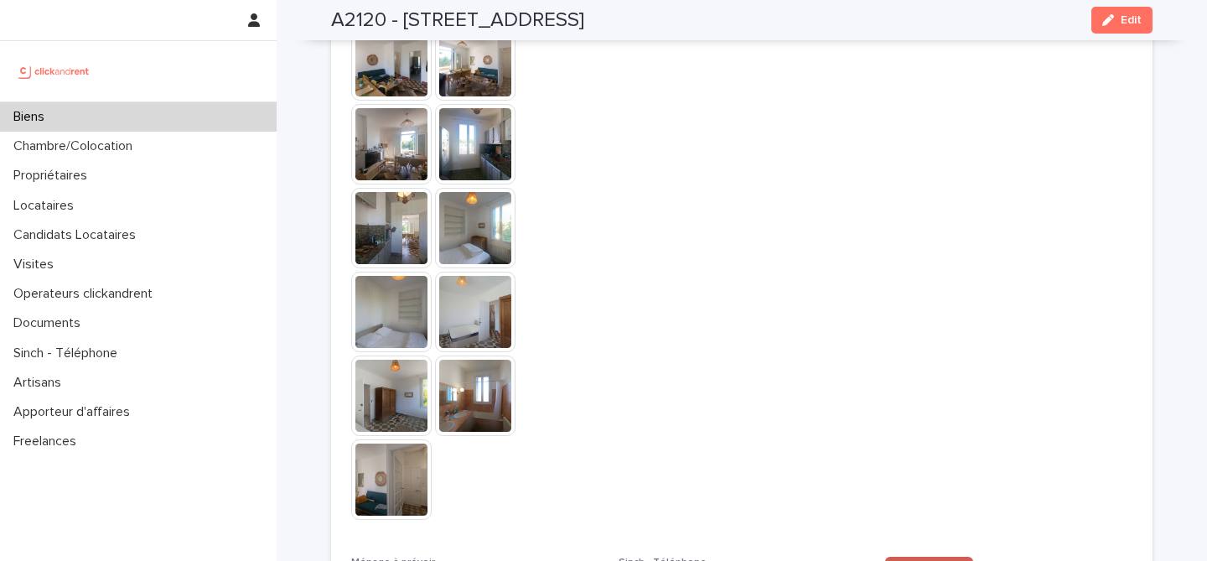
click at [916, 556] on link "🏆 Publier !" at bounding box center [929, 569] width 88 height 27
click at [145, 129] on div "Biens" at bounding box center [138, 116] width 276 height 29
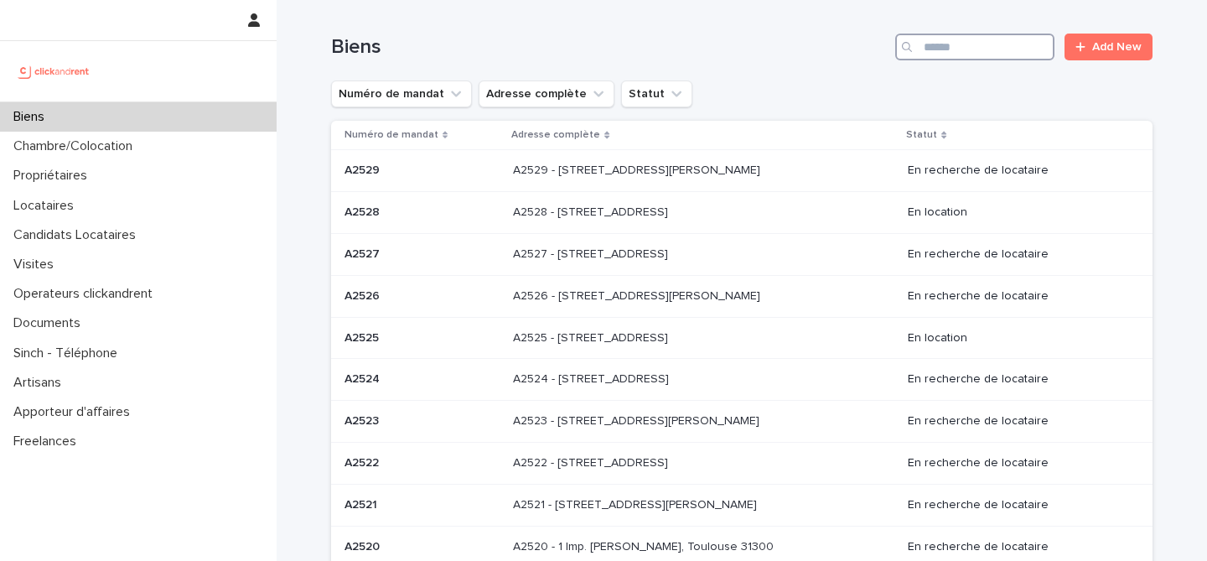
click at [984, 51] on input "Search" at bounding box center [974, 47] width 159 height 27
paste input "*****"
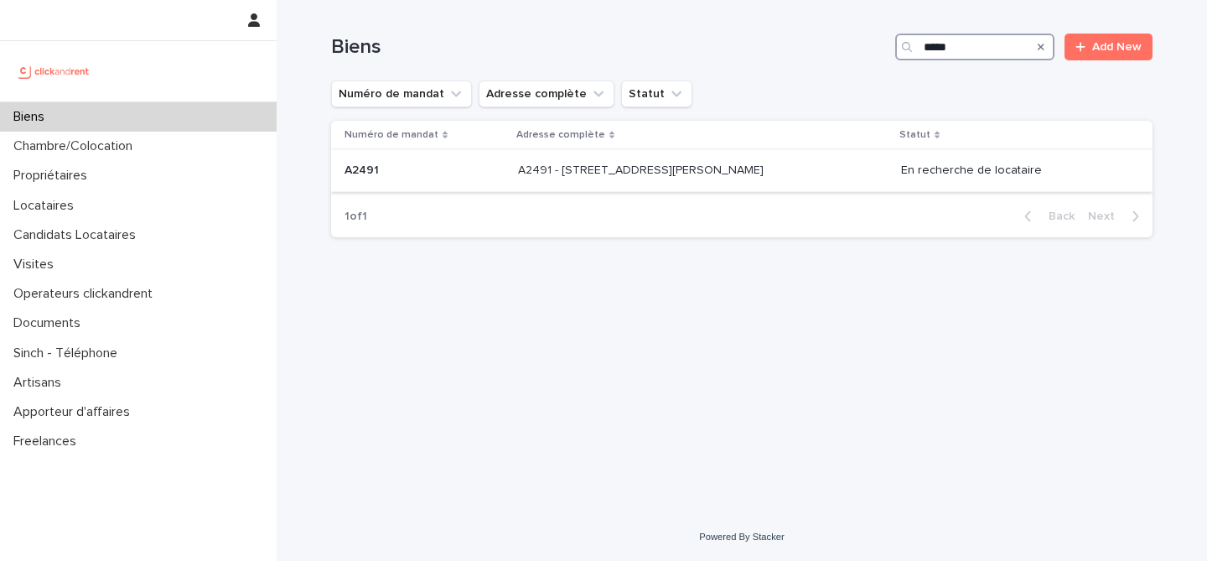
type input "*****"
click at [550, 181] on div "A2491 - 8 Rue Honoré Fragonard, Issy-les-Moulineaux 92130 A2491 - 8 Rue Honoré …" at bounding box center [702, 171] width 369 height 28
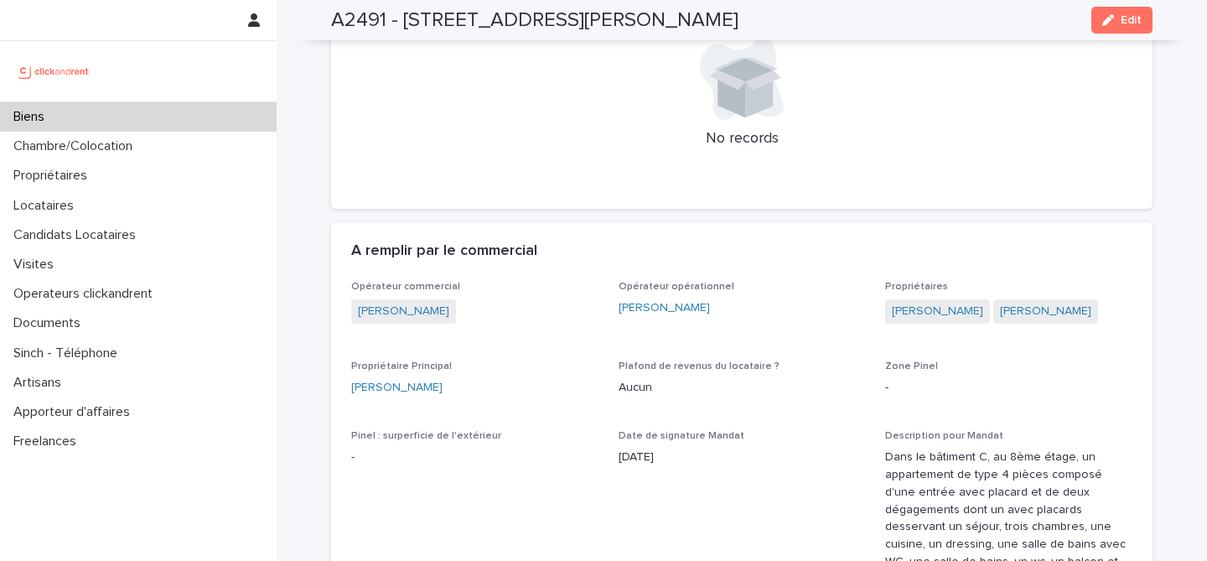
scroll to position [747, 0]
click at [371, 24] on h2 "A2491 - [STREET_ADDRESS][PERSON_NAME]" at bounding box center [534, 20] width 407 height 24
copy h2 "A2491"
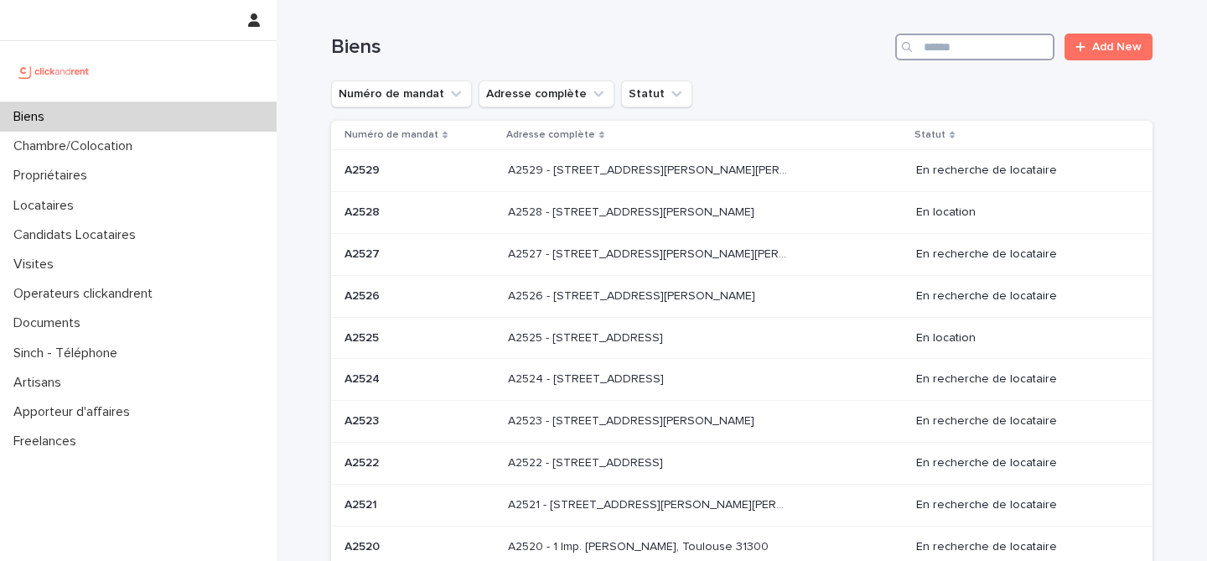
click at [964, 49] on input "Search" at bounding box center [974, 47] width 159 height 27
paste input "*****"
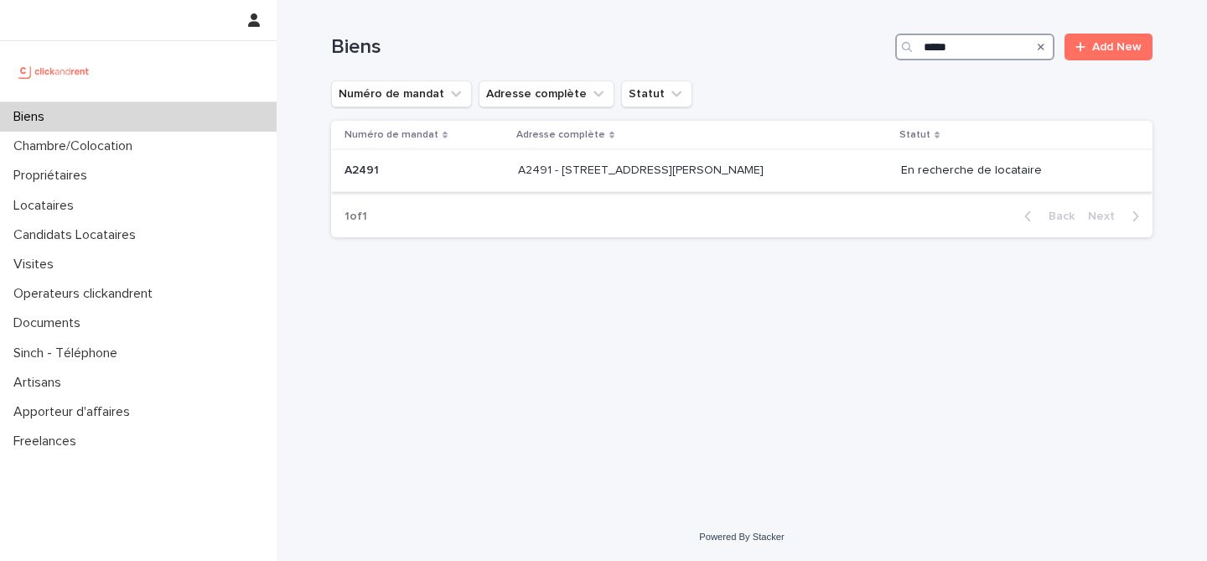
type input "*****"
click at [472, 182] on div "A2491 A2491" at bounding box center [424, 171] width 160 height 28
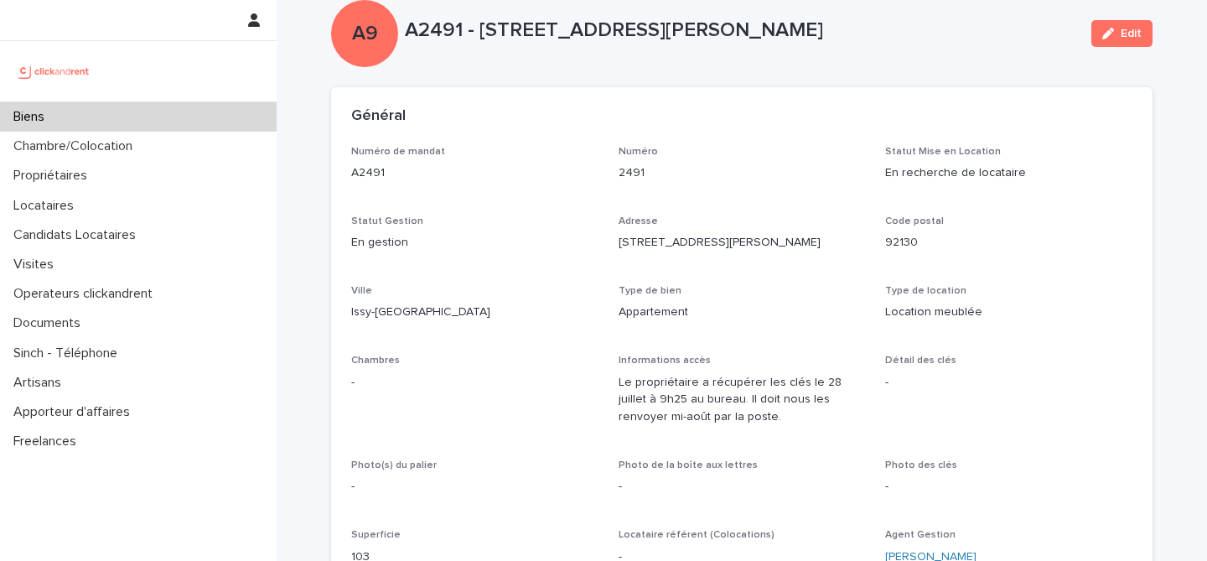
scroll to position [36, 0]
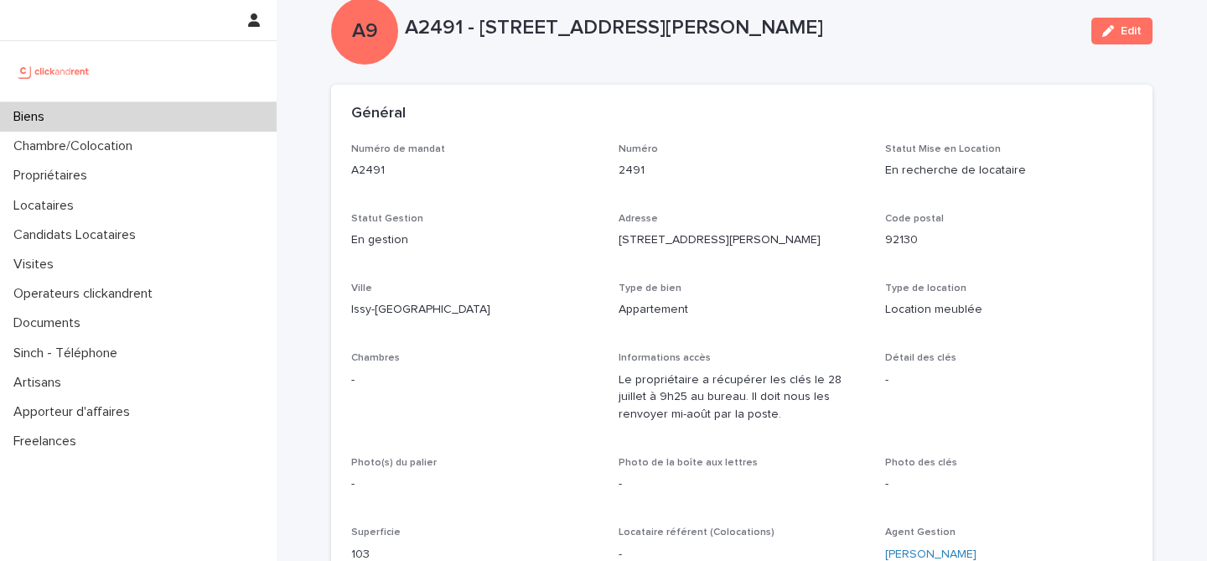
click at [419, 27] on p "A2491 - [STREET_ADDRESS][PERSON_NAME]" at bounding box center [741, 28] width 673 height 24
copy p "A2491"
click at [637, 19] on p "A2491 - [STREET_ADDRESS][PERSON_NAME]" at bounding box center [741, 28] width 673 height 24
click at [160, 235] on div "Candidats Locataires" at bounding box center [138, 234] width 276 height 29
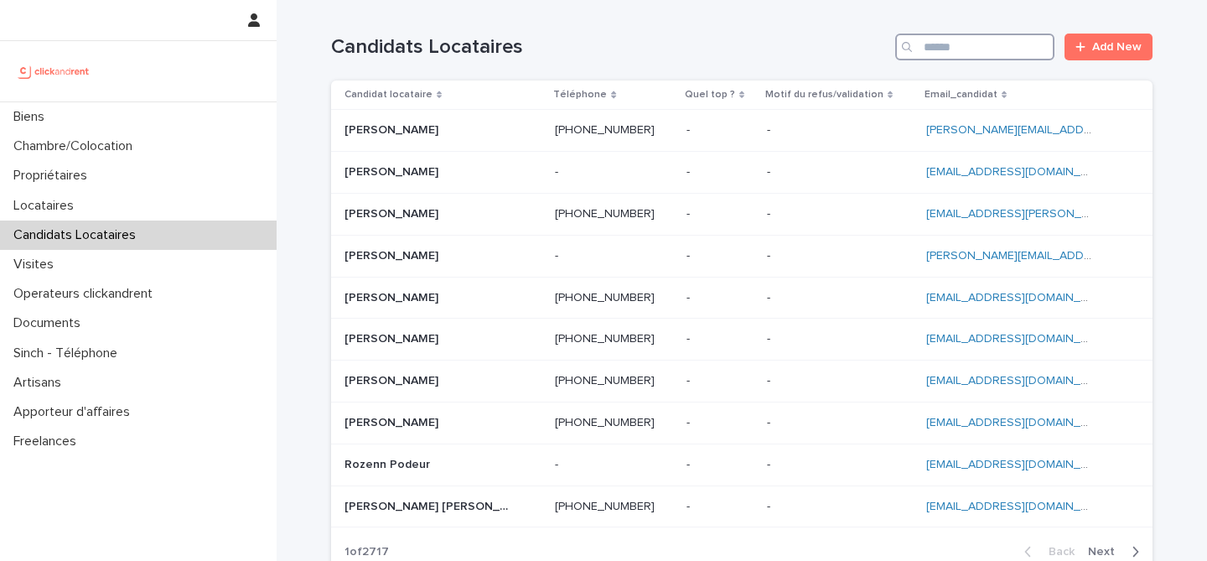
click at [957, 57] on input "Search" at bounding box center [974, 47] width 159 height 27
paste input "**********"
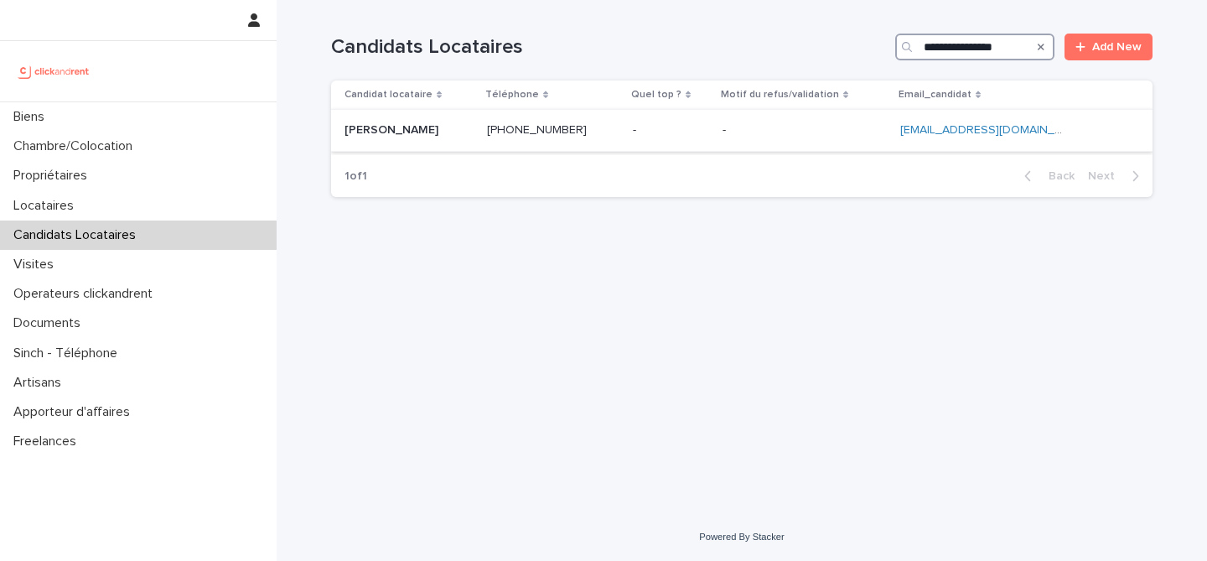
type input "**********"
click at [447, 131] on p at bounding box center [408, 130] width 129 height 14
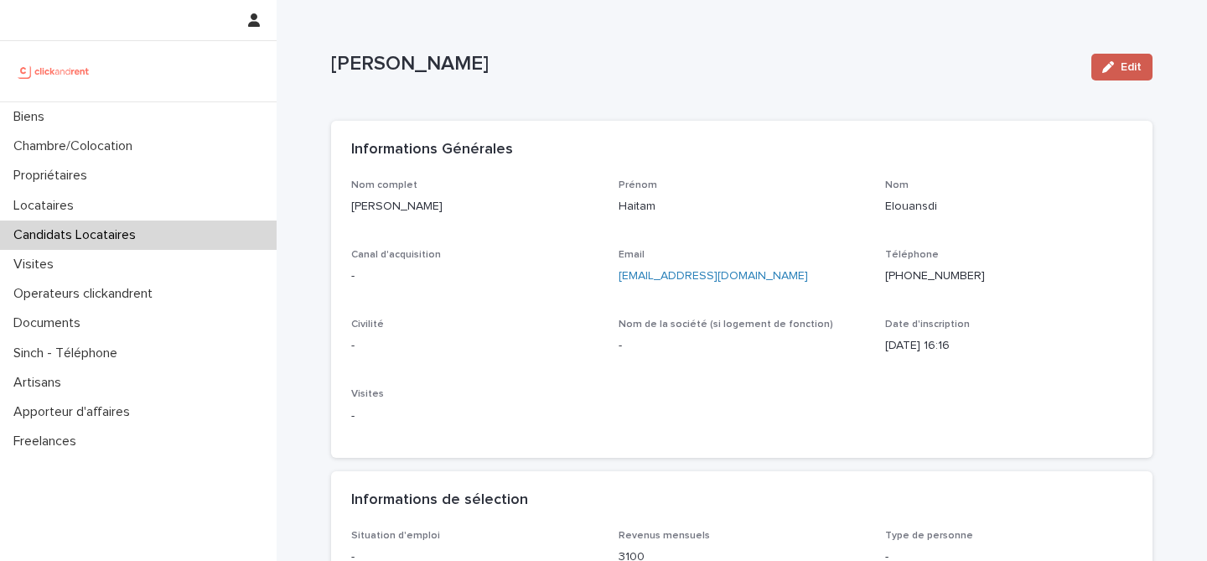
click at [1108, 66] on icon "button" at bounding box center [1108, 67] width 12 height 12
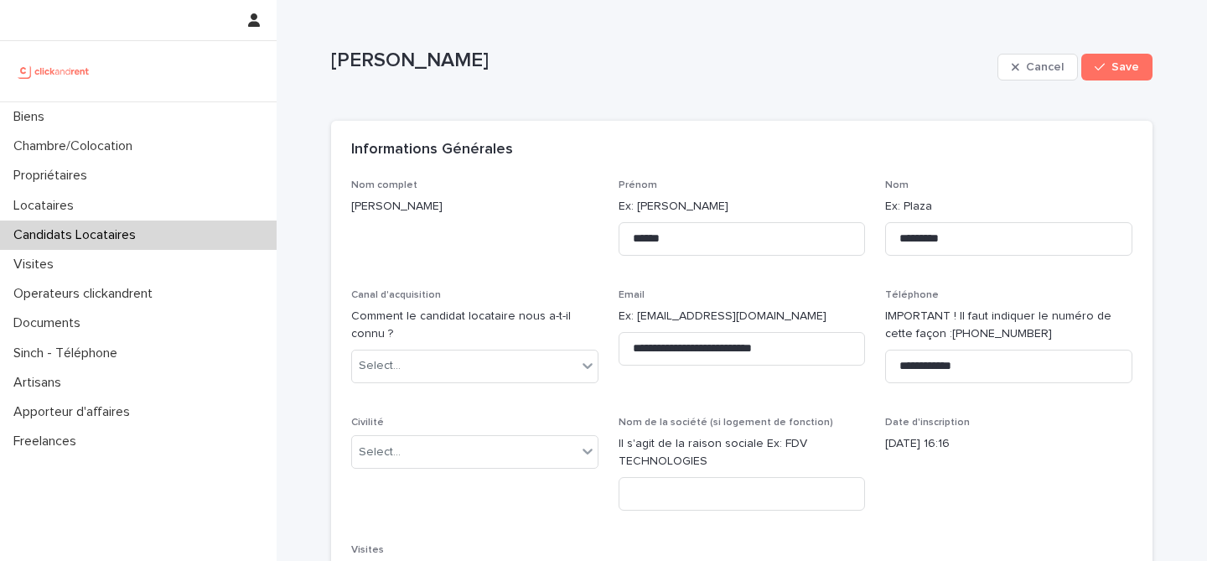
click at [433, 61] on p "[PERSON_NAME]" at bounding box center [660, 61] width 659 height 24
copy div "[PERSON_NAME] Cancel Save Sorry, there was an error saving your record. Please …"
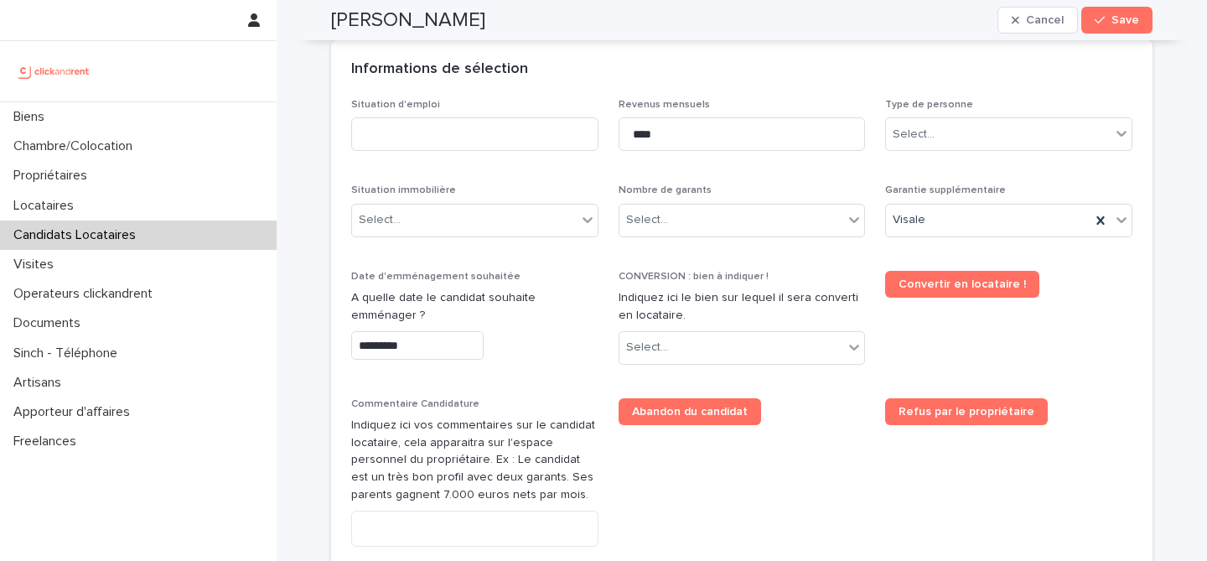
scroll to position [608, 0]
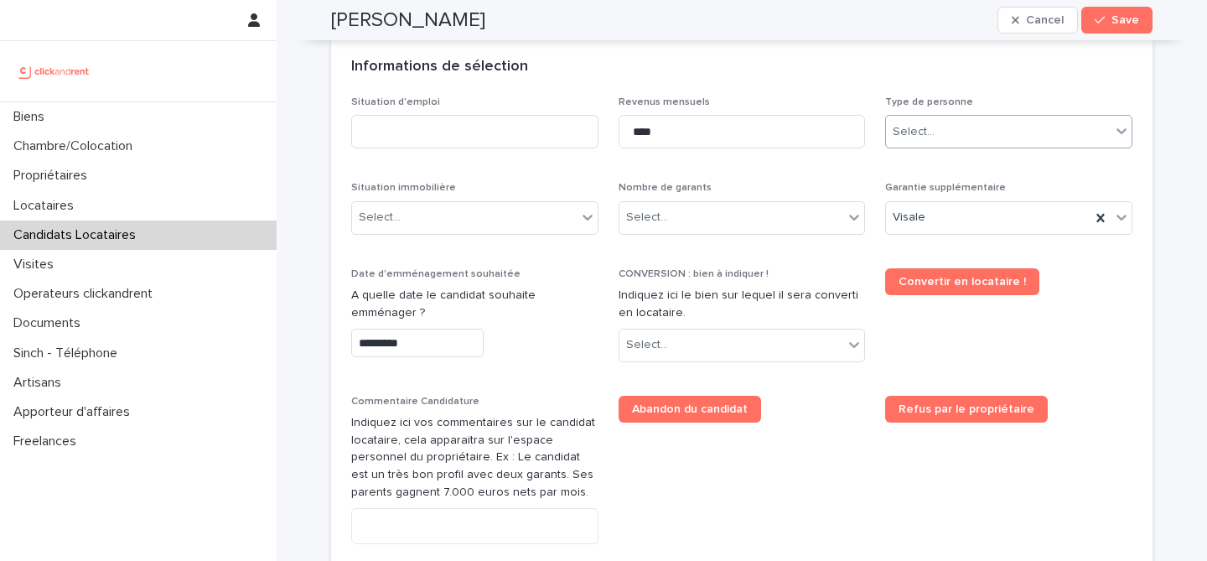
click at [969, 139] on div "Select..." at bounding box center [998, 132] width 225 height 28
click at [966, 170] on div "Particulier" at bounding box center [1008, 163] width 245 height 29
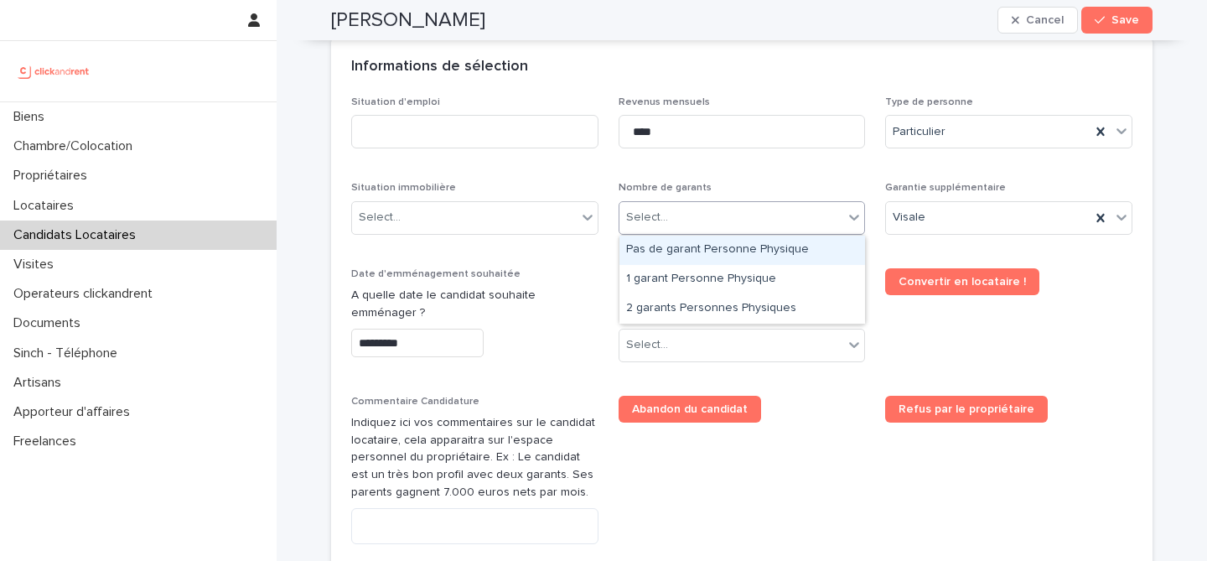
click at [738, 211] on div "Select..." at bounding box center [731, 218] width 225 height 28
click at [772, 212] on div "Select..." at bounding box center [731, 218] width 225 height 28
click at [763, 256] on div "Pas de garant Personne Physique" at bounding box center [741, 249] width 245 height 29
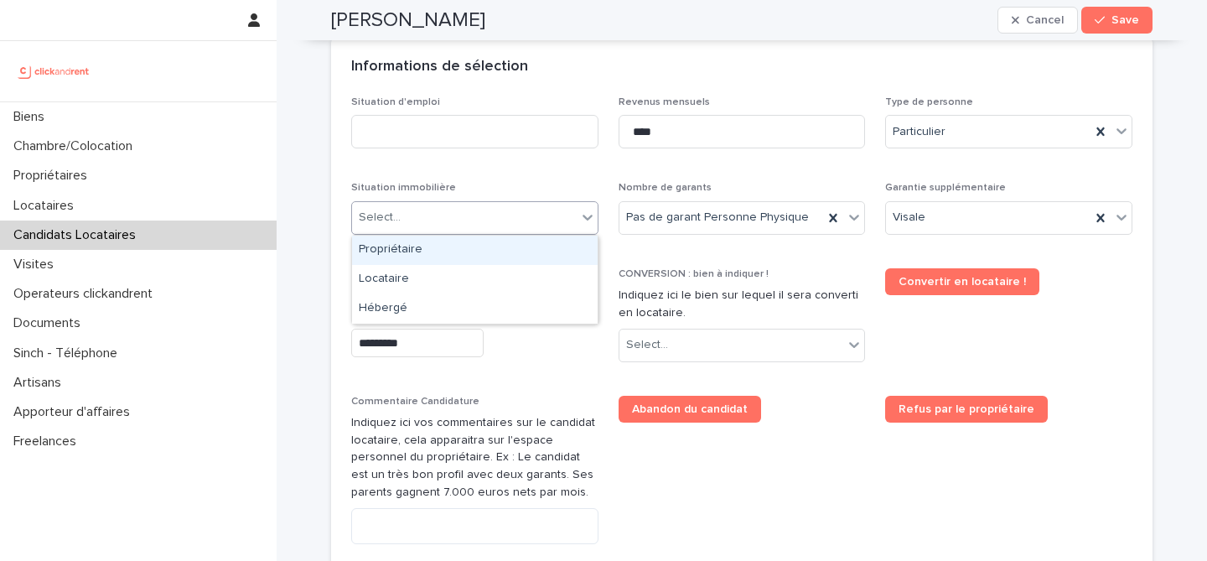
click at [494, 205] on div "Select..." at bounding box center [464, 218] width 225 height 28
click at [466, 256] on div "Propriétaire" at bounding box center [474, 249] width 245 height 29
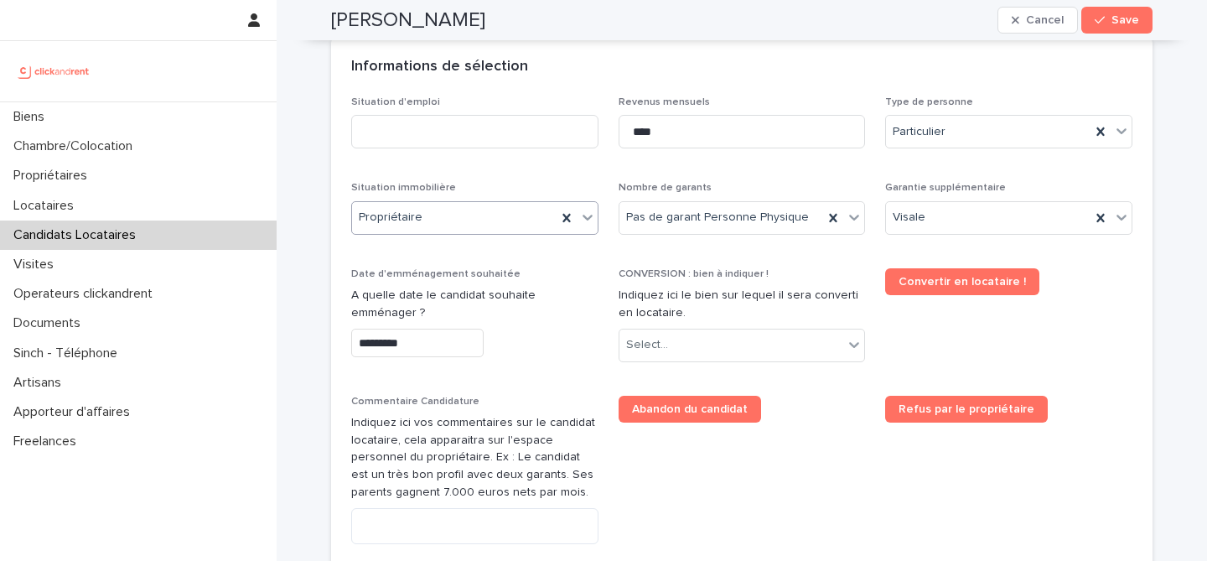
click at [468, 210] on div "Propriétaire" at bounding box center [454, 218] width 204 height 28
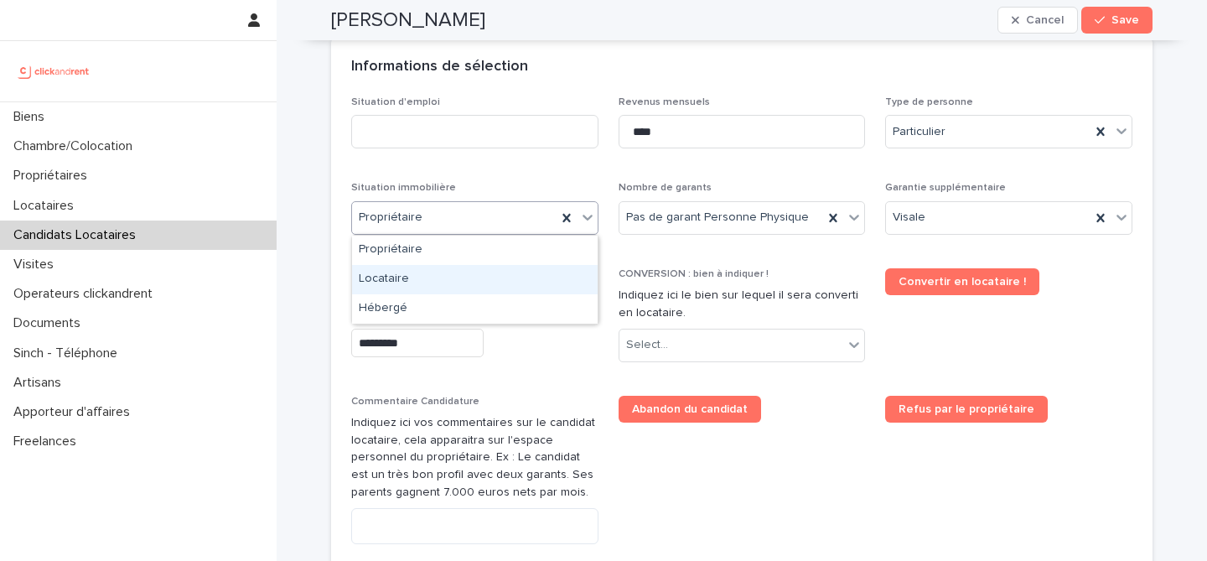
click at [452, 279] on div "Locataire" at bounding box center [474, 279] width 245 height 29
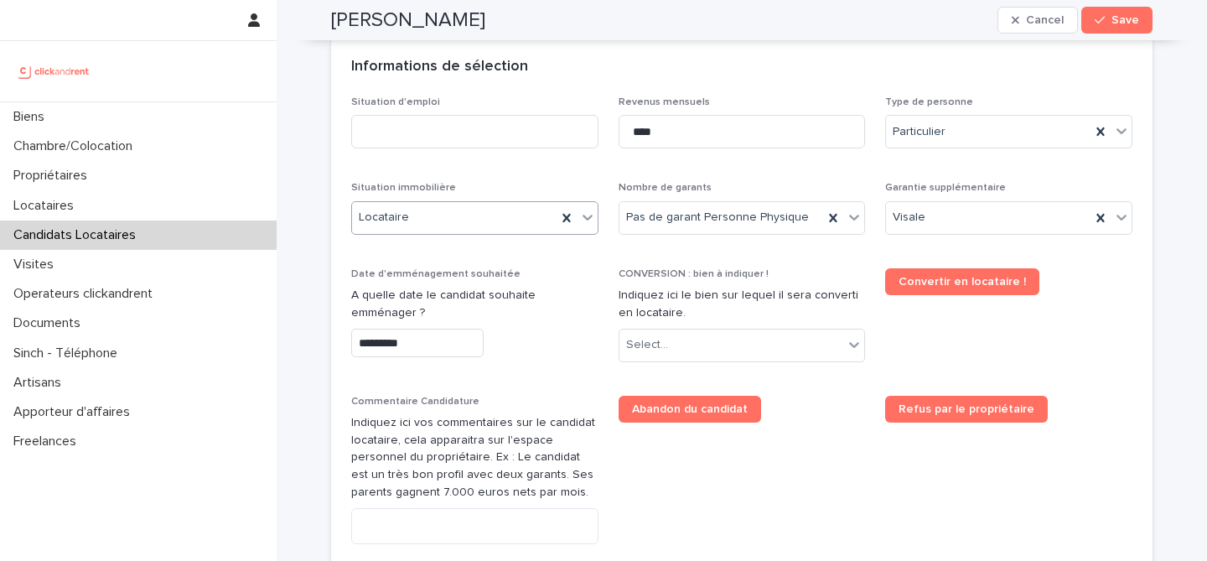
click at [496, 167] on div "Situation d'emploi Revenus mensuels **** Type de personne Particulier Situation…" at bounding box center [741, 371] width 781 height 550
click at [518, 139] on input at bounding box center [474, 132] width 247 height 34
type input "*******"
click at [634, 99] on span "Revenus mensuels" at bounding box center [663, 102] width 91 height 10
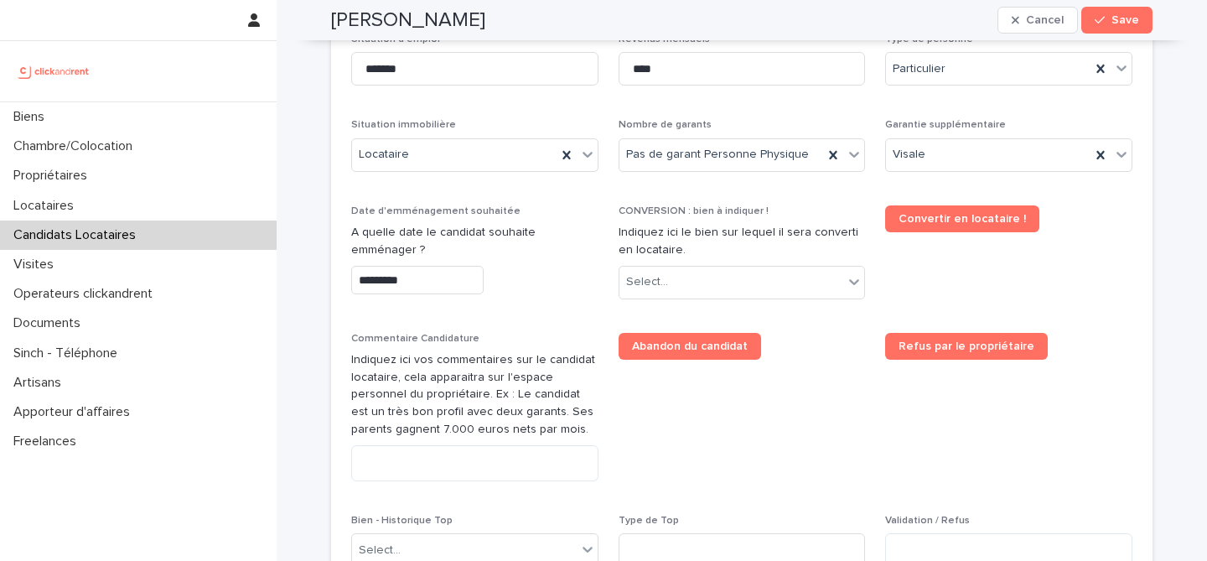
scroll to position [675, 0]
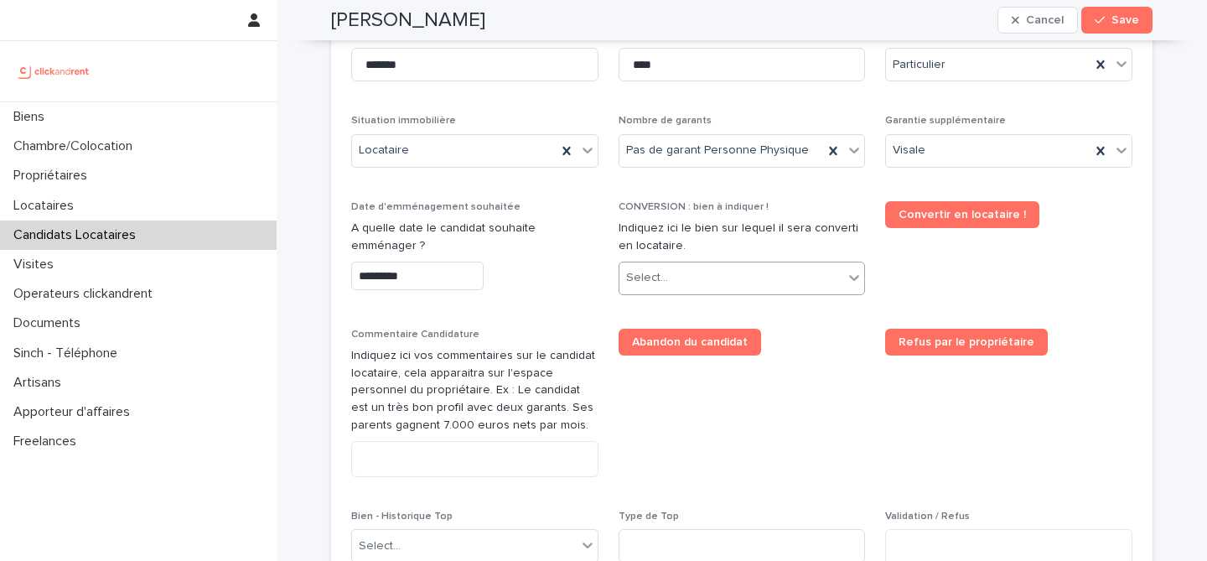
click at [721, 276] on div "Select..." at bounding box center [731, 278] width 225 height 28
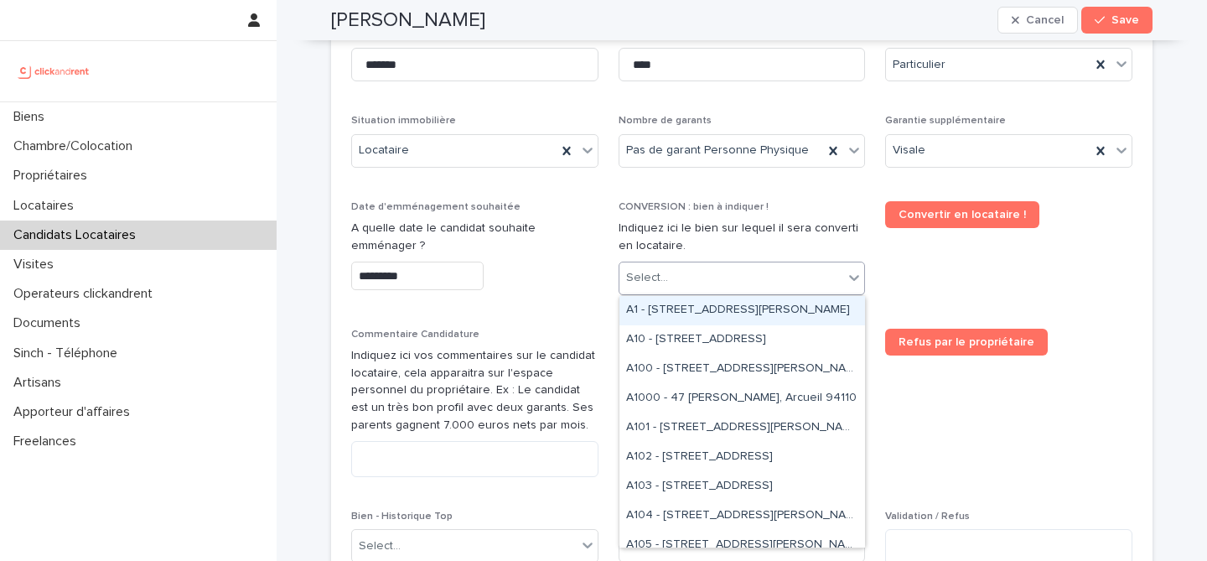
paste input "*****"
type input "*****"
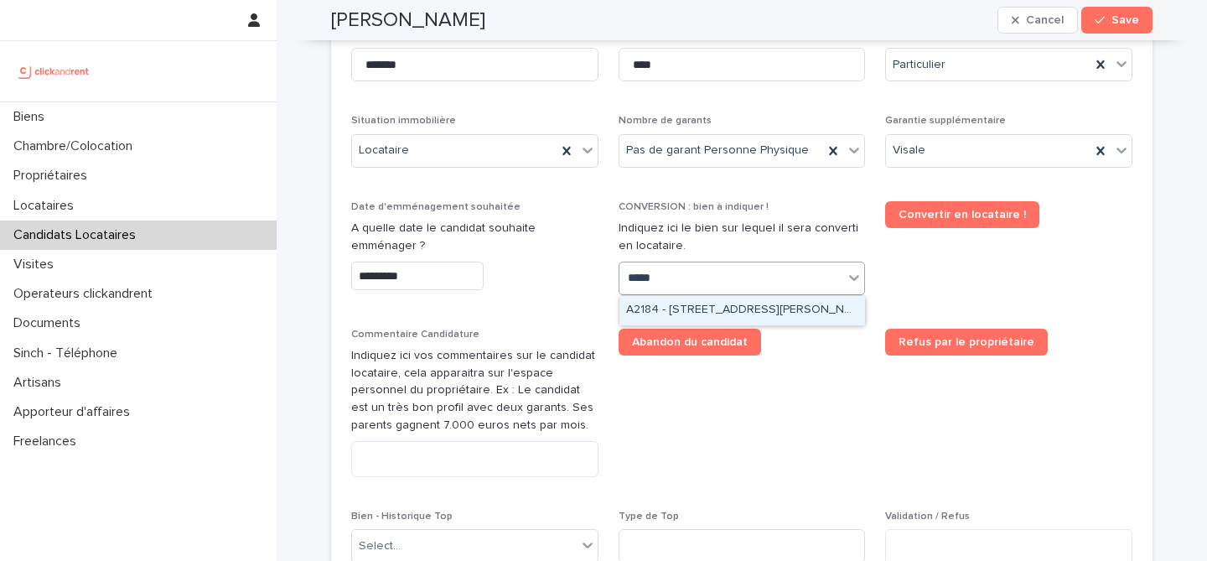
click at [759, 310] on div "A2184 - [STREET_ADDRESS][PERSON_NAME]" at bounding box center [741, 310] width 245 height 29
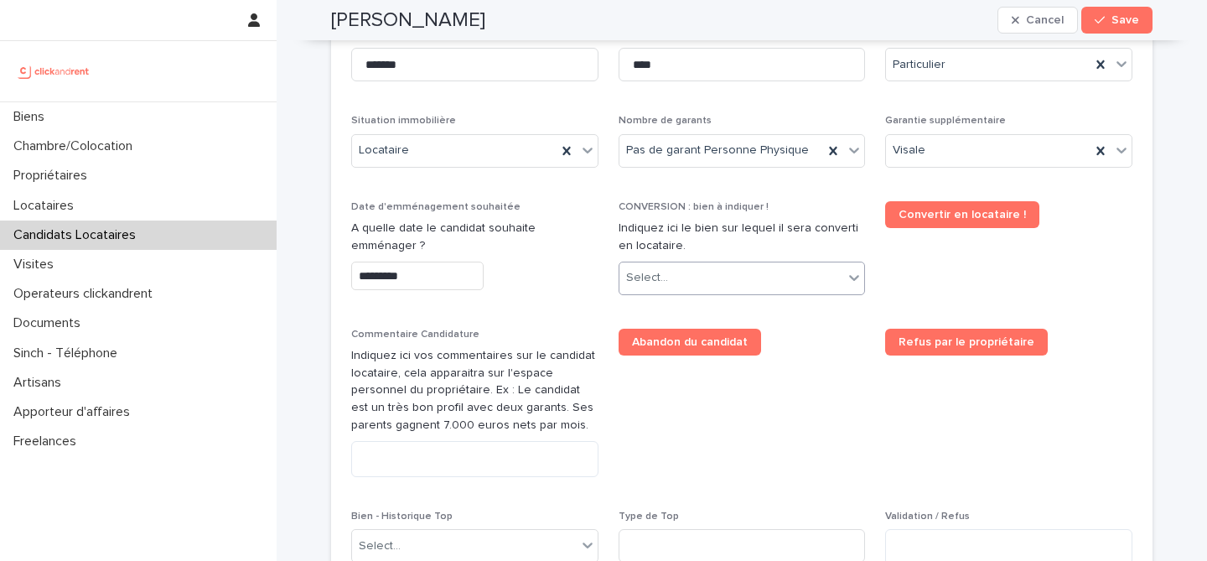
scroll to position [690, 0]
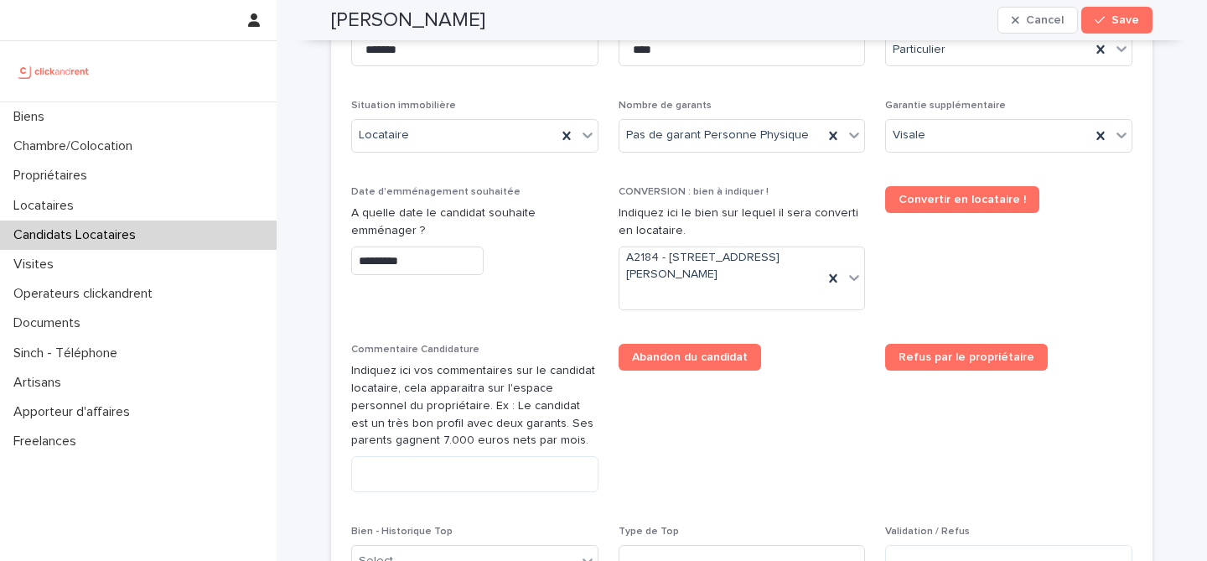
click at [827, 377] on div "Abandon du candidat" at bounding box center [741, 364] width 247 height 40
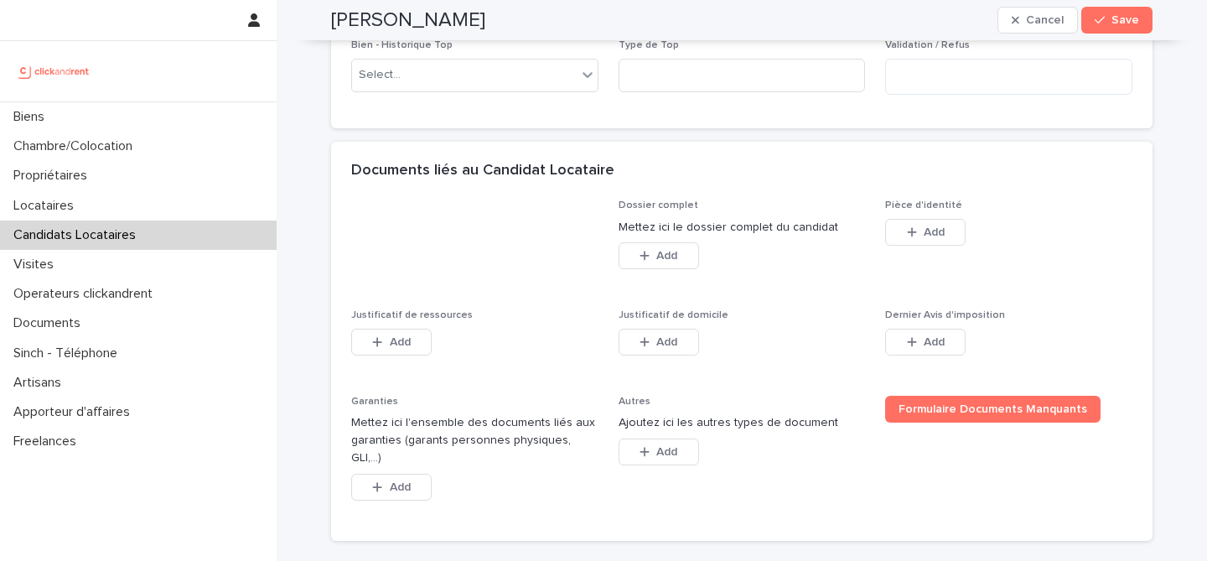
scroll to position [1181, 0]
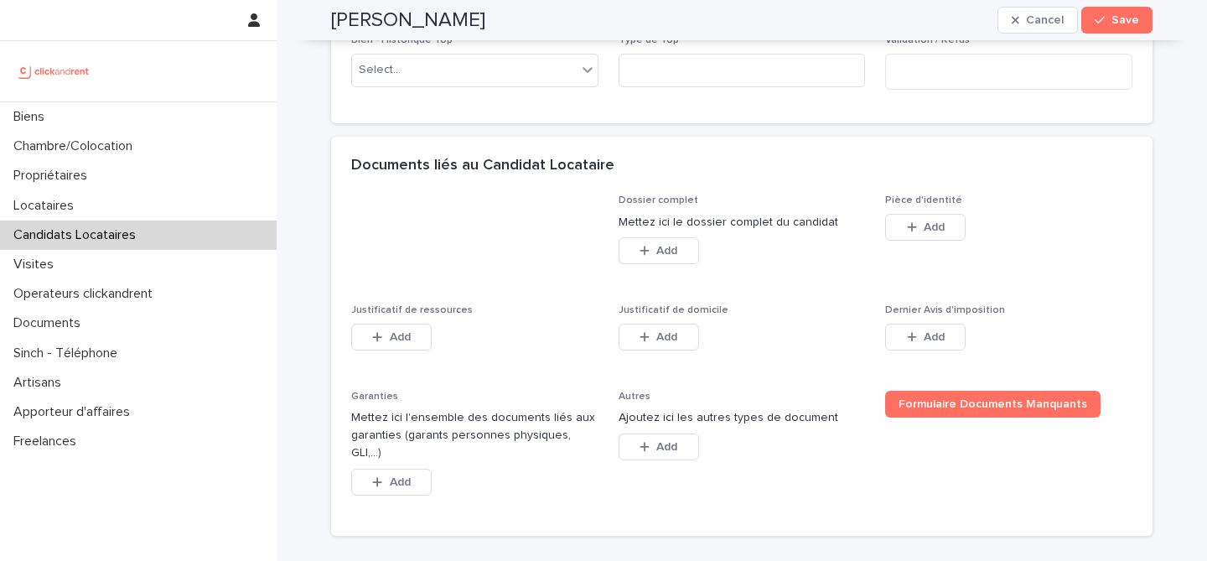
click at [1136, 235] on div "Dossier complet Mettez ici le dossier complet du candidat This file cannot be o…" at bounding box center [741, 364] width 821 height 340
click at [919, 222] on div "button" at bounding box center [915, 227] width 17 height 12
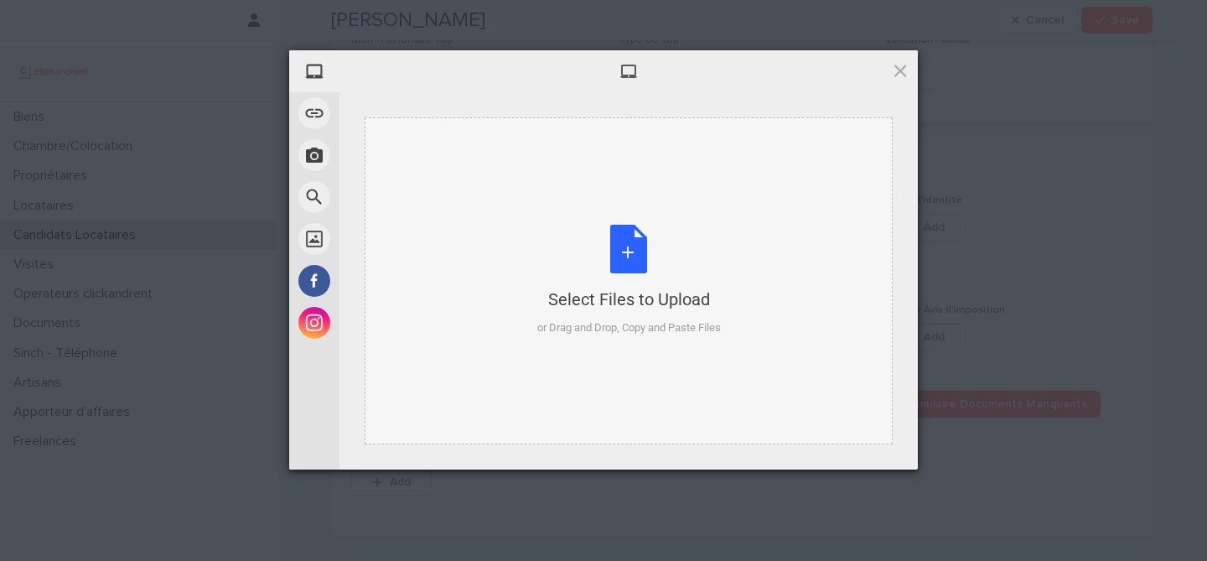
click at [630, 256] on div "Select Files to Upload or Drag and Drop, Copy and Paste Files" at bounding box center [628, 280] width 183 height 111
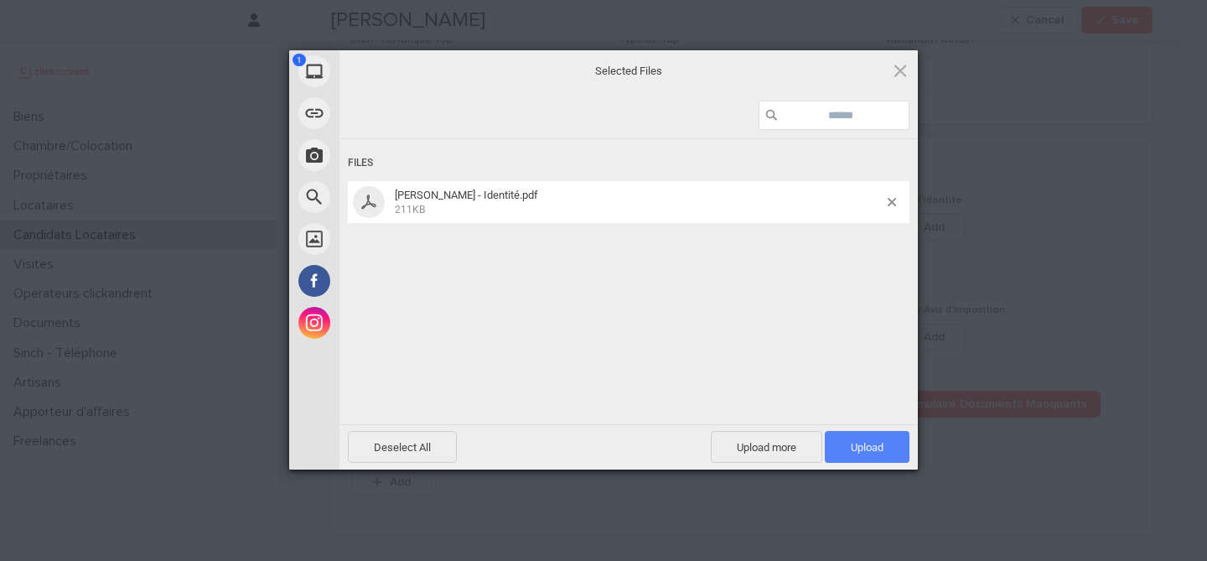
click at [860, 452] on span "Upload 1" at bounding box center [866, 447] width 33 height 13
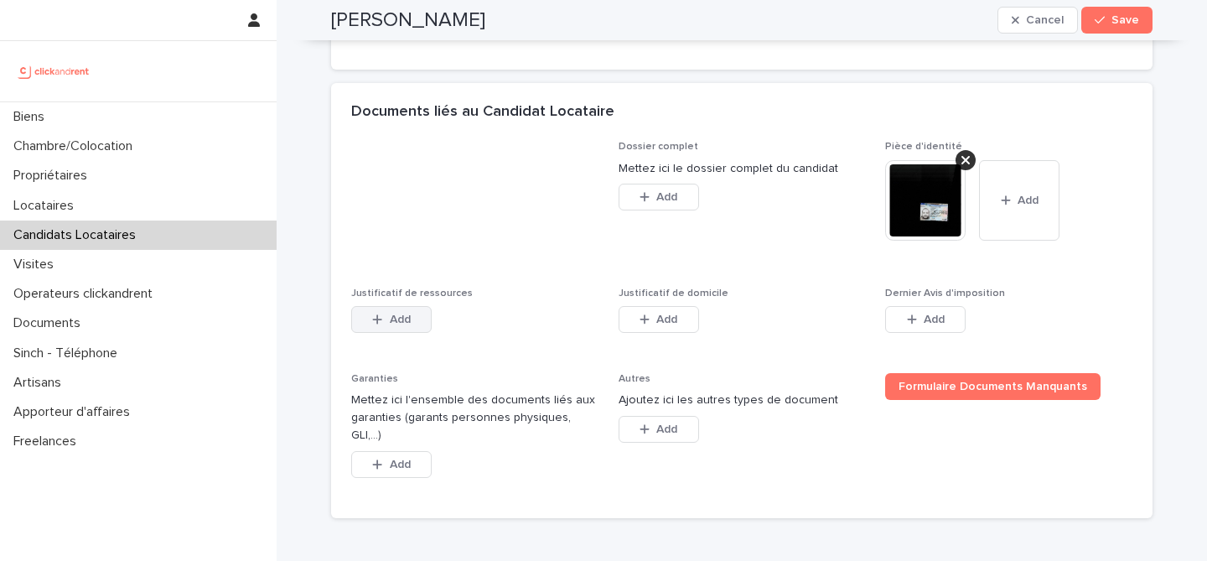
scroll to position [1242, 0]
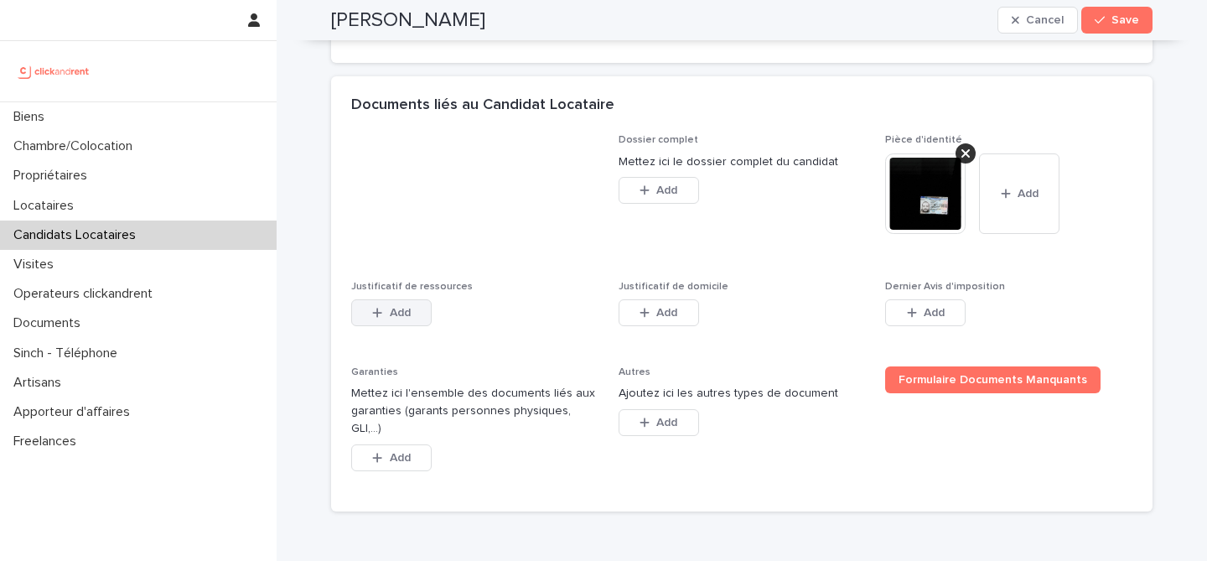
click at [380, 312] on icon "button" at bounding box center [377, 311] width 9 height 9
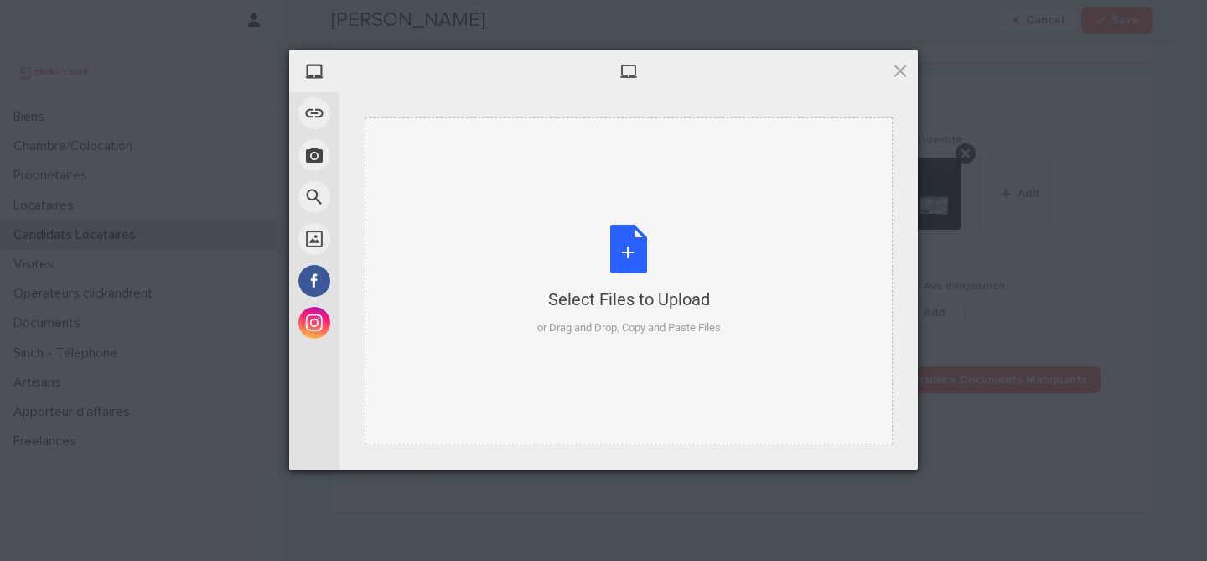
click at [623, 271] on div "Select Files to Upload or Drag and Drop, Copy and Paste Files" at bounding box center [628, 280] width 183 height 111
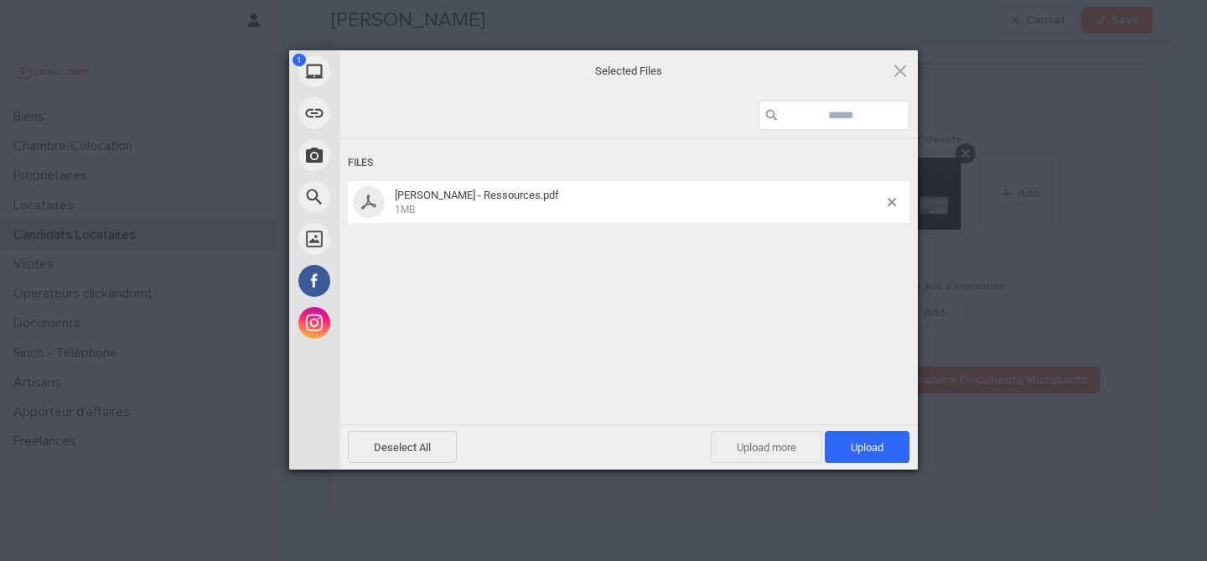
click at [763, 447] on span "Upload more" at bounding box center [766, 447] width 111 height 32
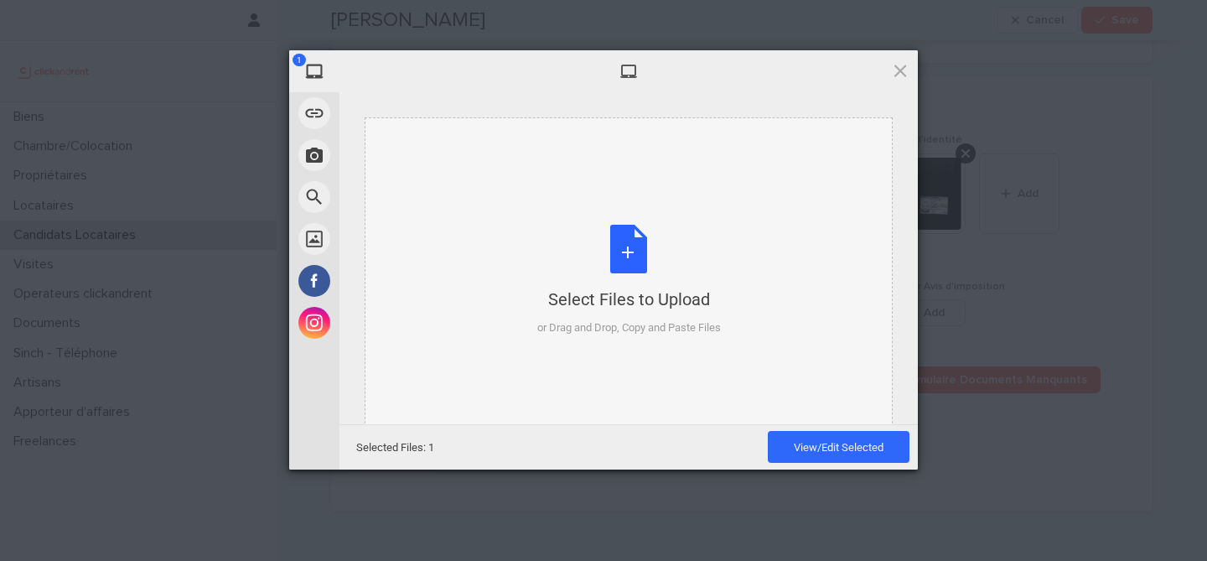
click at [636, 281] on div "Select Files to Upload or Drag and Drop, Copy and Paste Files" at bounding box center [628, 280] width 183 height 111
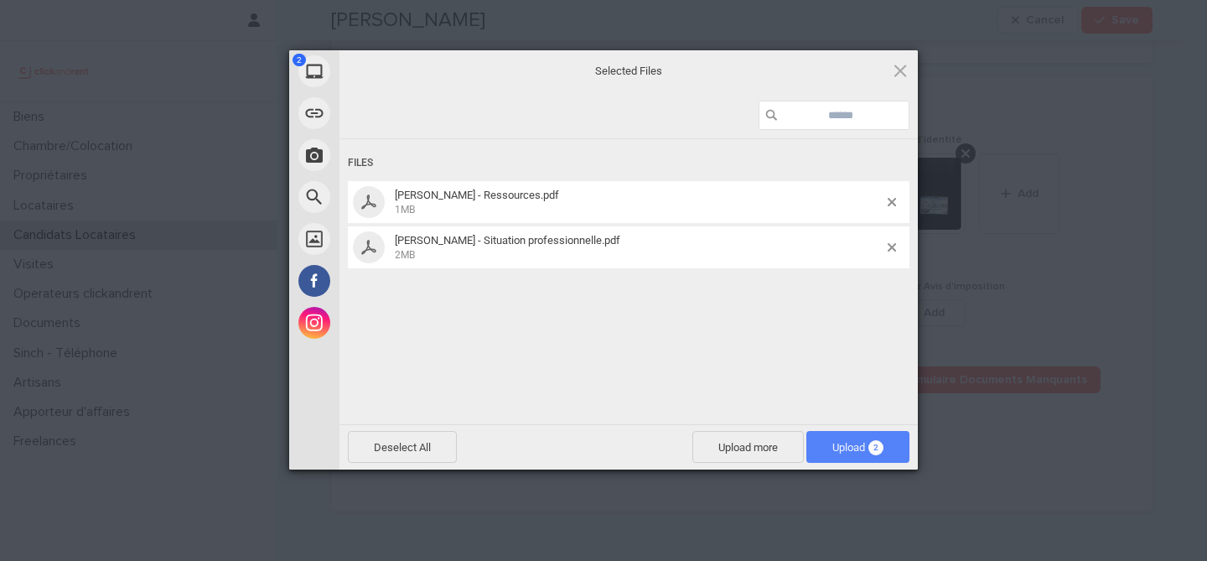
click at [866, 444] on span "Upload 2" at bounding box center [857, 447] width 51 height 13
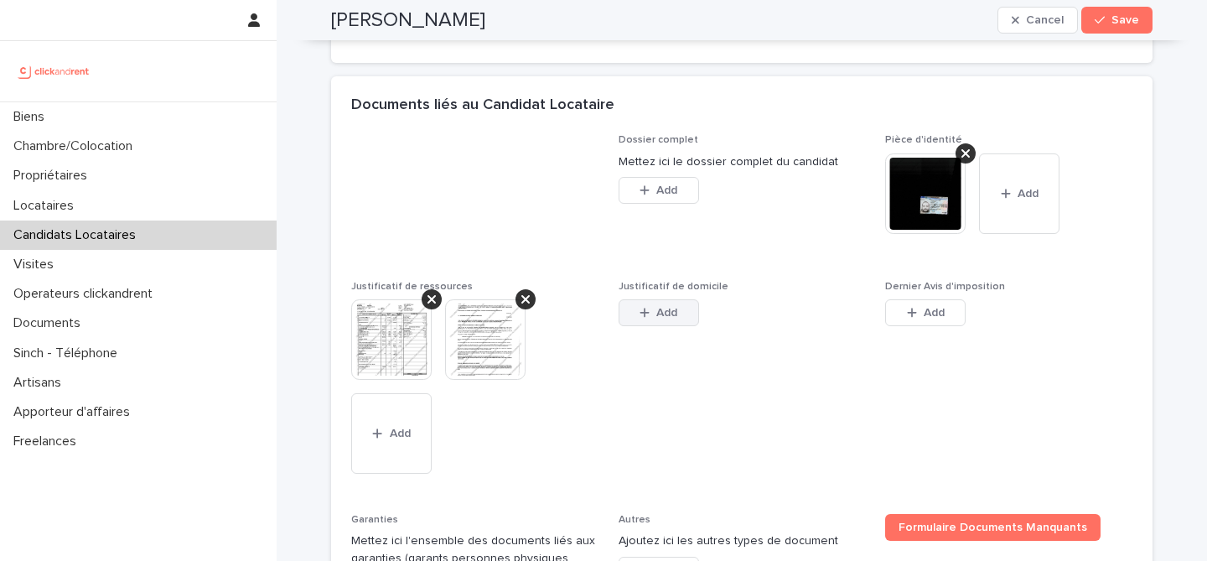
click at [670, 311] on span "Add" at bounding box center [666, 313] width 21 height 12
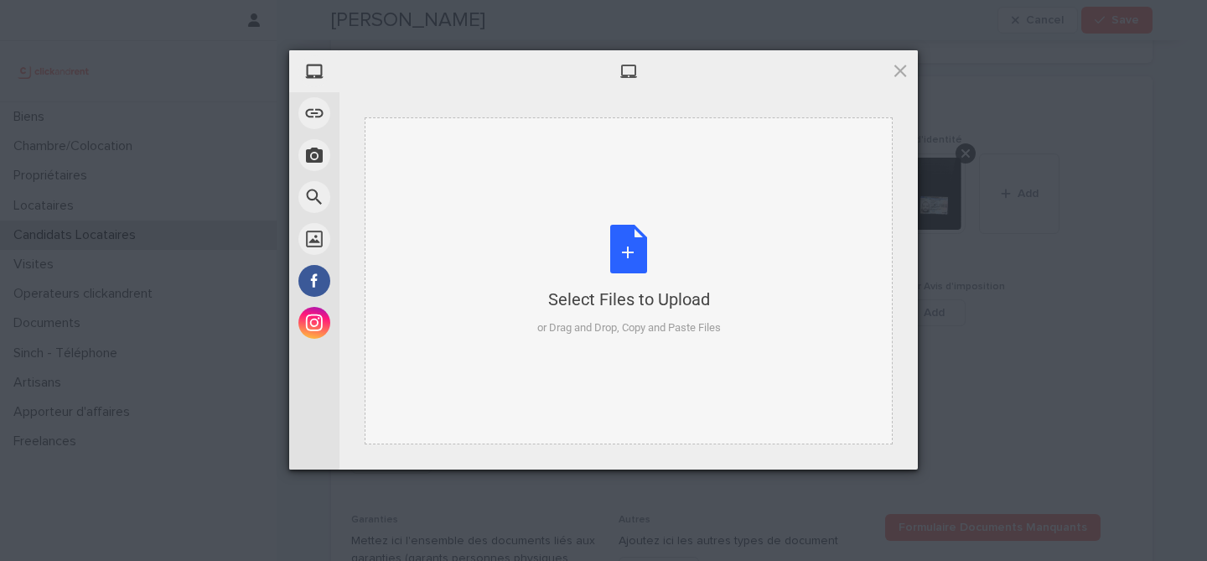
click at [639, 271] on div "Select Files to Upload or Drag and Drop, Copy and Paste Files" at bounding box center [628, 280] width 183 height 111
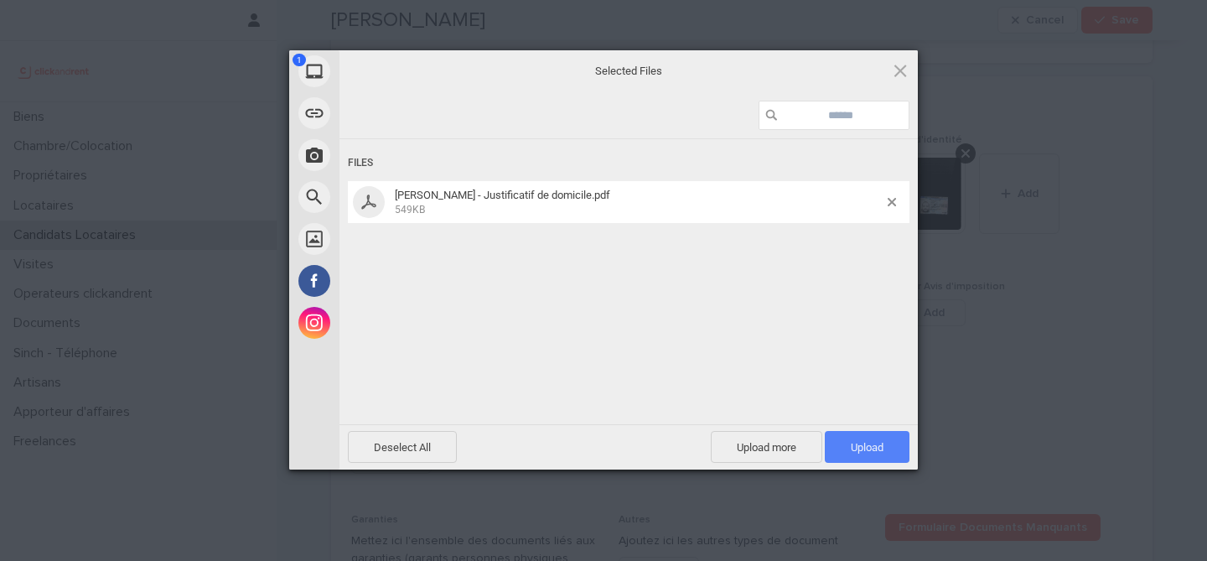
click at [872, 447] on span "Upload 1" at bounding box center [866, 447] width 33 height 13
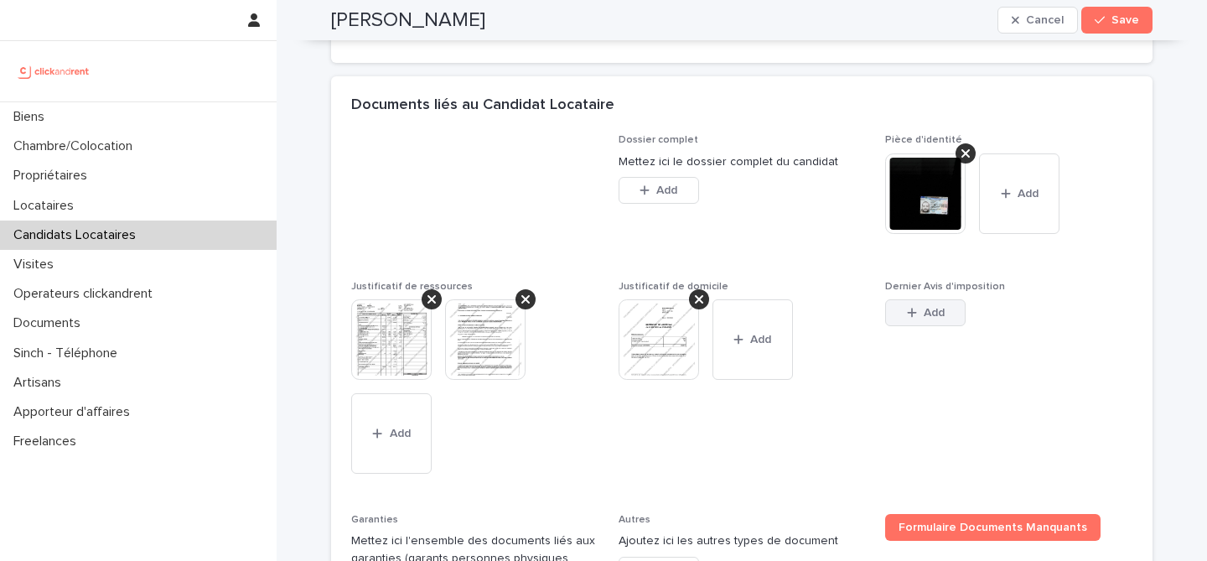
click at [937, 318] on button "Add" at bounding box center [925, 312] width 80 height 27
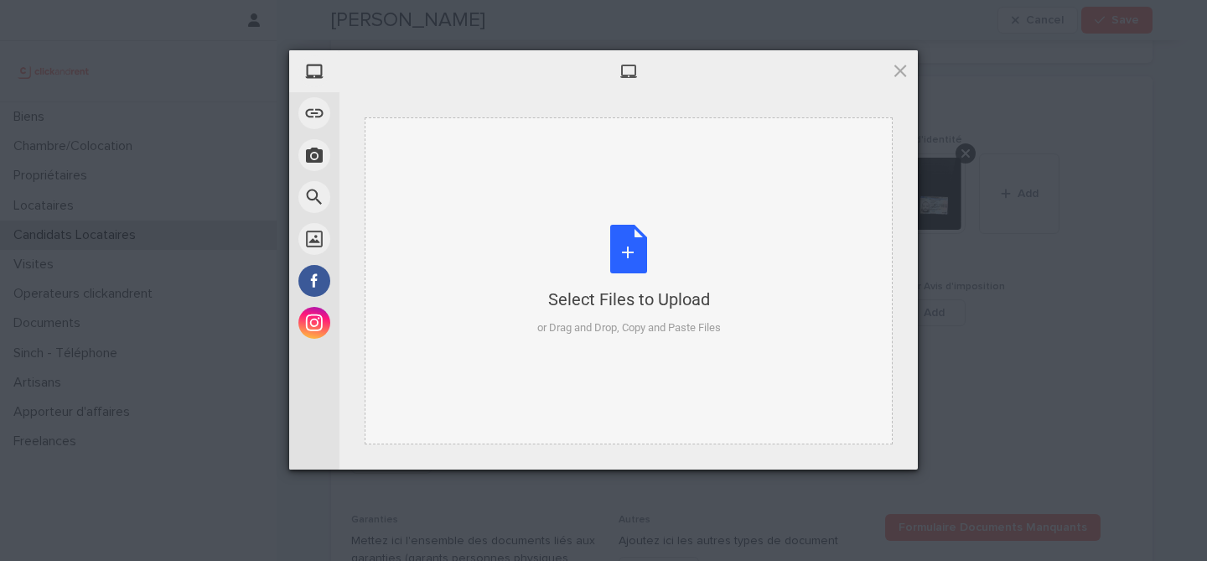
click at [633, 256] on div "Select Files to Upload or Drag and Drop, Copy and Paste Files" at bounding box center [628, 280] width 183 height 111
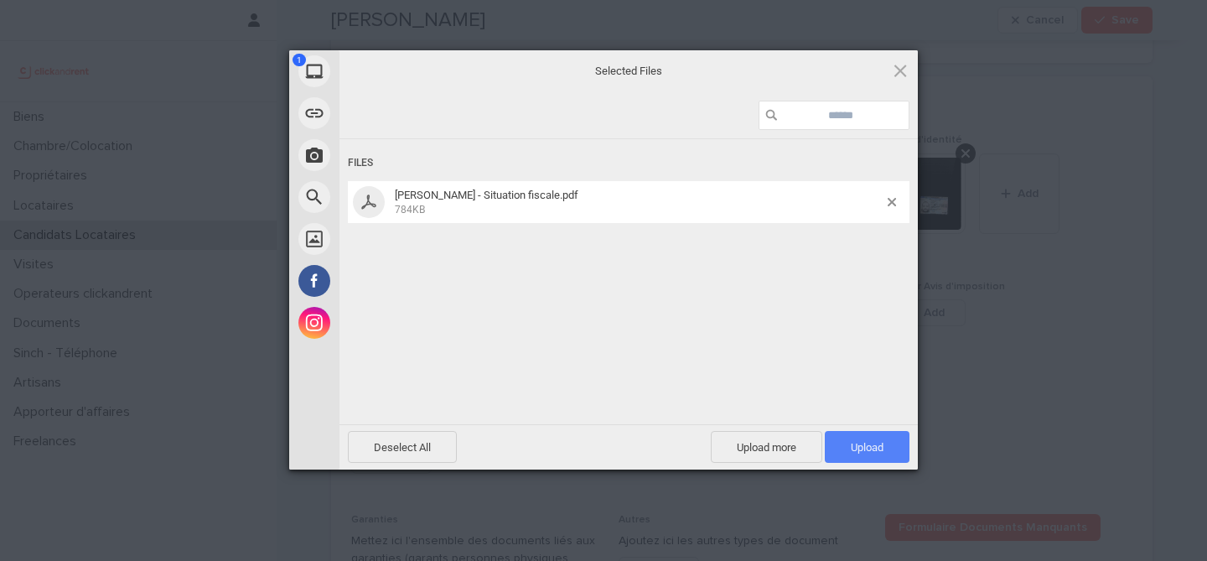
click at [886, 438] on span "Upload 1" at bounding box center [866, 447] width 85 height 32
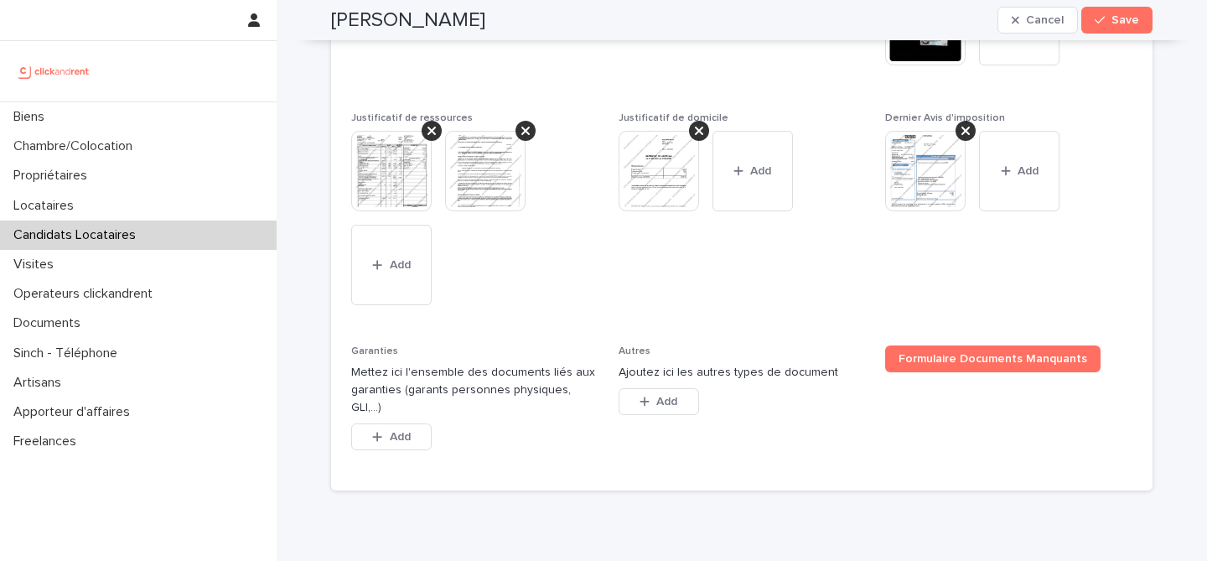
scroll to position [1446, 0]
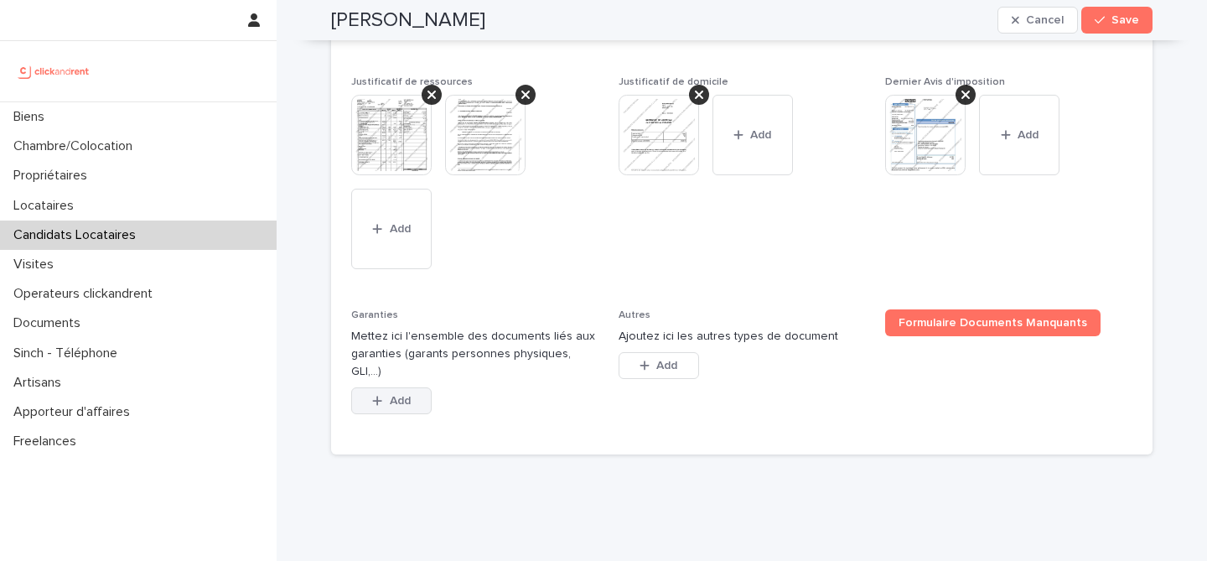
click at [380, 390] on button "Add" at bounding box center [391, 400] width 80 height 27
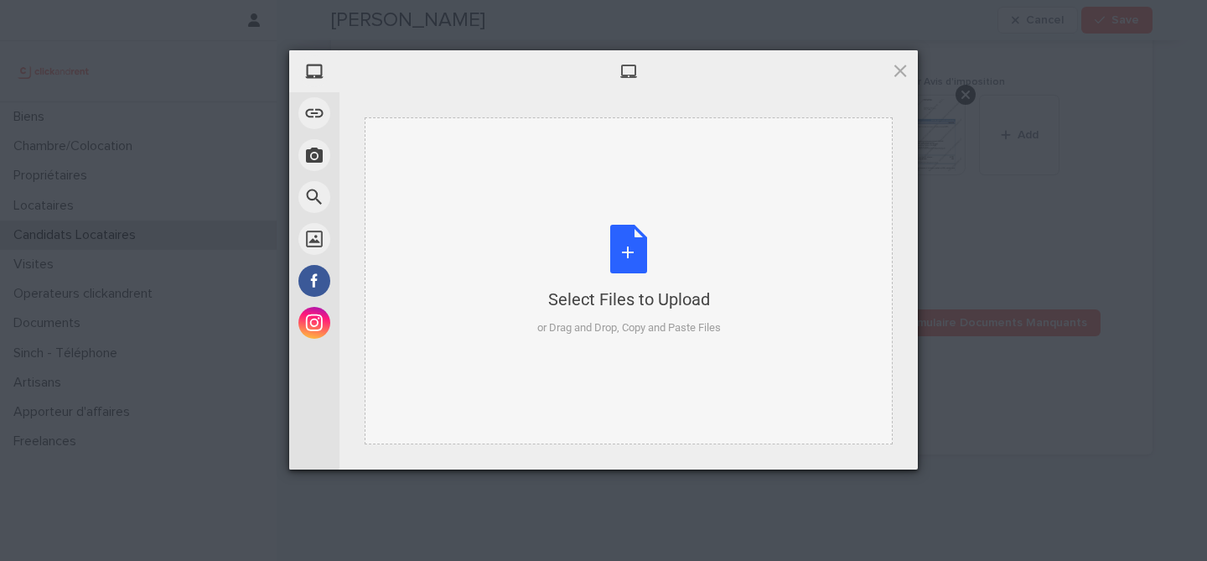
click at [602, 270] on div "Select Files to Upload or Drag and Drop, Copy and Paste Files" at bounding box center [628, 280] width 183 height 111
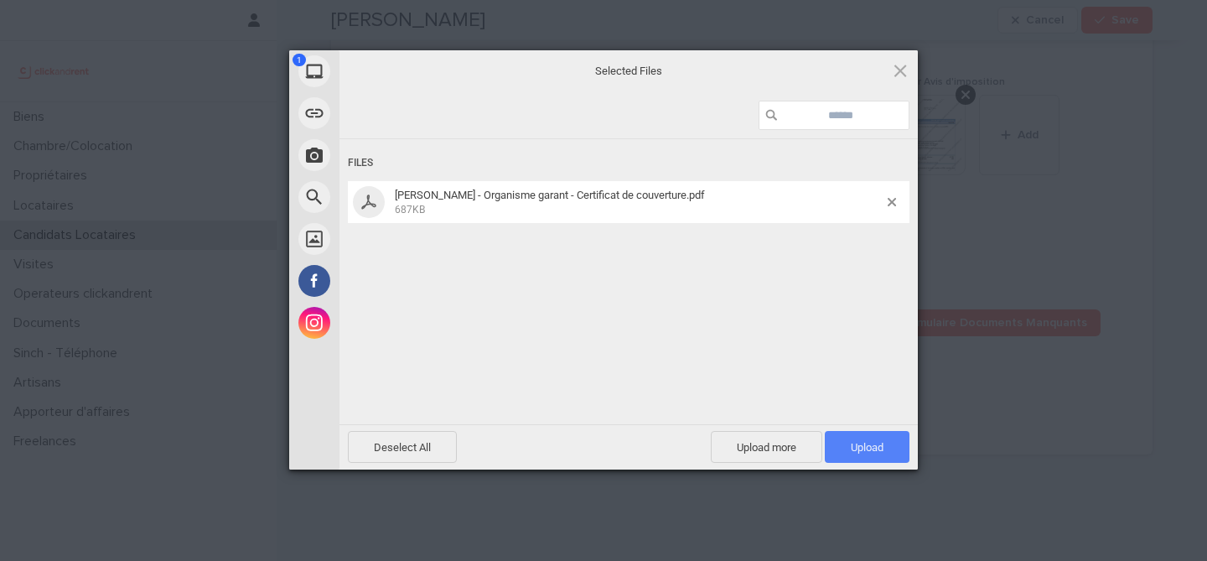
click at [853, 452] on span "Upload 1" at bounding box center [866, 447] width 33 height 13
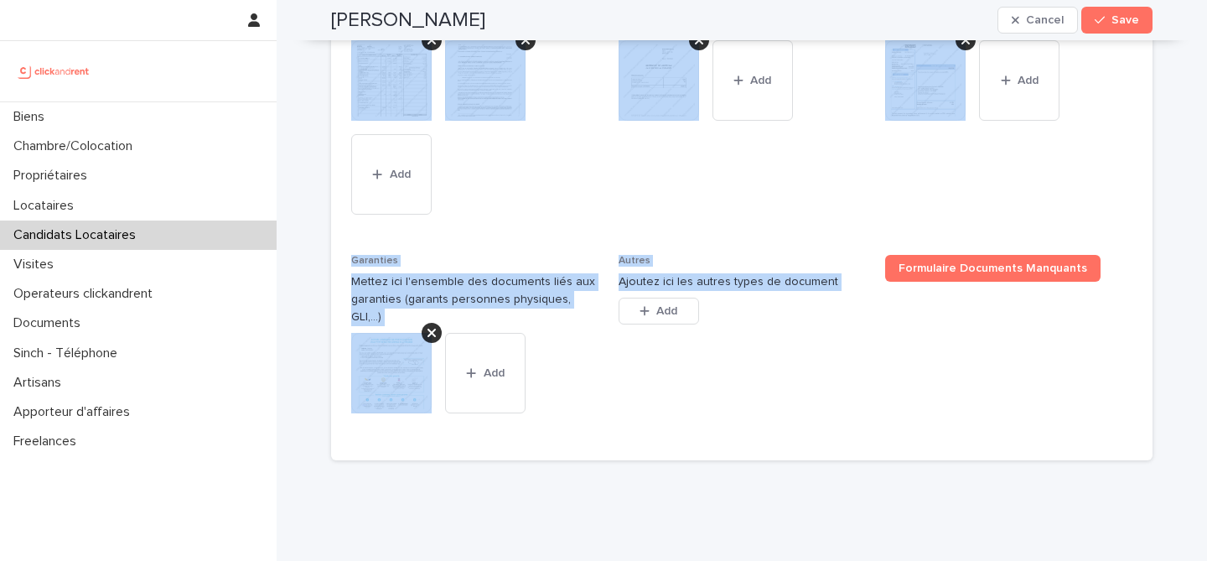
scroll to position [1527, 0]
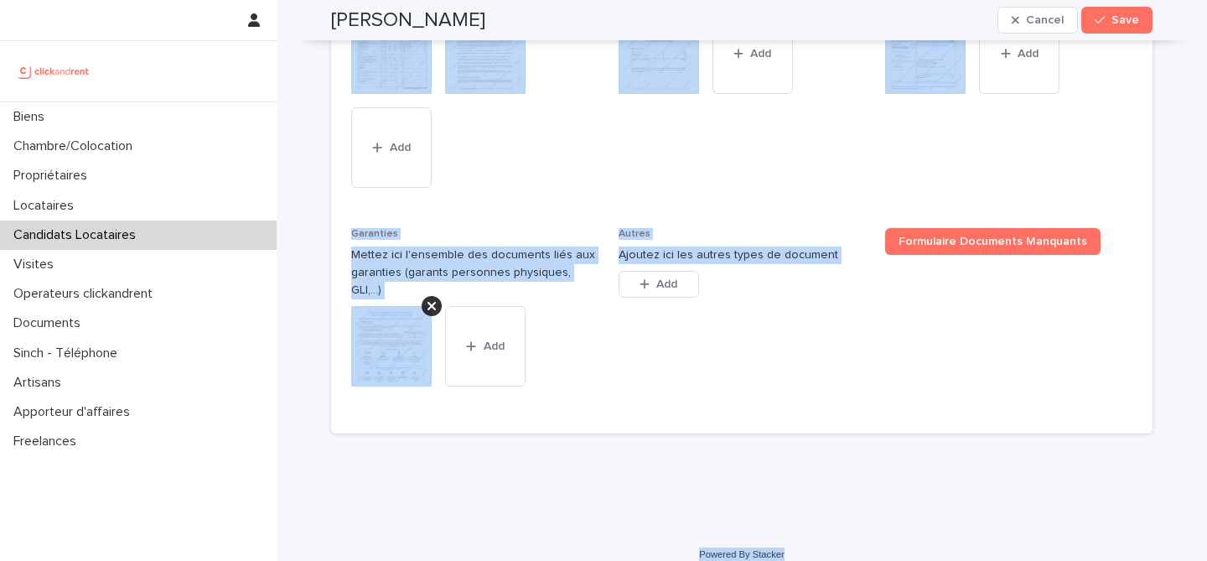
drag, startPoint x: 333, startPoint y: 48, endPoint x: 817, endPoint y: 540, distance: 690.2
copy div "Loremi Dolorsita Consec Adip Elits, doeiu tem in utlab etdolo magn aliqua. Enim…"
click at [578, 175] on div "This file cannot be opened Download File Add" at bounding box center [474, 103] width 247 height 181
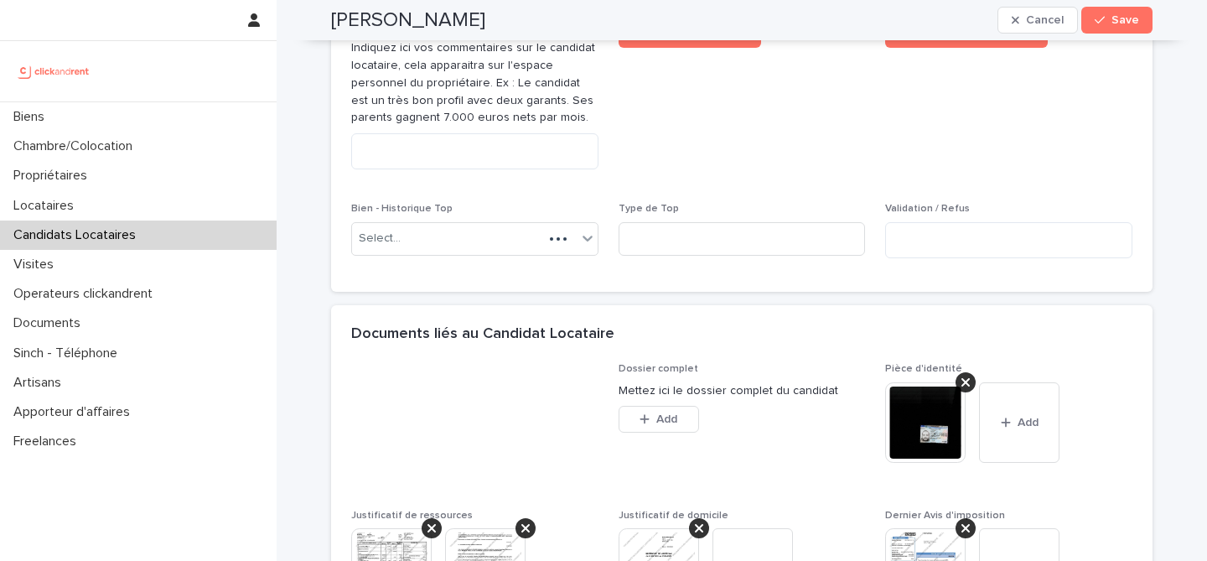
scroll to position [975, 0]
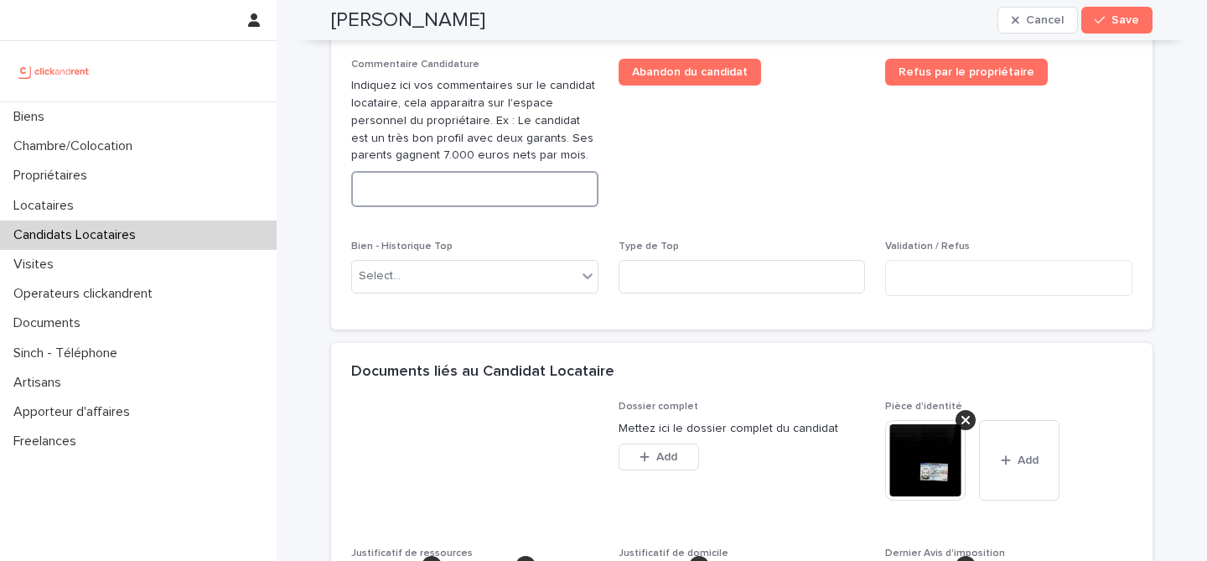
click at [457, 191] on textarea at bounding box center [474, 189] width 247 height 36
paste textarea "**********"
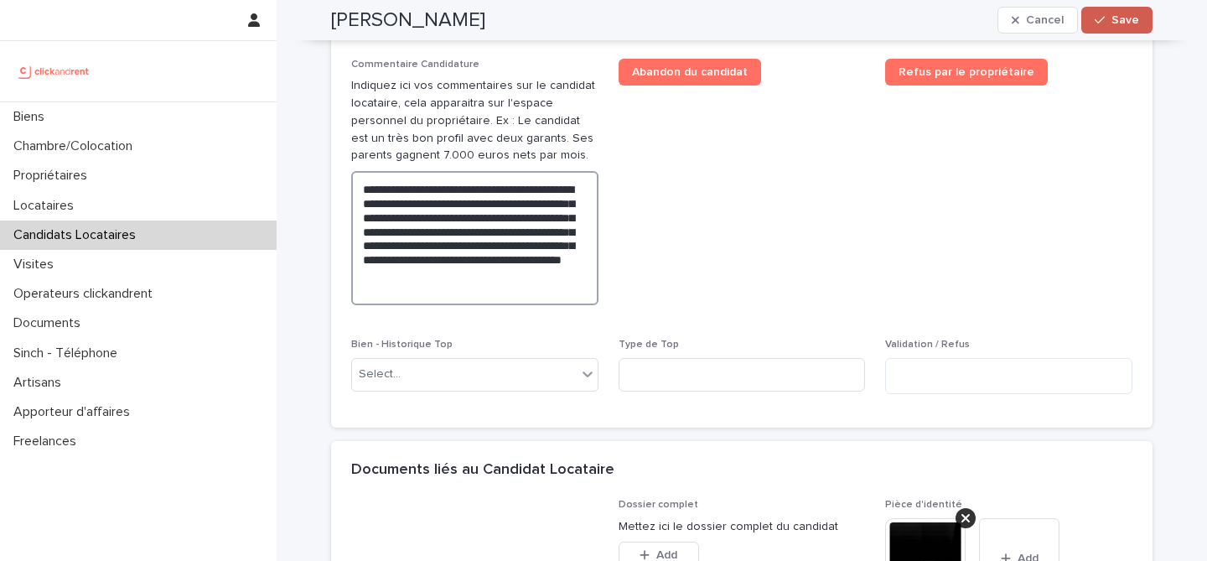
type textarea "**********"
click at [1147, 13] on button "Save" at bounding box center [1116, 20] width 71 height 27
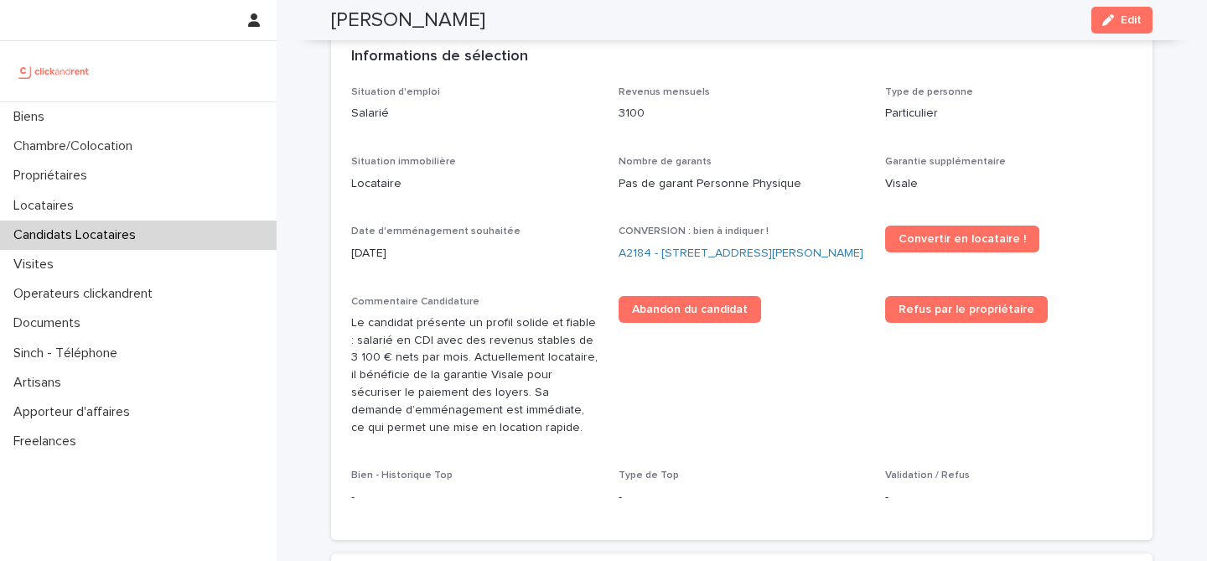
scroll to position [437, 0]
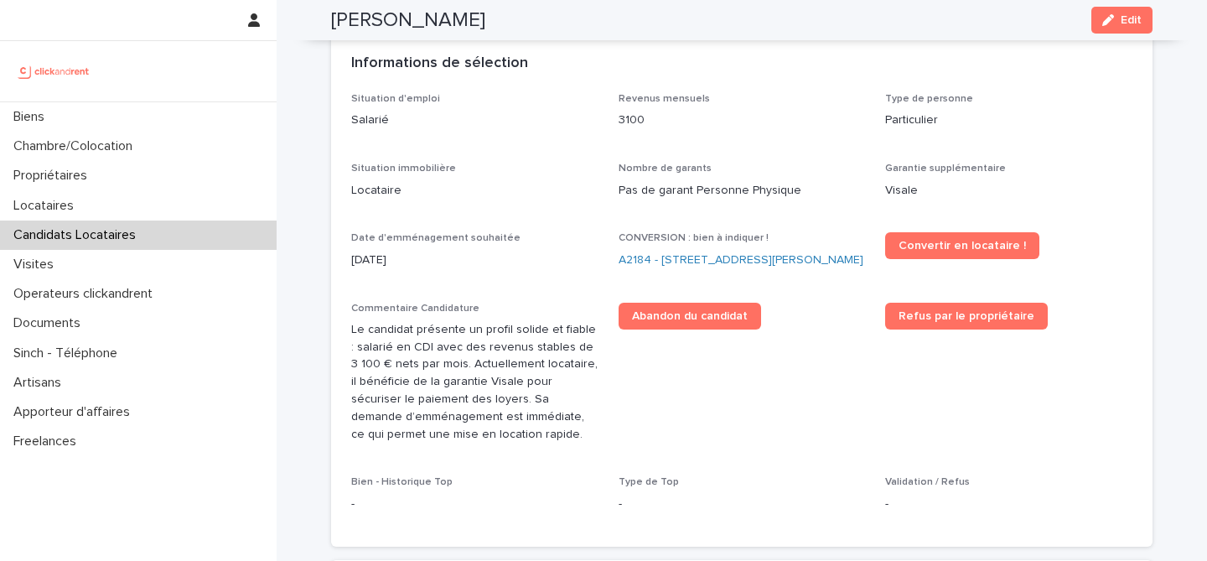
click at [428, 23] on h2 "[PERSON_NAME]" at bounding box center [408, 20] width 154 height 24
copy div "[PERSON_NAME] Edit"
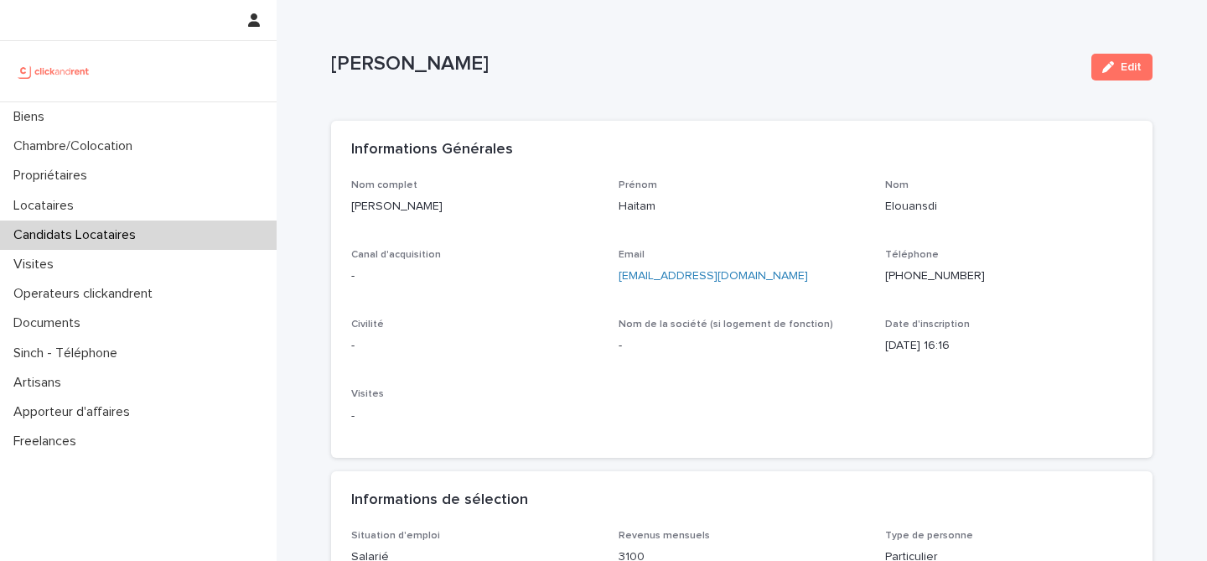
scroll to position [13, 0]
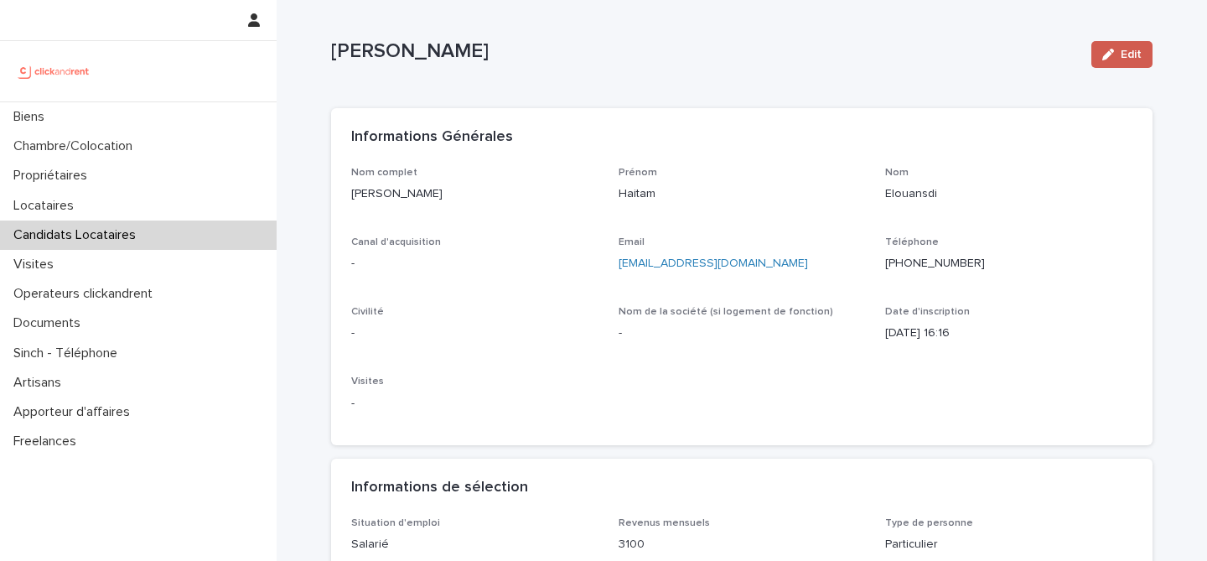
click at [1135, 54] on span "Edit" at bounding box center [1130, 55] width 21 height 12
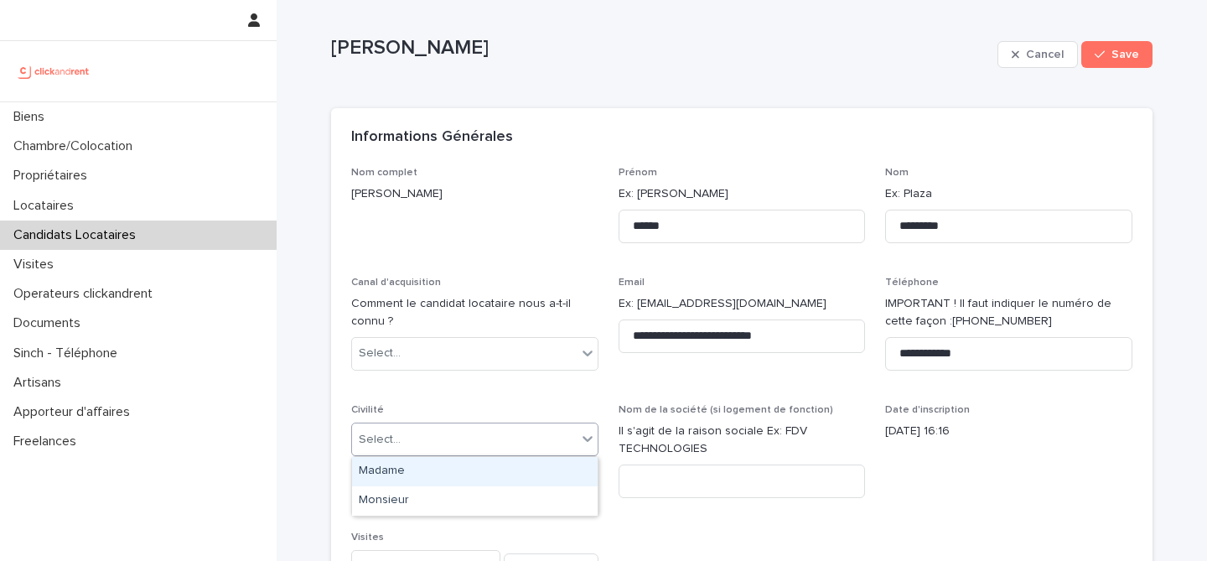
click at [426, 447] on div "Select..." at bounding box center [464, 440] width 225 height 28
click at [439, 471] on div "Madame" at bounding box center [474, 471] width 245 height 29
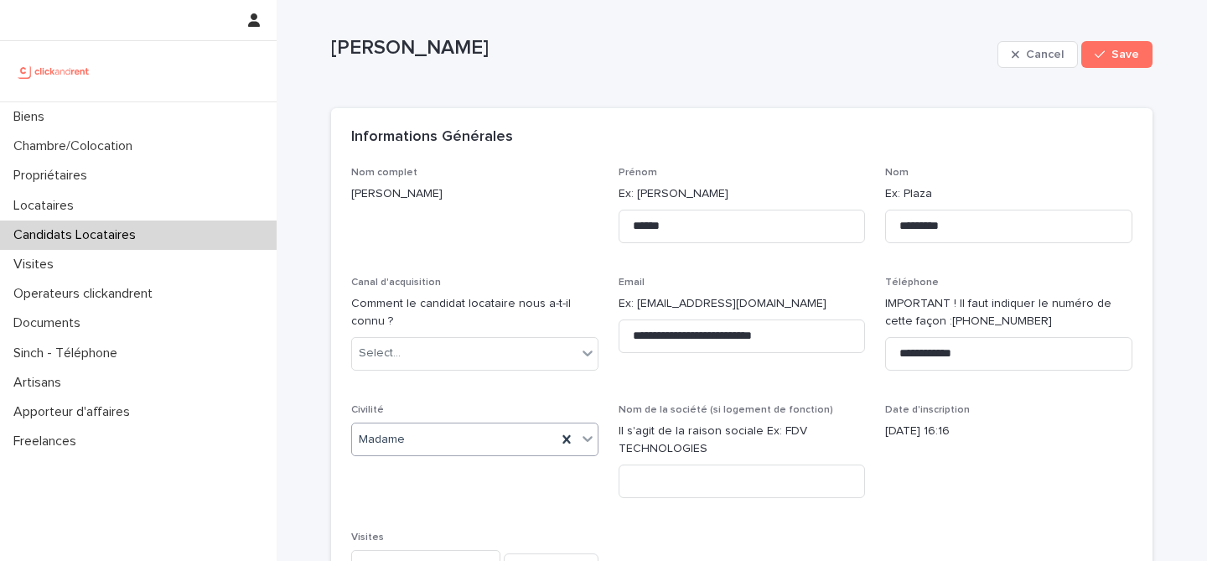
click at [576, 513] on div "**********" at bounding box center [741, 384] width 781 height 434
click at [1100, 58] on icon "button" at bounding box center [1099, 55] width 10 height 12
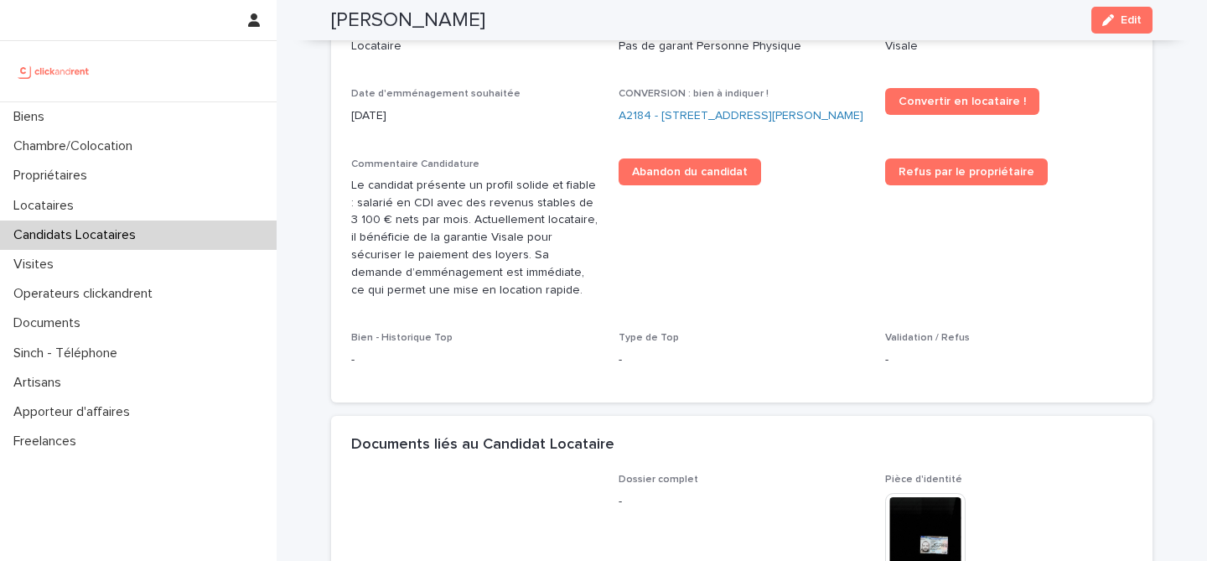
scroll to position [581, 0]
click at [694, 110] on link "A2184 - [STREET_ADDRESS][PERSON_NAME]" at bounding box center [740, 115] width 245 height 18
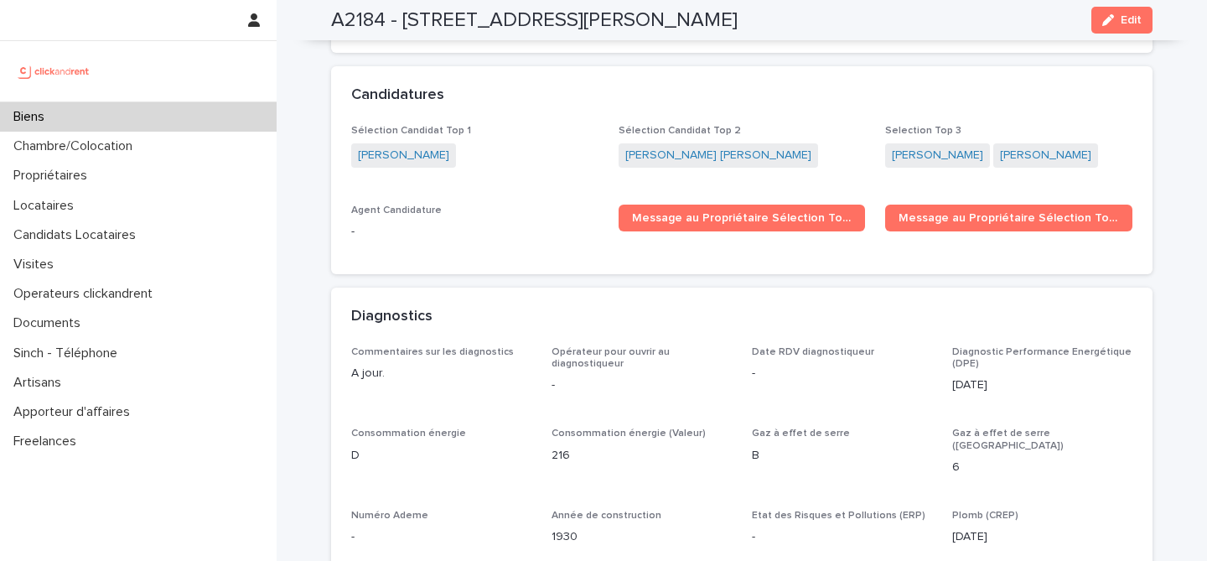
scroll to position [5200, 0]
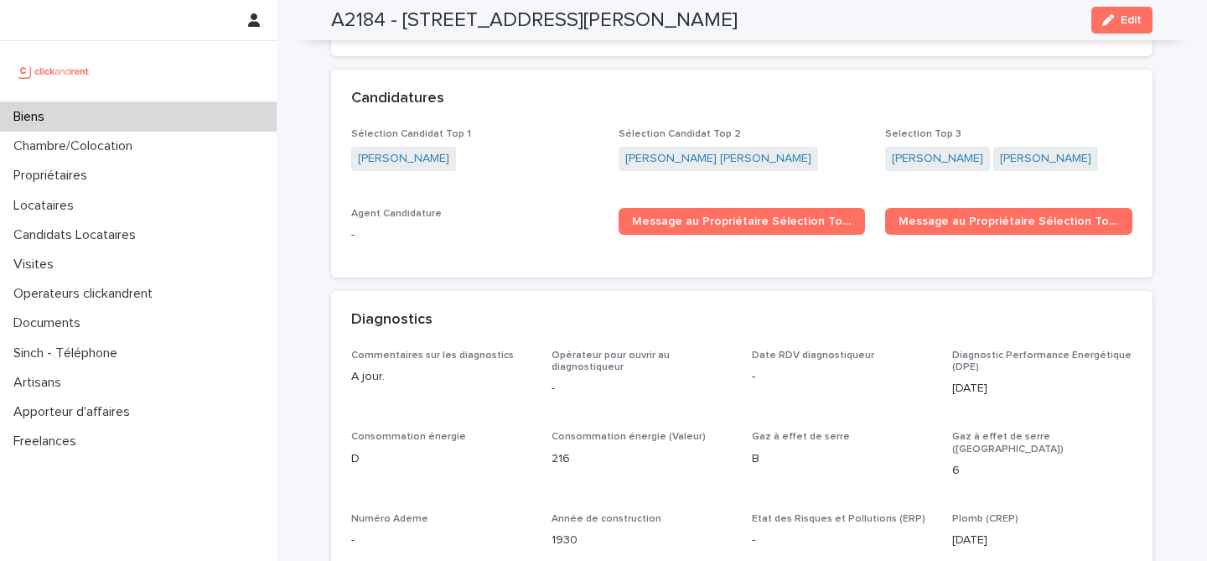
click at [1124, 6] on div "A2184 - [STREET_ADDRESS][PERSON_NAME] Edit" at bounding box center [741, 20] width 821 height 40
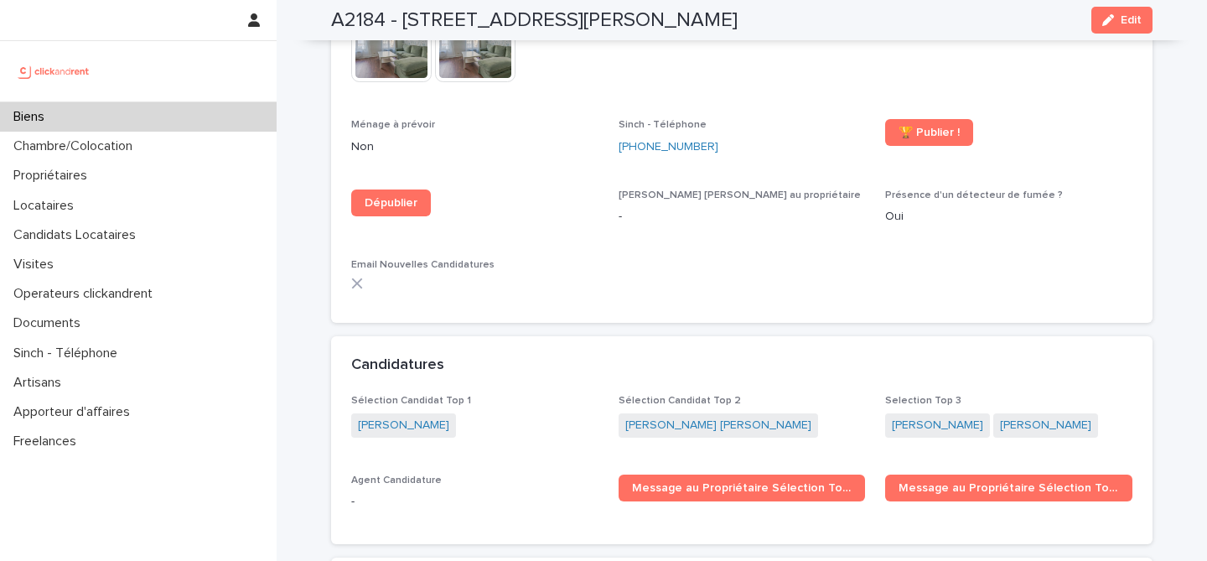
scroll to position [4937, 0]
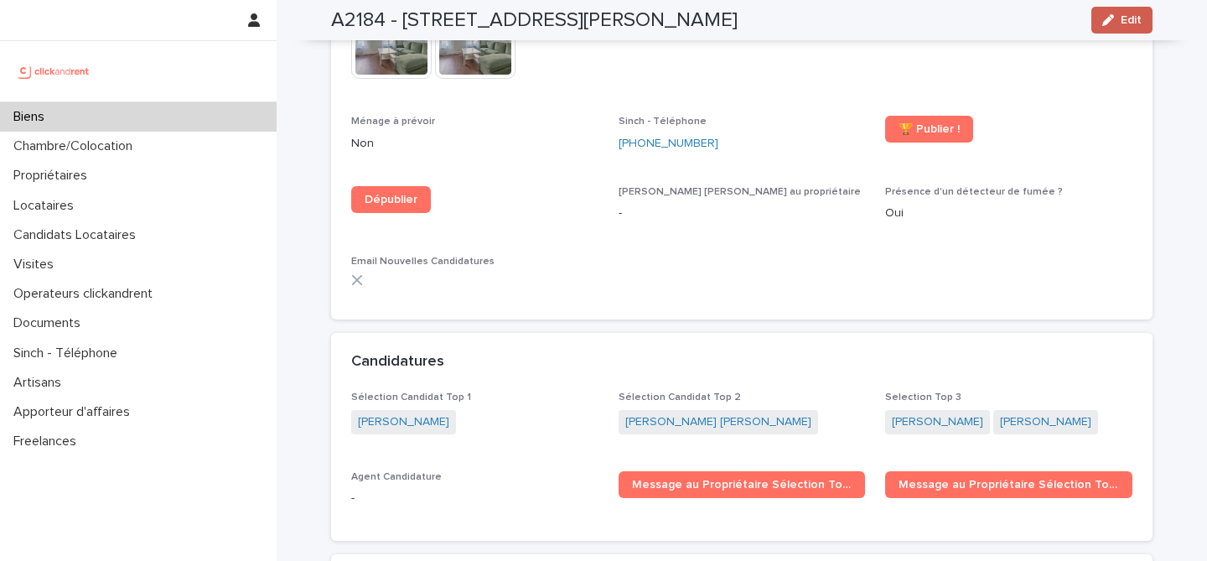
click at [1108, 23] on icon "button" at bounding box center [1108, 20] width 12 height 12
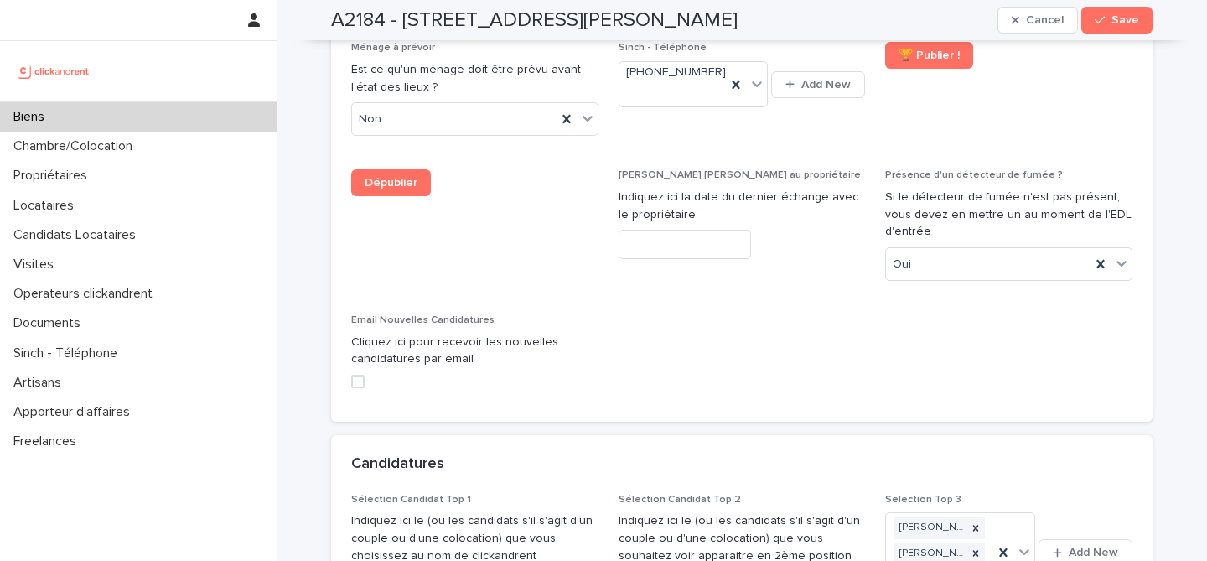
scroll to position [7816, 0]
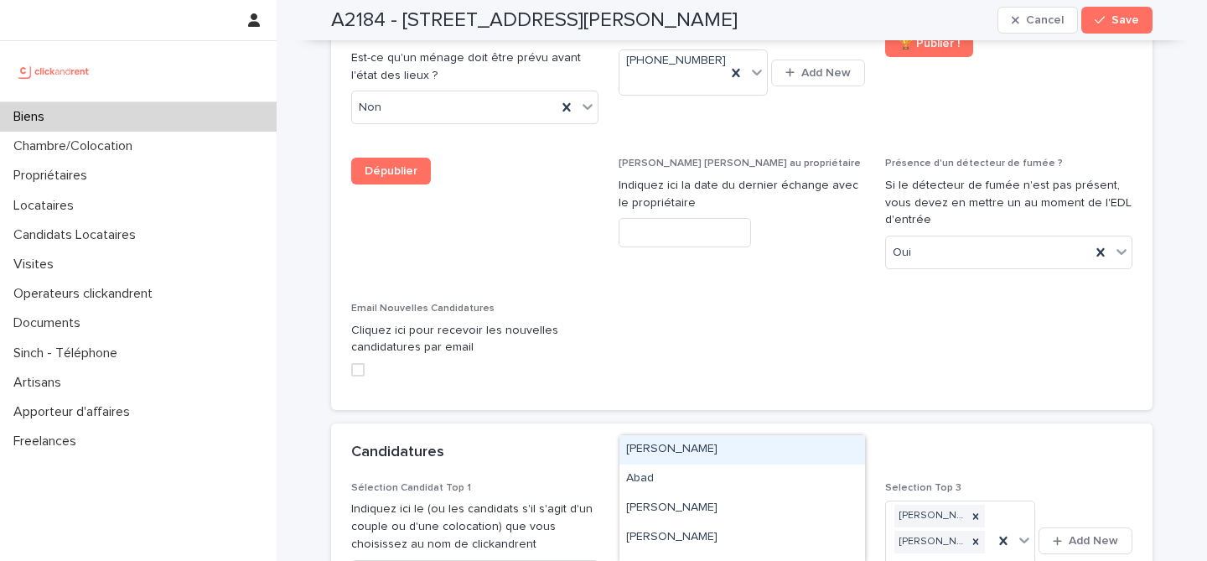
paste input "**********"
type input "**********"
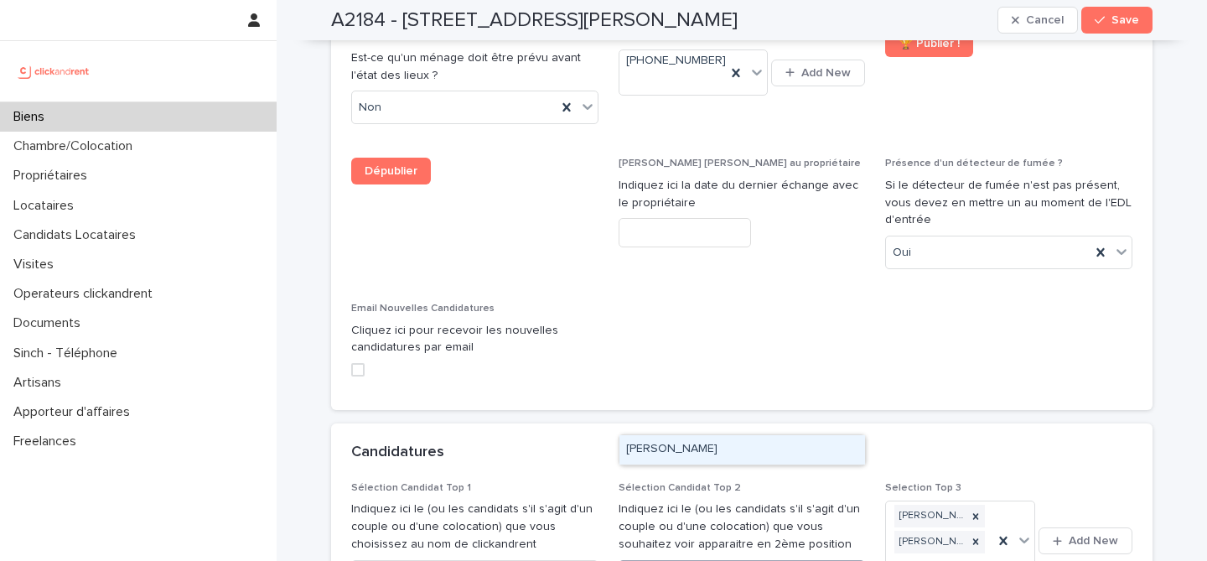
click at [778, 447] on div "[PERSON_NAME]" at bounding box center [741, 449] width 245 height 29
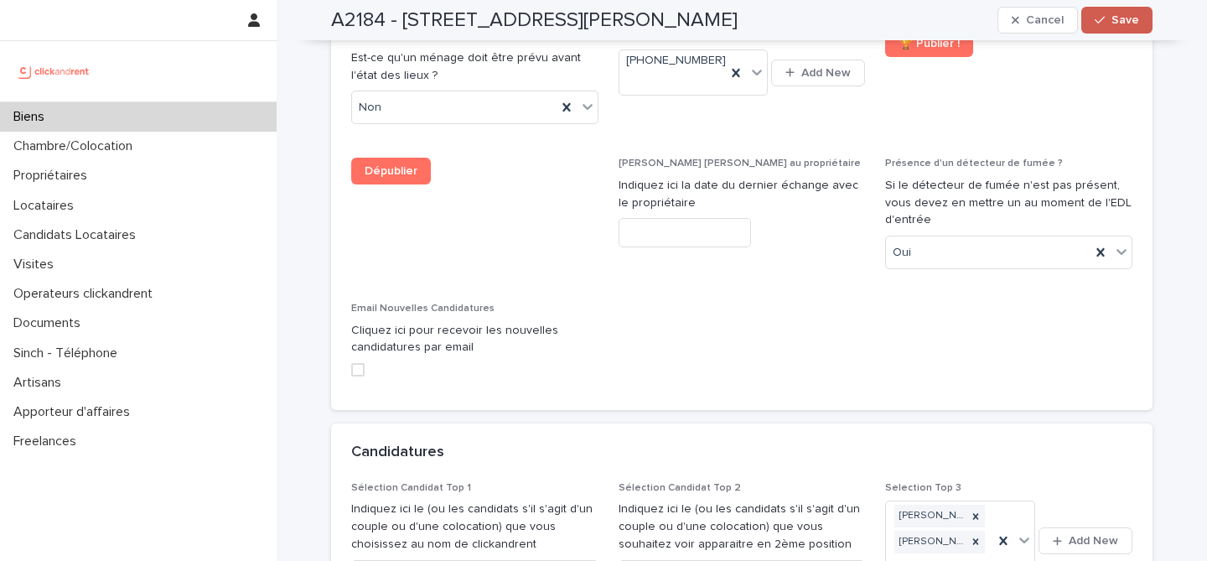
click at [1129, 22] on span "Save" at bounding box center [1125, 20] width 28 height 12
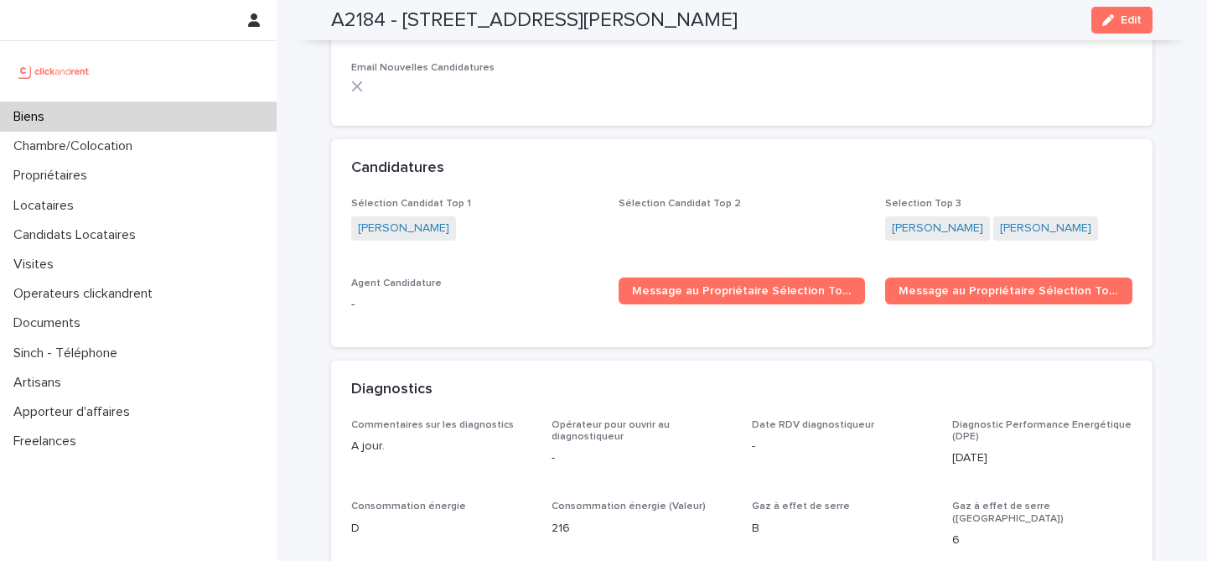
scroll to position [5108, 0]
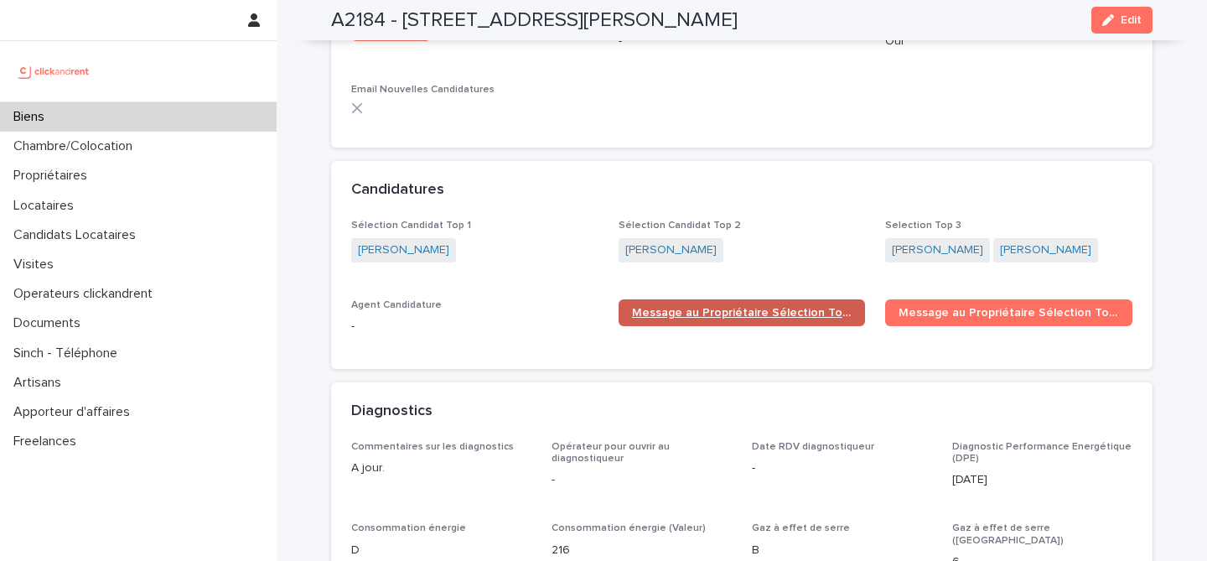
click at [726, 299] on link "Message au Propriétaire Sélection Top 1" at bounding box center [741, 312] width 247 height 27
click at [180, 115] on div "Biens" at bounding box center [138, 116] width 276 height 29
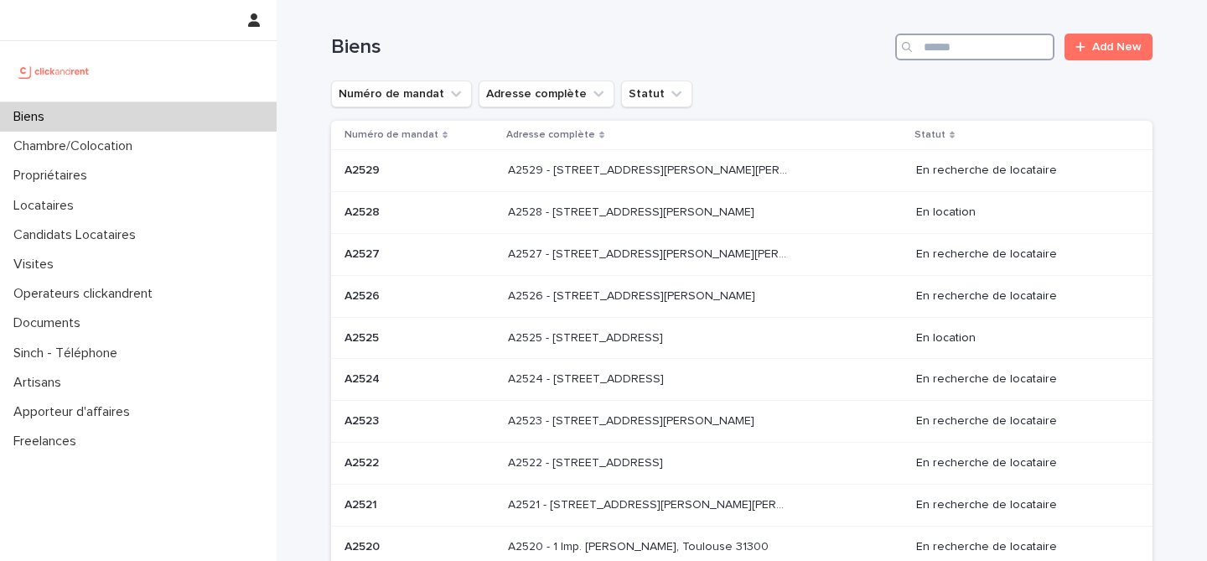
click at [1015, 45] on input "Search" at bounding box center [974, 47] width 159 height 27
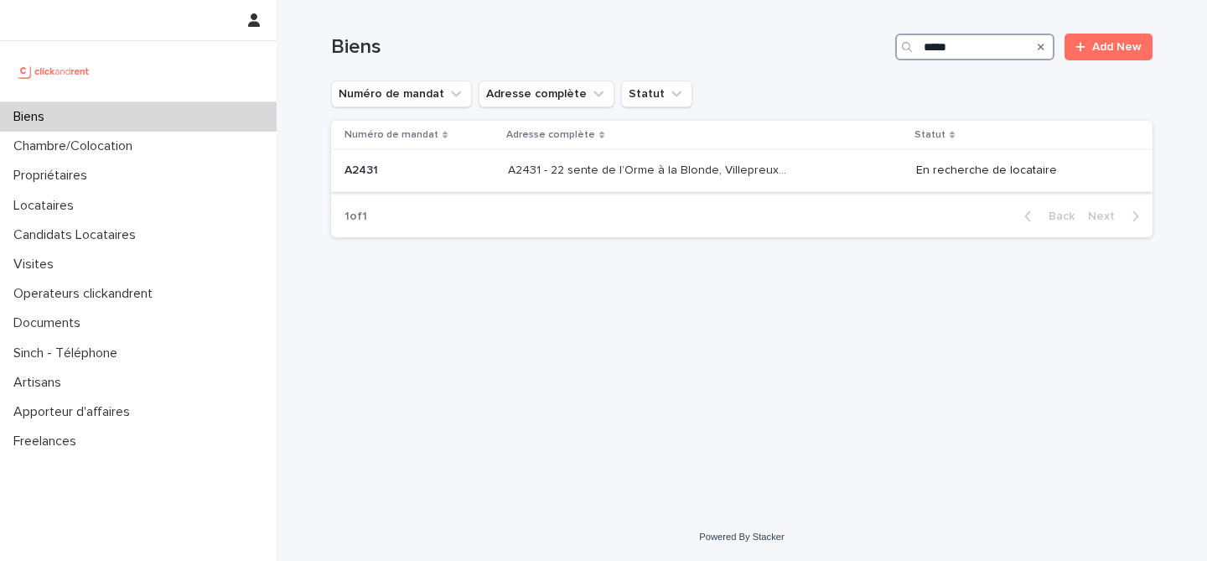
type input "*****"
click at [592, 180] on div "A2431 - 22 sente de l’[PERSON_NAME] à la Blonde, Villepreux 78450 A2431 - 22 se…" at bounding box center [705, 171] width 395 height 28
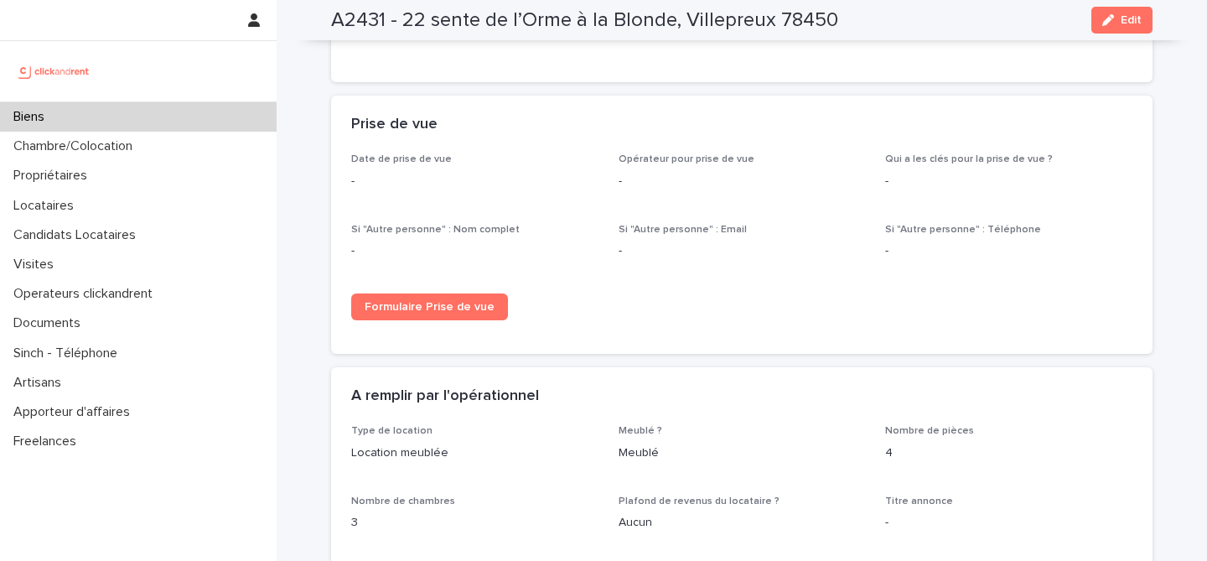
scroll to position [2468, 0]
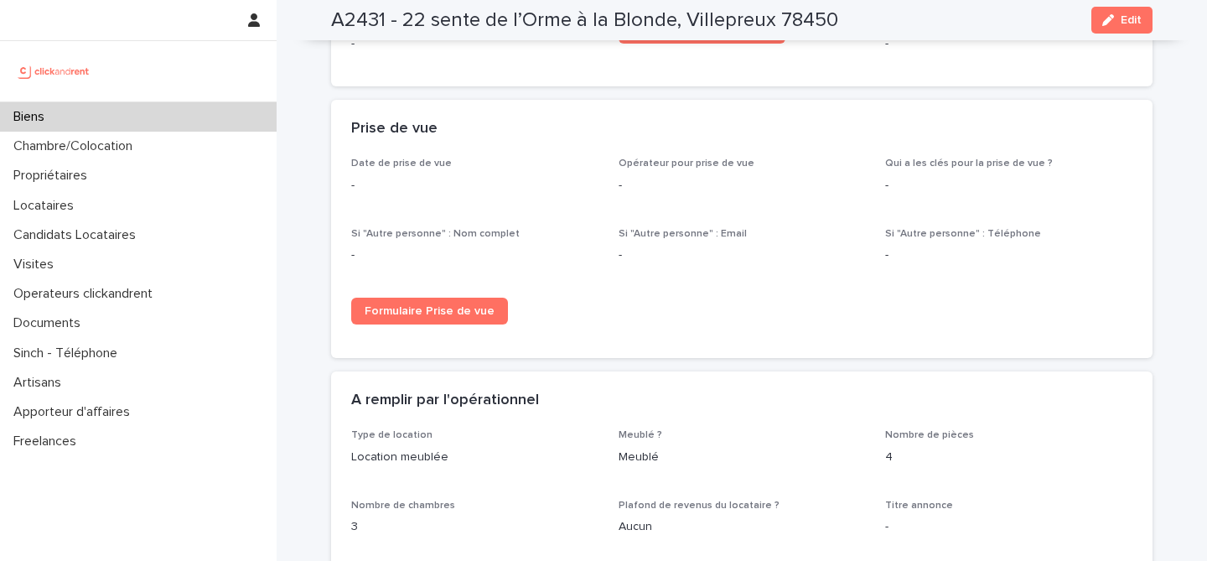
click at [167, 123] on div "Biens" at bounding box center [138, 116] width 276 height 29
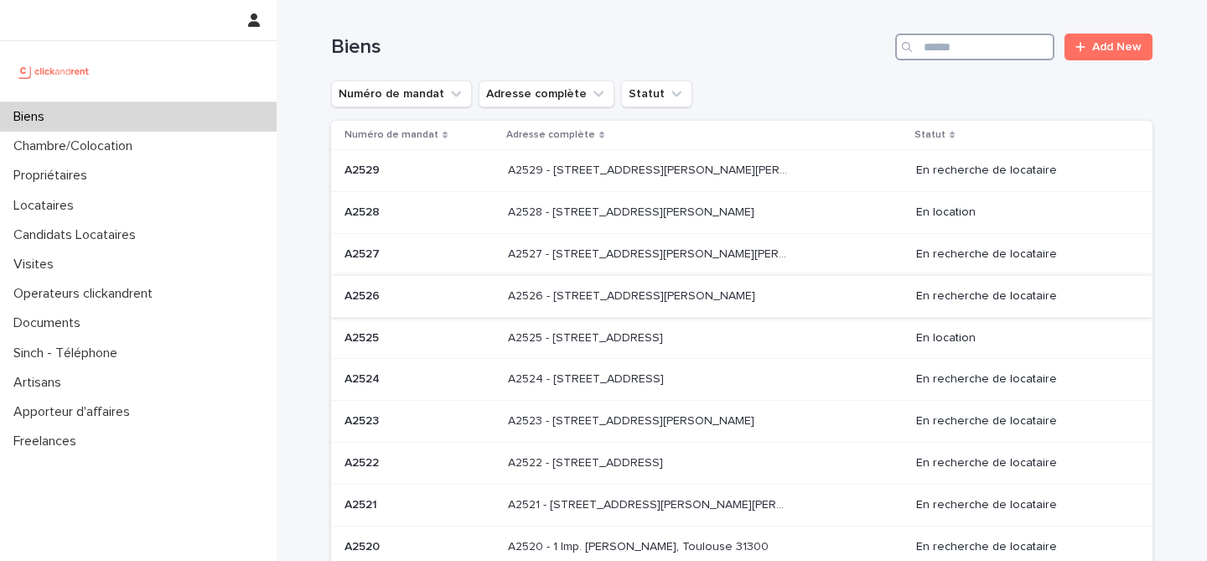
click at [979, 49] on input "Search" at bounding box center [974, 47] width 159 height 27
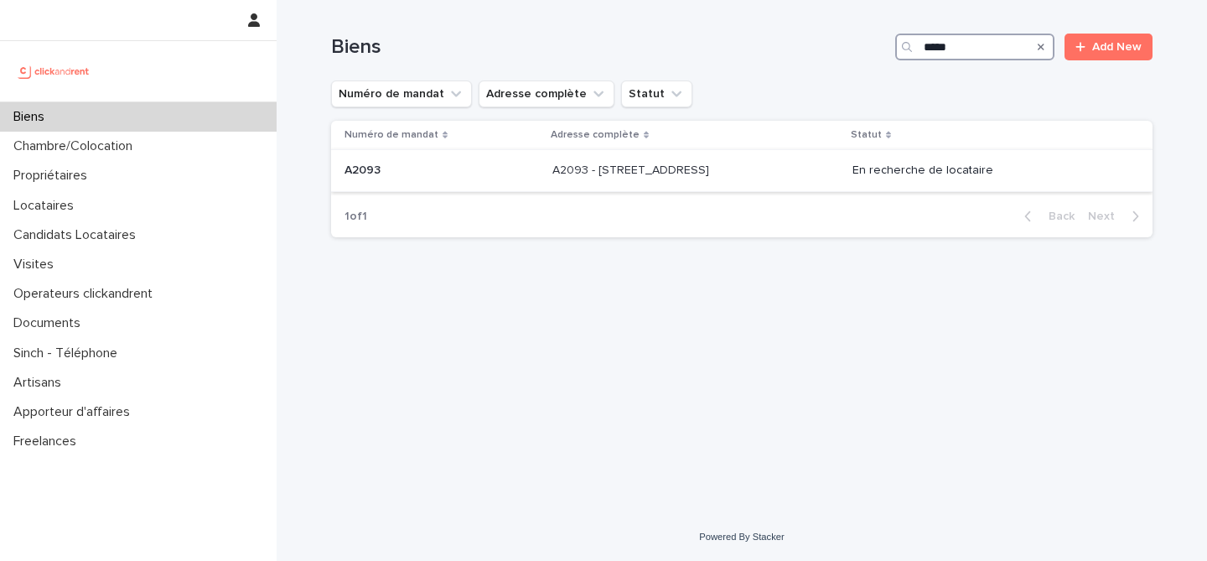
type input "*****"
click at [587, 174] on p "A2093 - [STREET_ADDRESS]" at bounding box center [632, 169] width 160 height 18
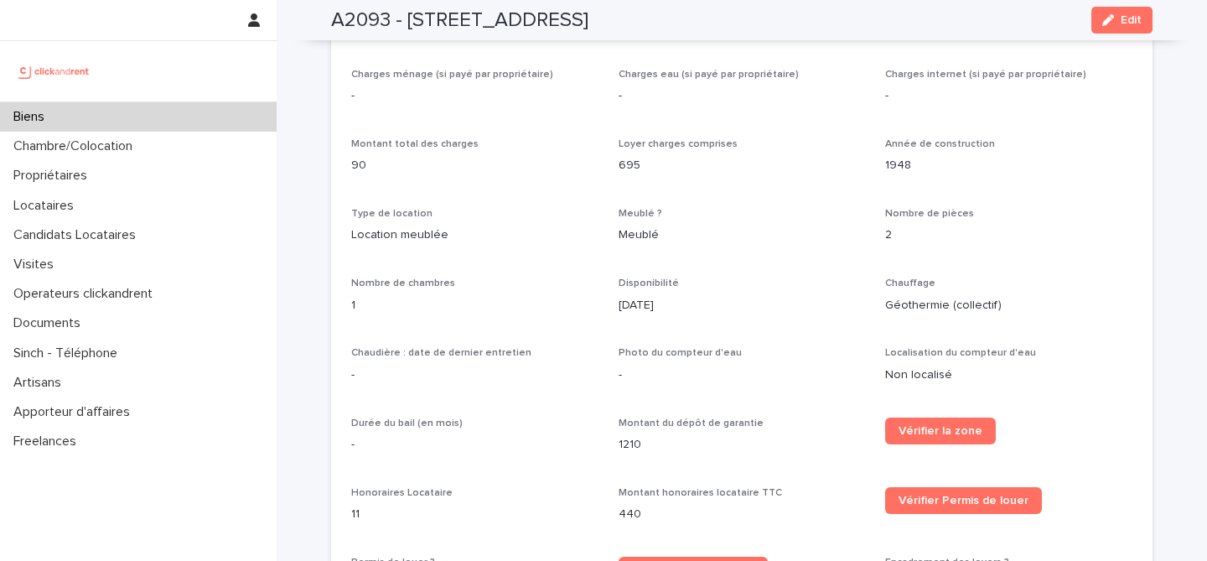
scroll to position [1517, 0]
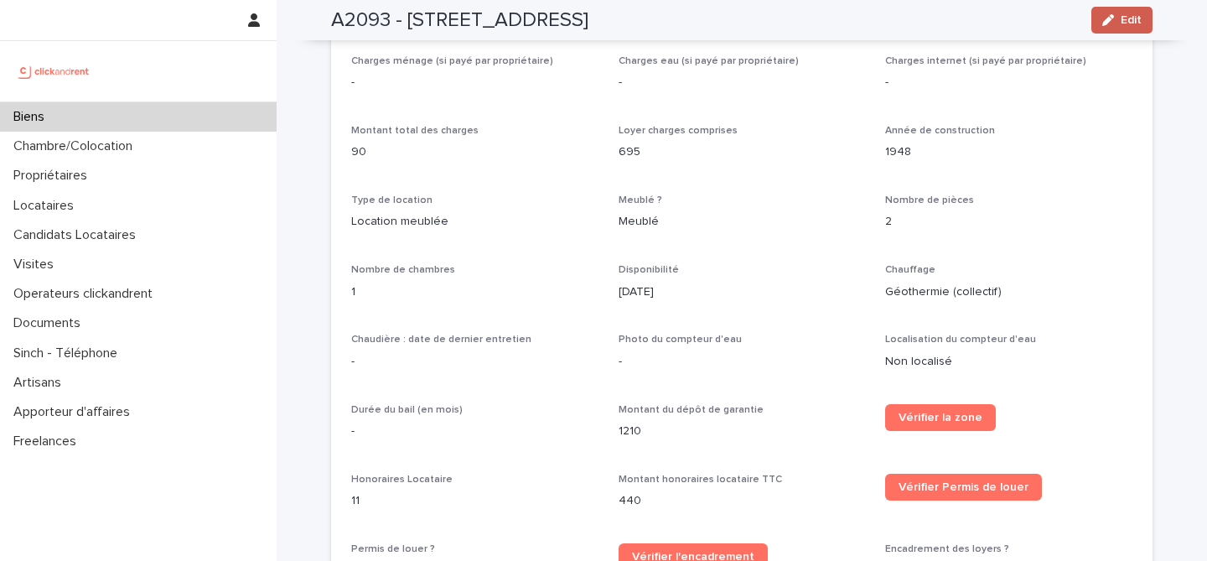
click at [1122, 27] on button "Edit" at bounding box center [1121, 20] width 61 height 27
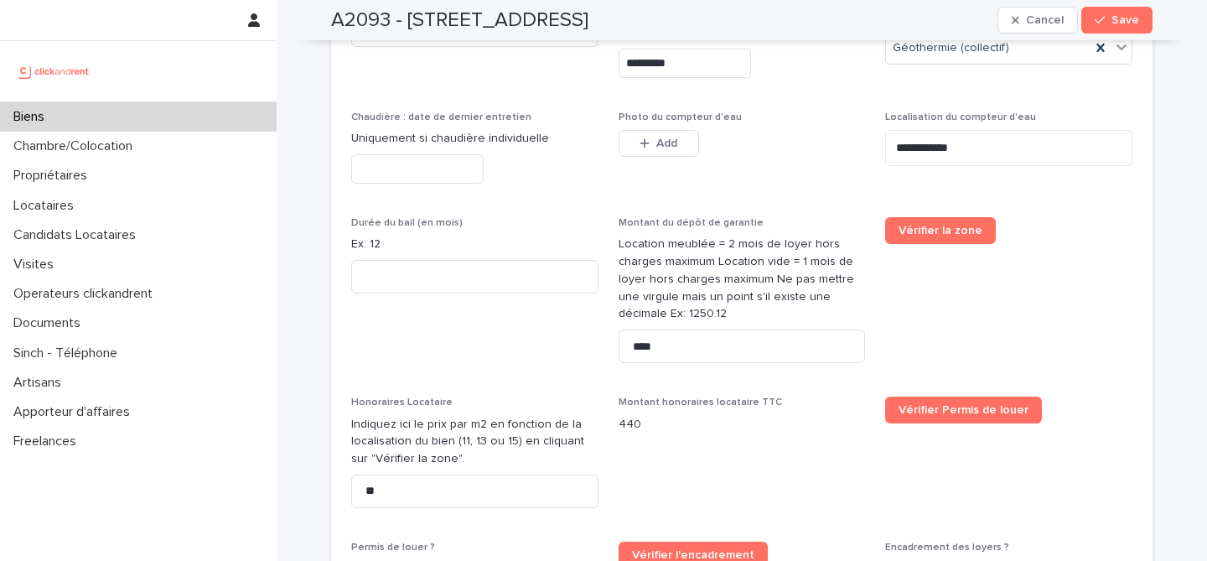
scroll to position [3035, 0]
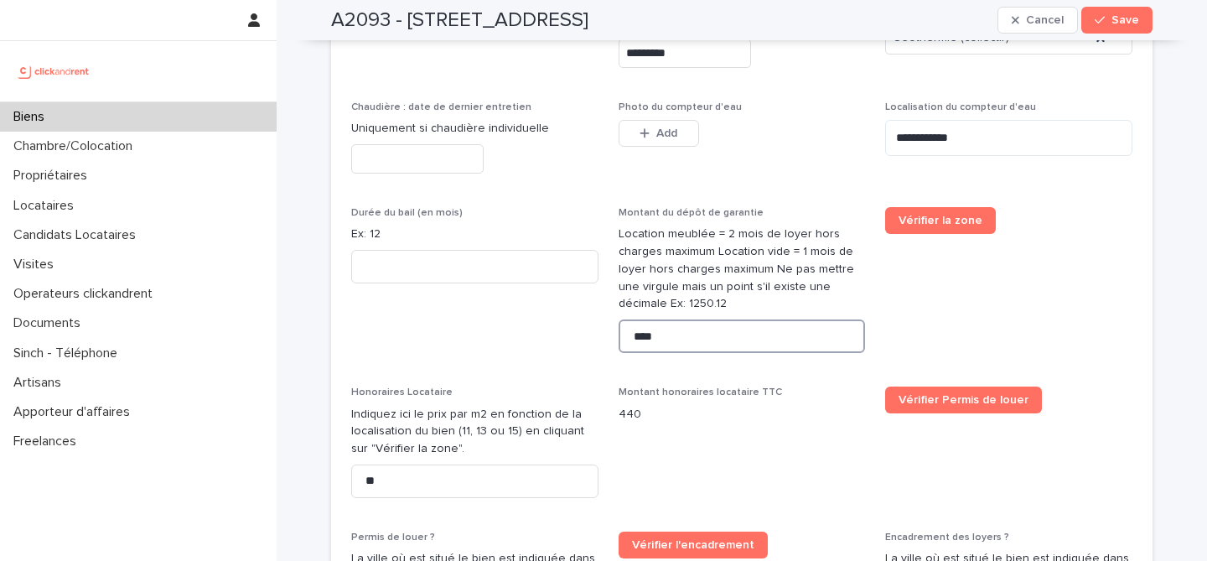
click at [670, 319] on input "****" at bounding box center [741, 336] width 247 height 34
type input "***"
click at [864, 421] on span "Montant honoraires locataire TTC 440" at bounding box center [741, 448] width 247 height 125
click at [1129, 30] on button "Save" at bounding box center [1116, 20] width 71 height 27
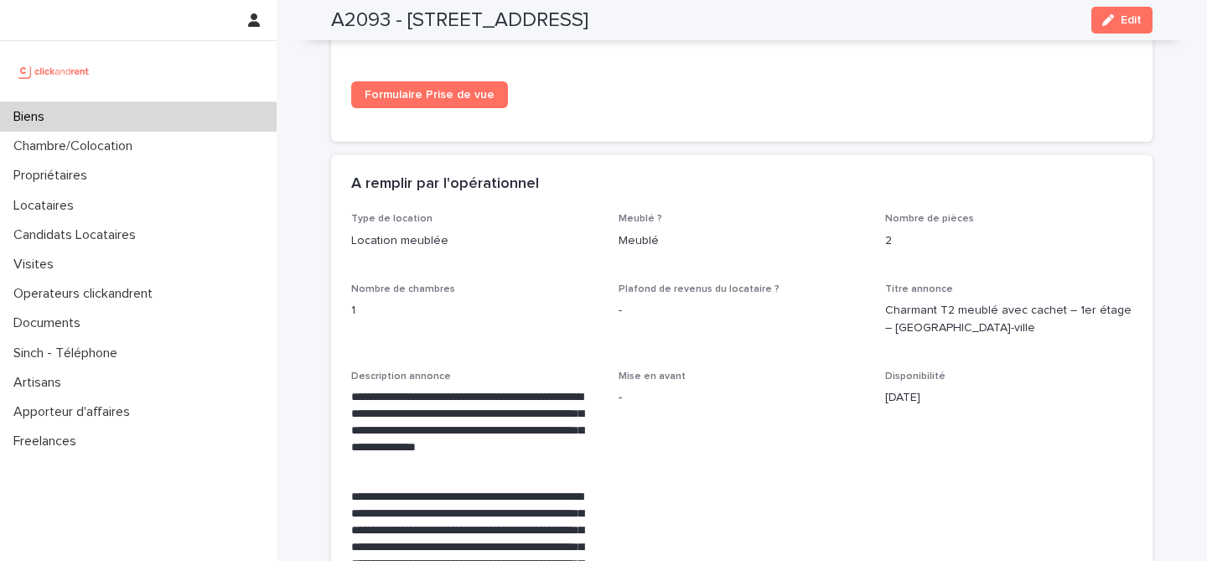
scroll to position [2628, 0]
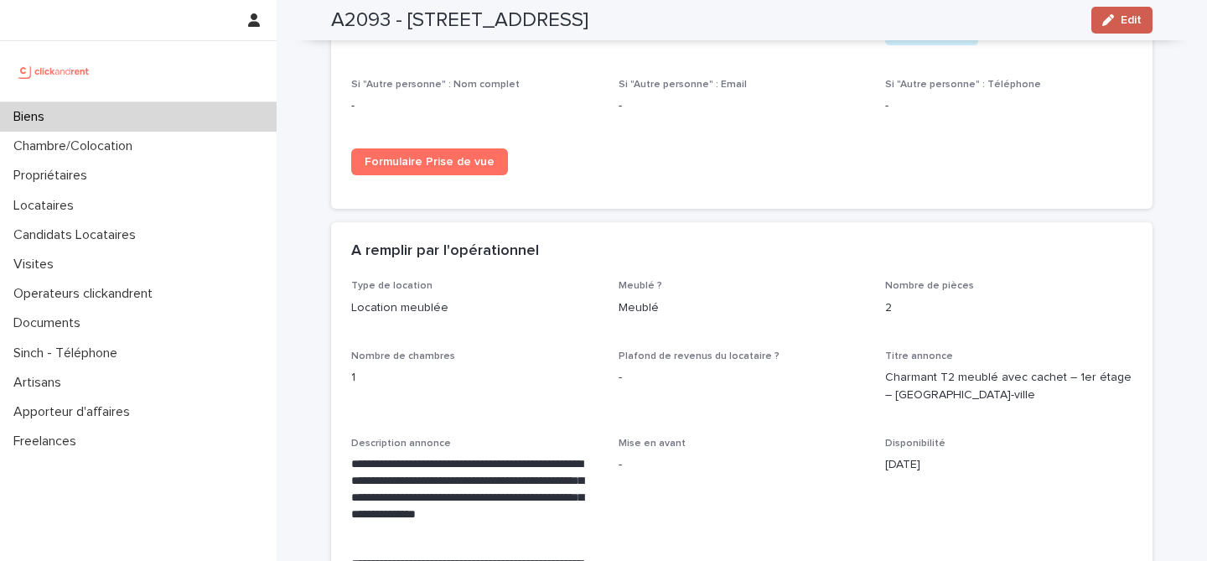
click at [1132, 15] on span "Edit" at bounding box center [1130, 20] width 21 height 12
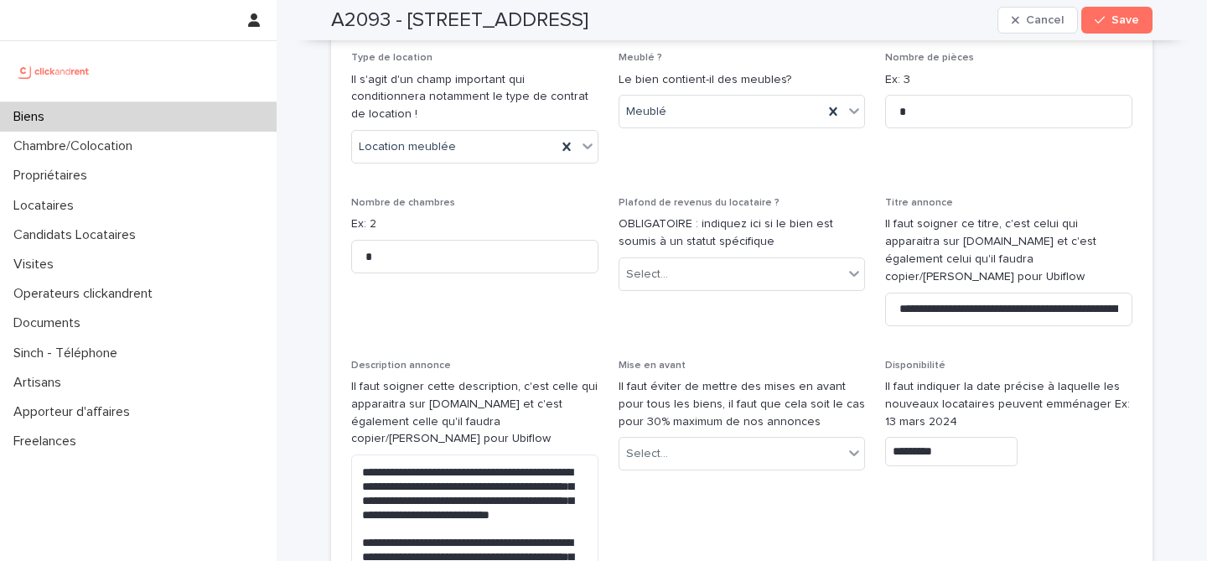
scroll to position [4821, 0]
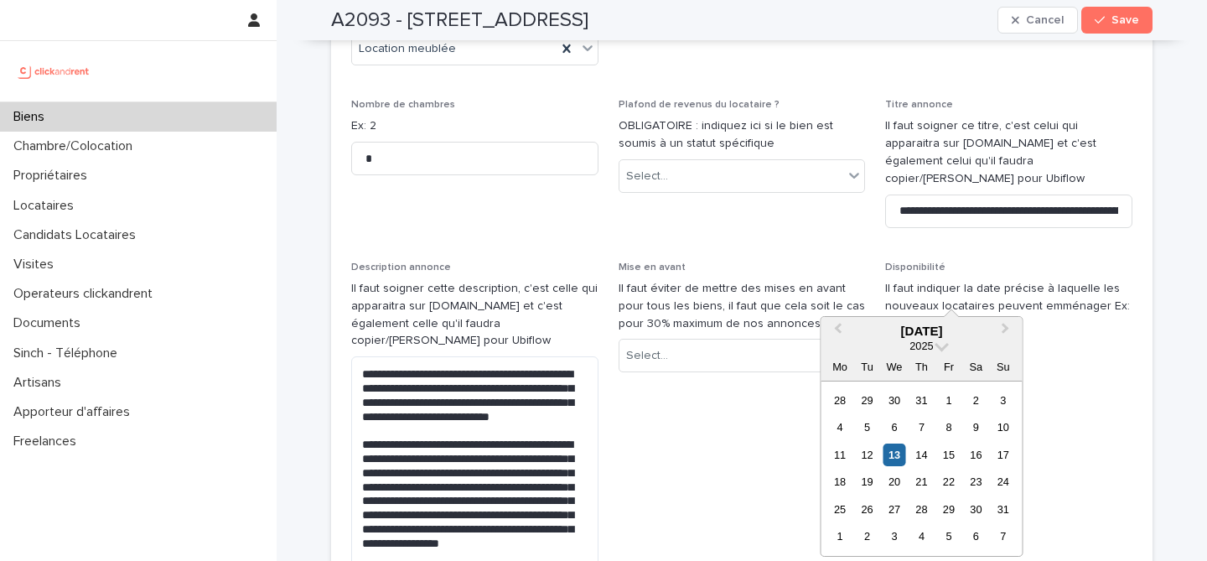
click at [974, 338] on input "*********" at bounding box center [951, 352] width 132 height 29
click at [925, 464] on div "14" at bounding box center [921, 454] width 23 height 23
type input "*********"
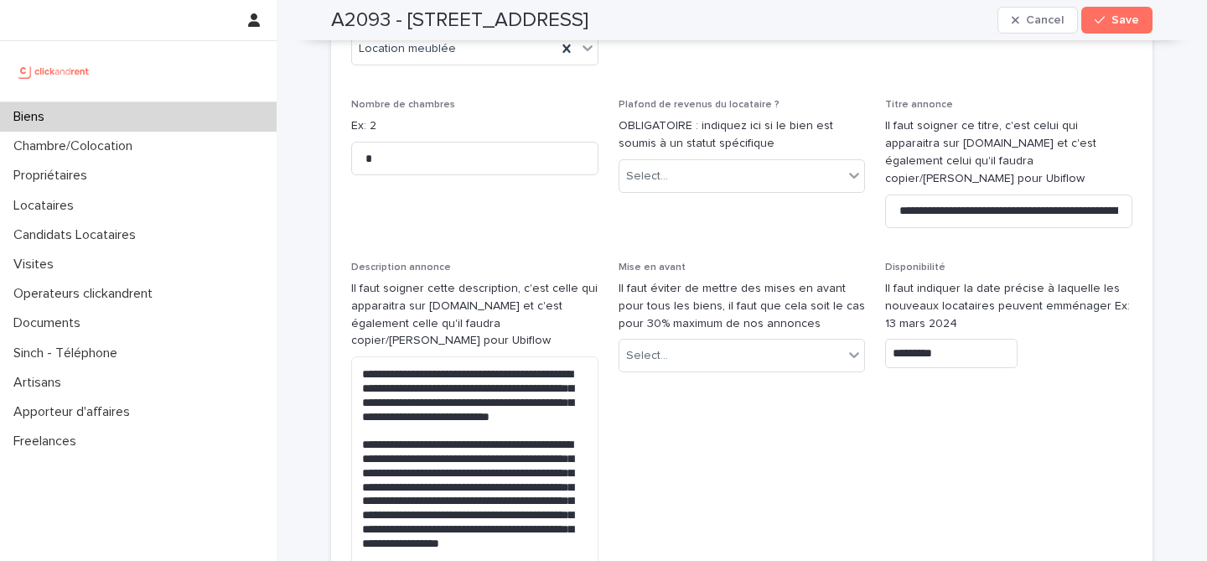
click at [984, 444] on span "Disponibilité Il faut indiquer la date précise à laquelle les nouveaux locatair…" at bounding box center [1008, 488] width 247 height 454
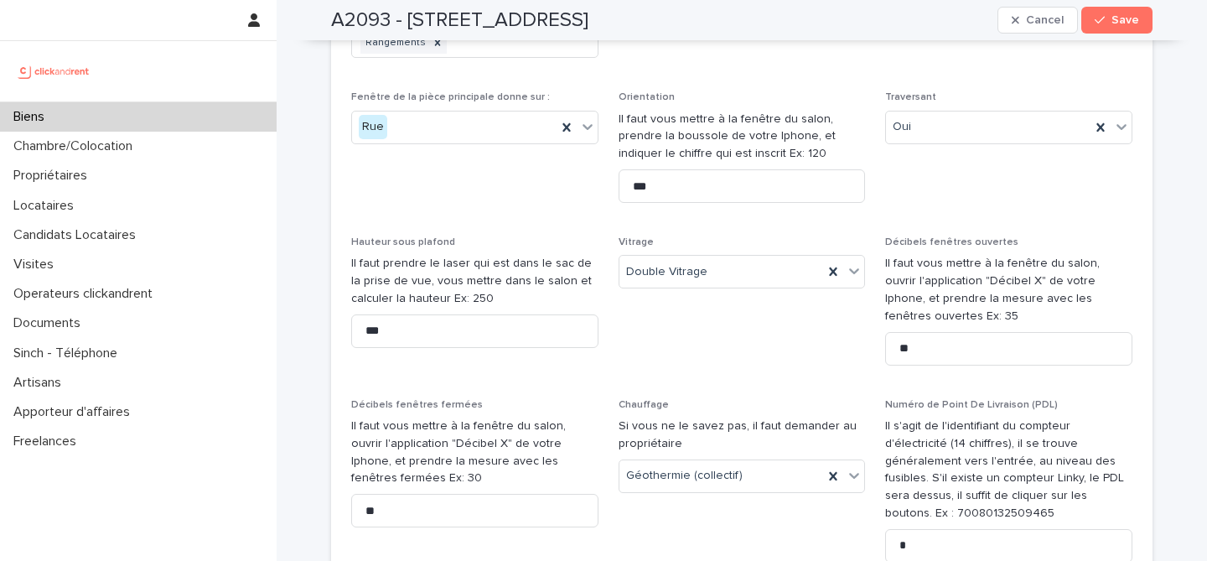
scroll to position [6049, 0]
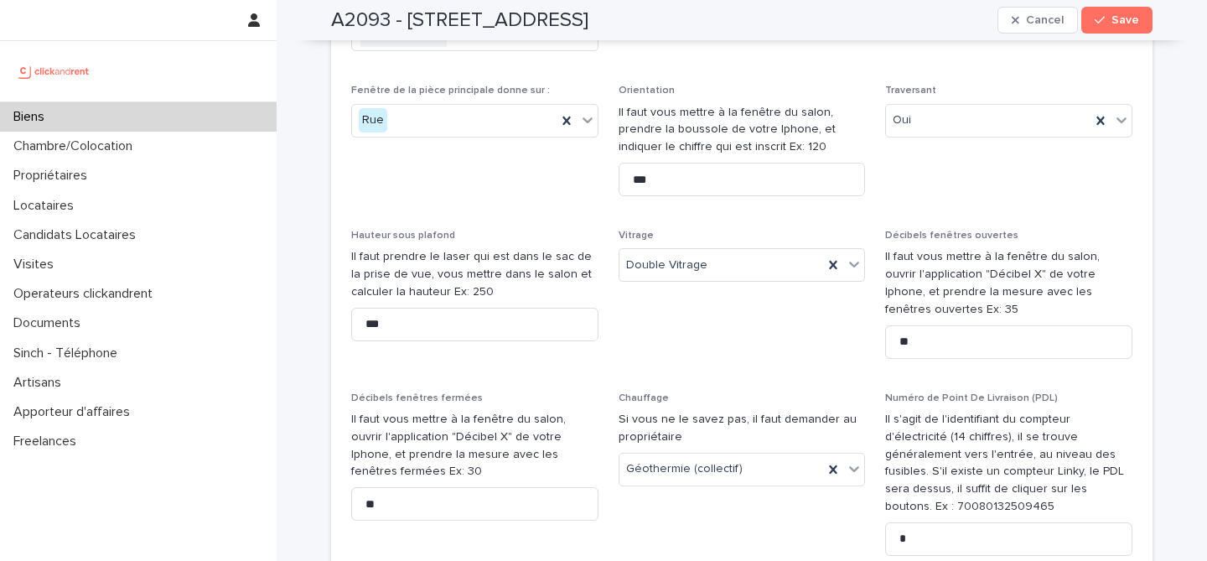
click at [1124, 15] on span "Save" at bounding box center [1125, 20] width 28 height 12
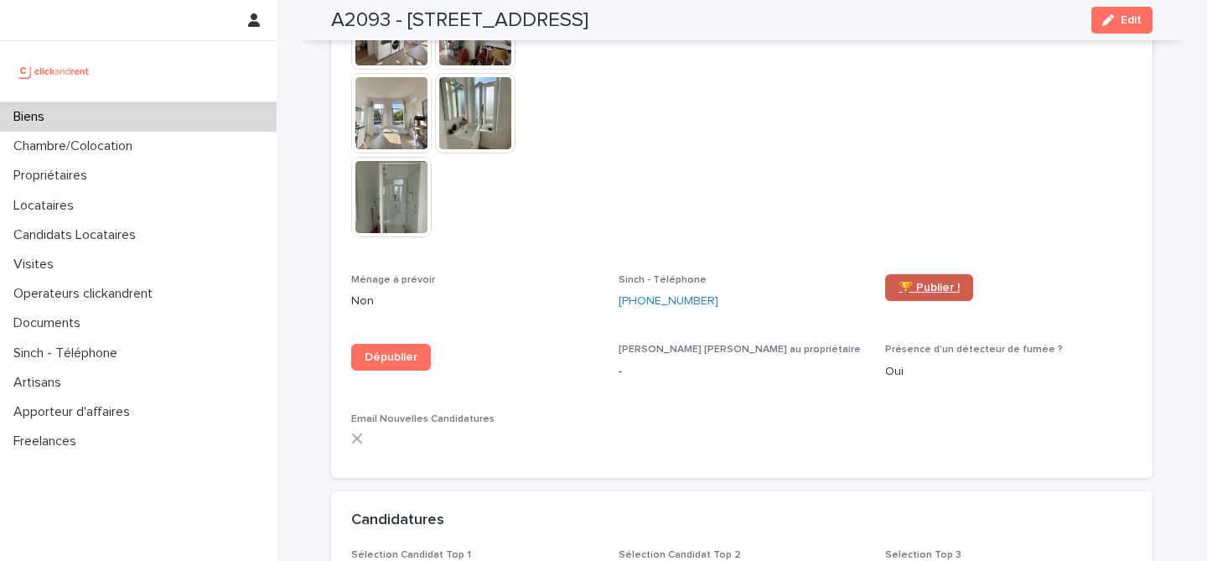
scroll to position [4409, 0]
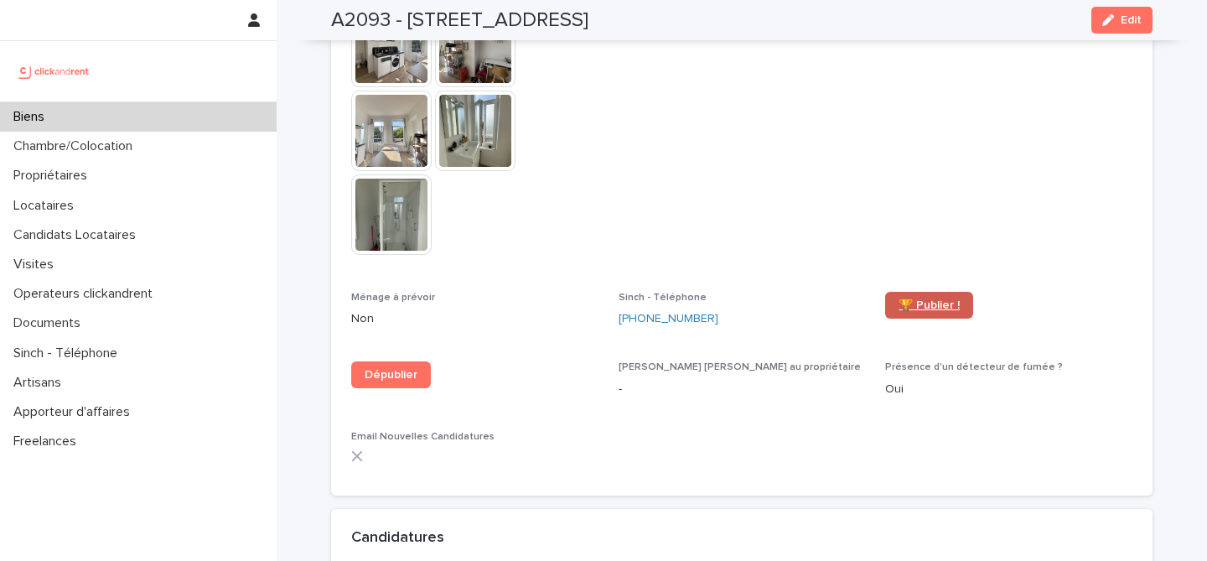
click at [948, 299] on span "🏆 Publier !" at bounding box center [928, 305] width 61 height 12
click at [162, 115] on div "Biens" at bounding box center [138, 116] width 276 height 29
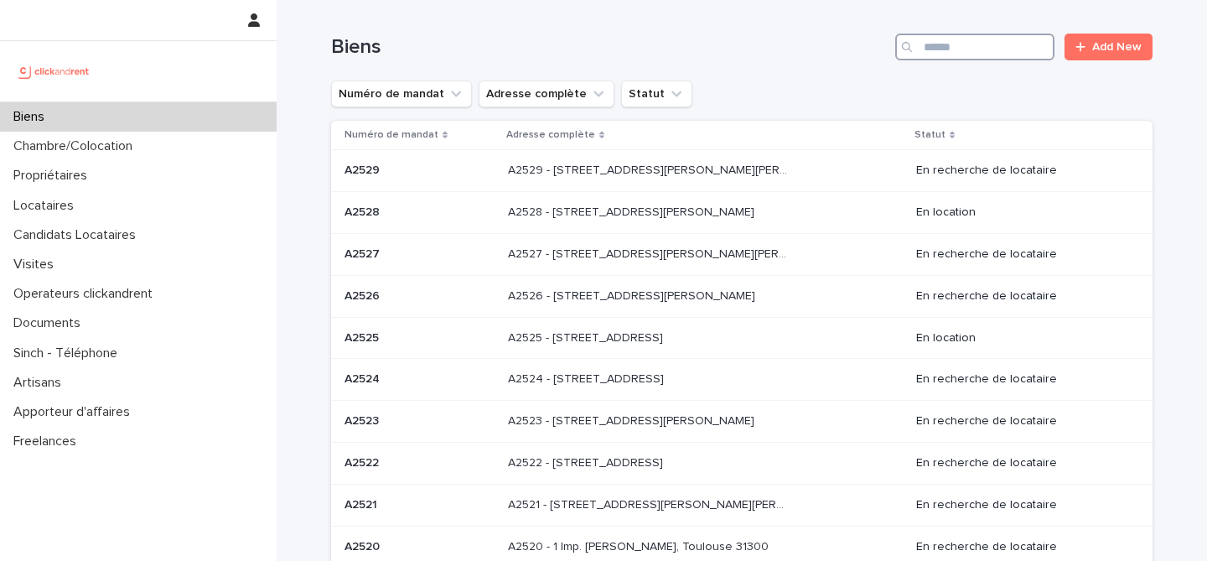
click at [1028, 54] on input "Search" at bounding box center [974, 47] width 159 height 27
paste input "****"
type input "****"
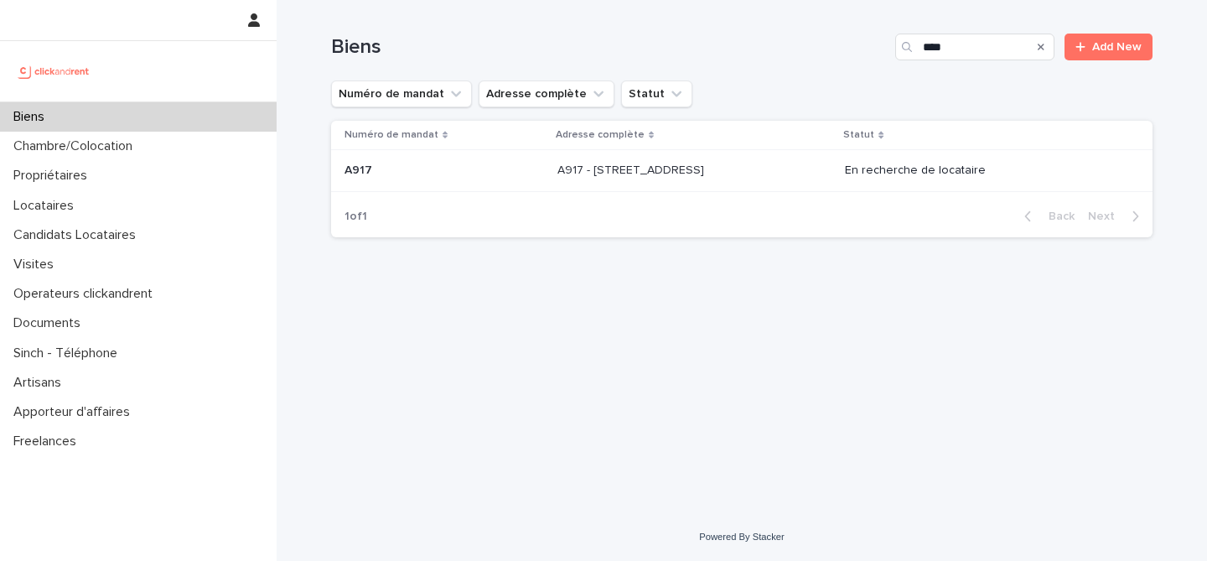
click at [613, 158] on div "A917 - [STREET_ADDRESS] - [STREET_ADDRESS]" at bounding box center [694, 171] width 275 height 28
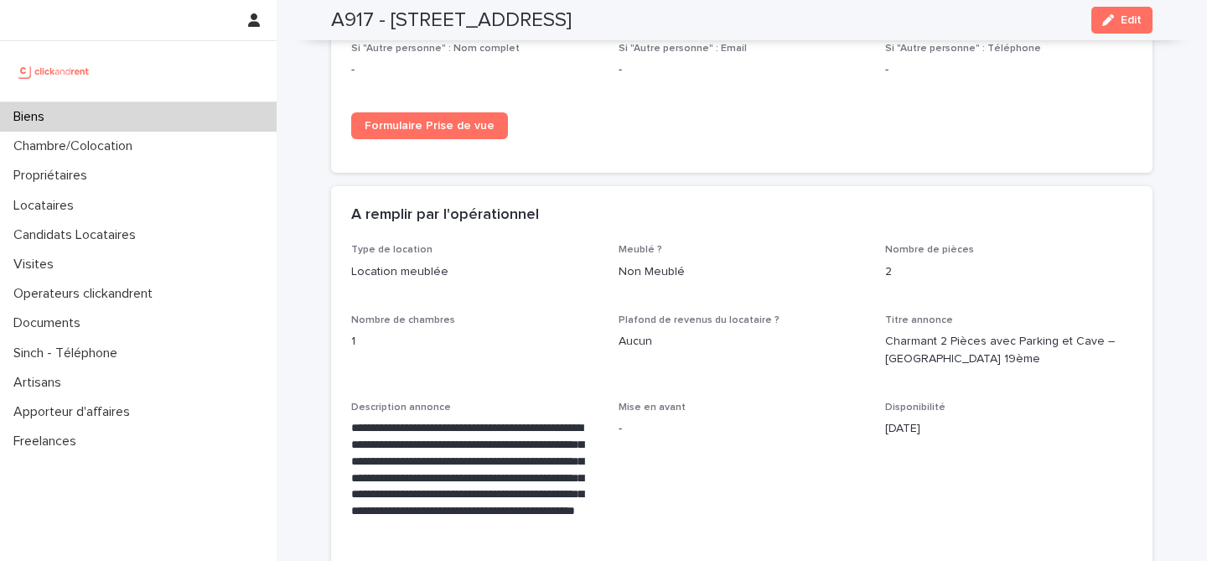
scroll to position [2661, 0]
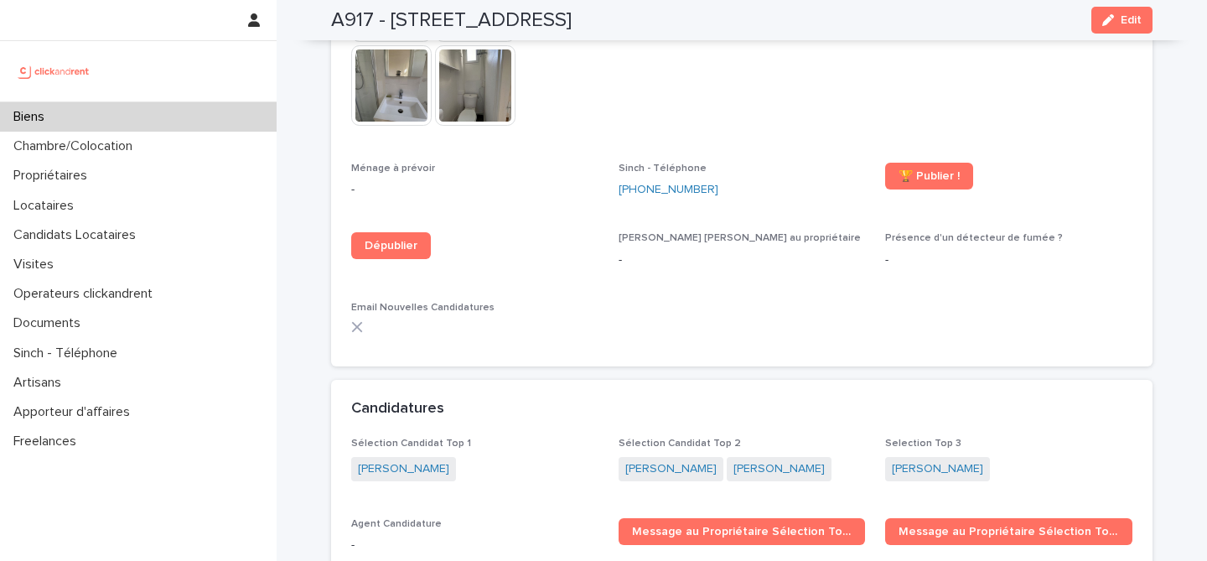
scroll to position [4426, 0]
